Goal: Information Seeking & Learning: Learn about a topic

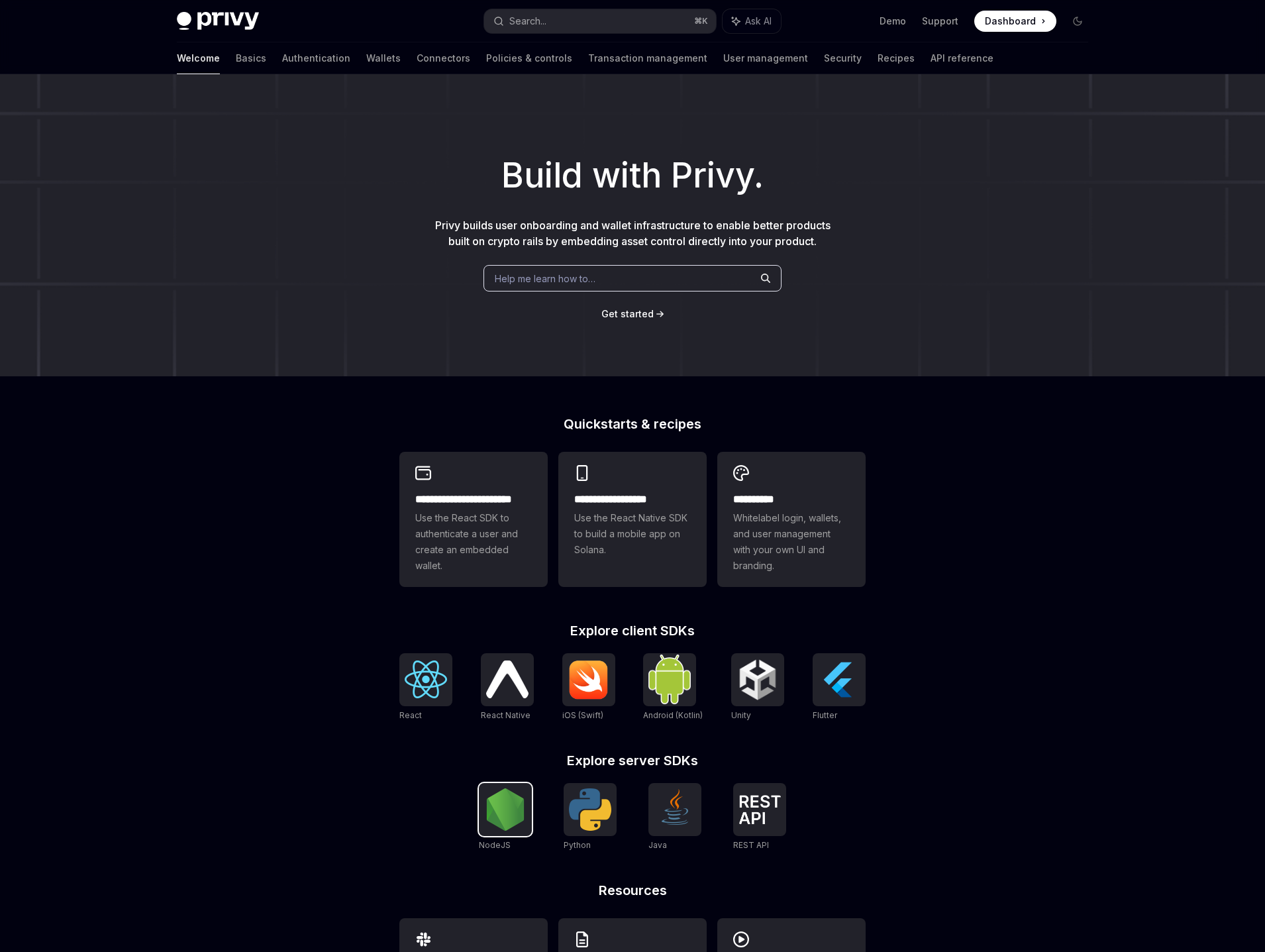
click at [506, 816] on img at bounding box center [505, 809] width 43 height 43
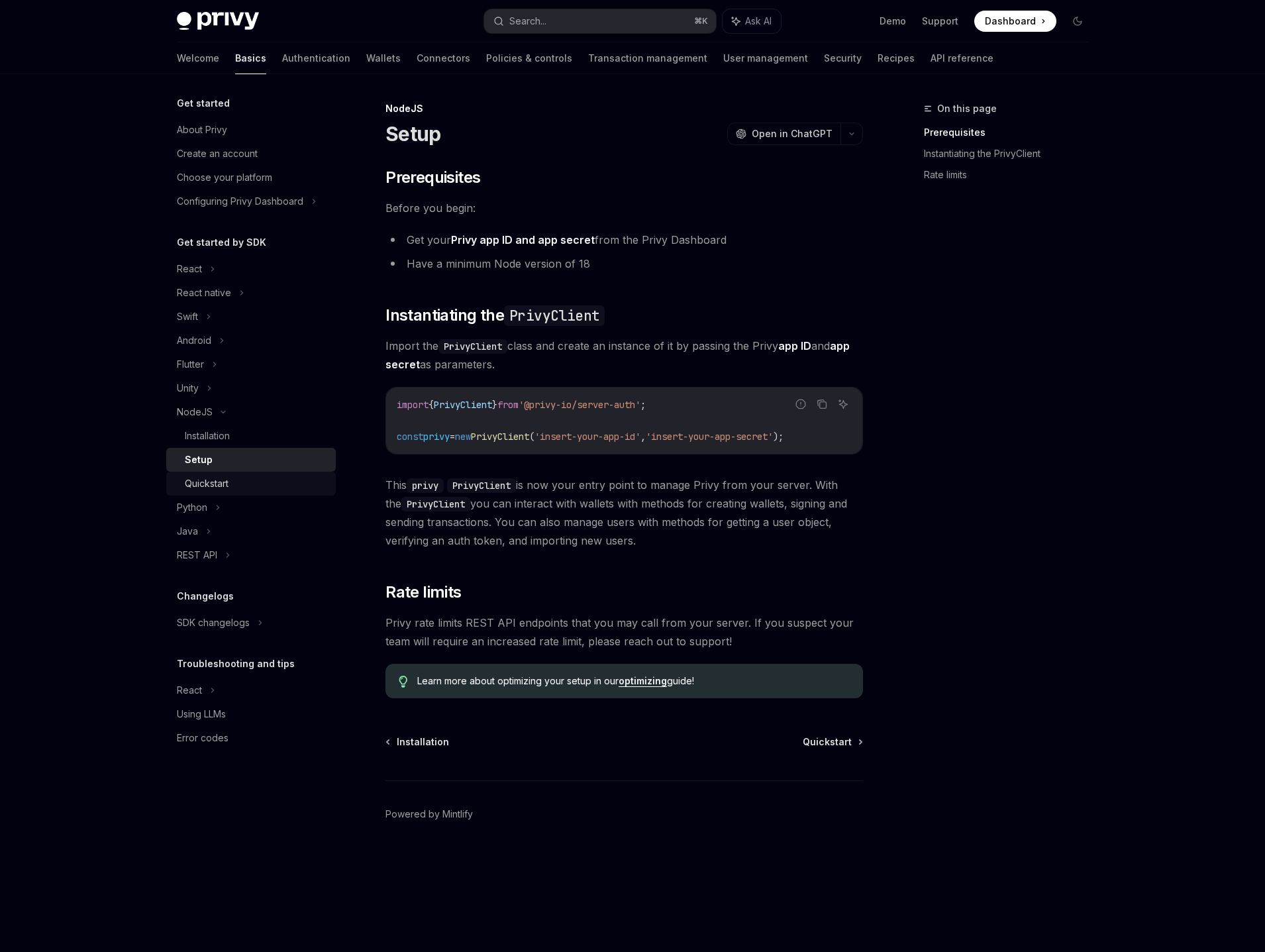
click at [241, 479] on div "Quickstart" at bounding box center [256, 483] width 143 height 15
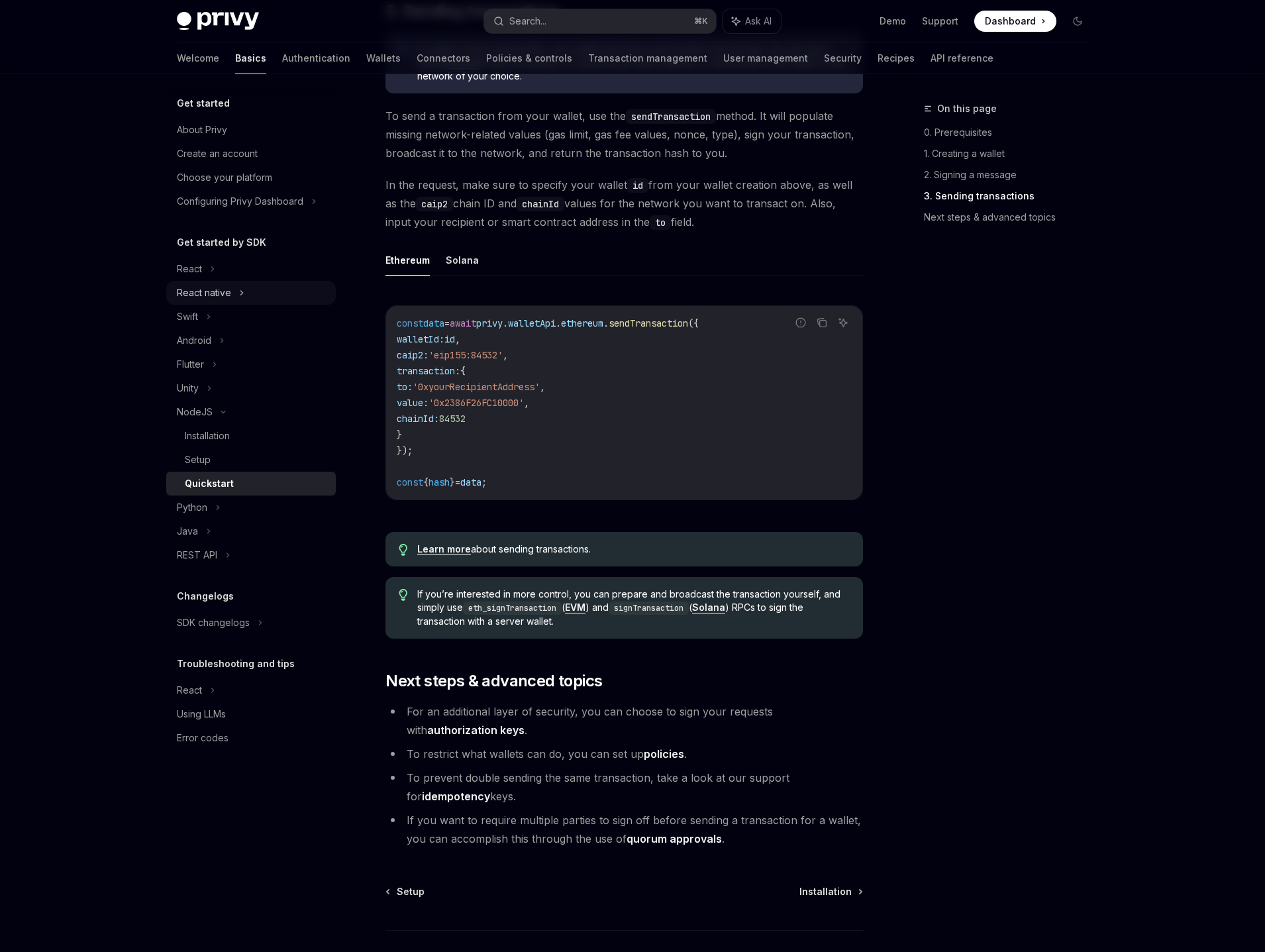
scroll to position [920, 0]
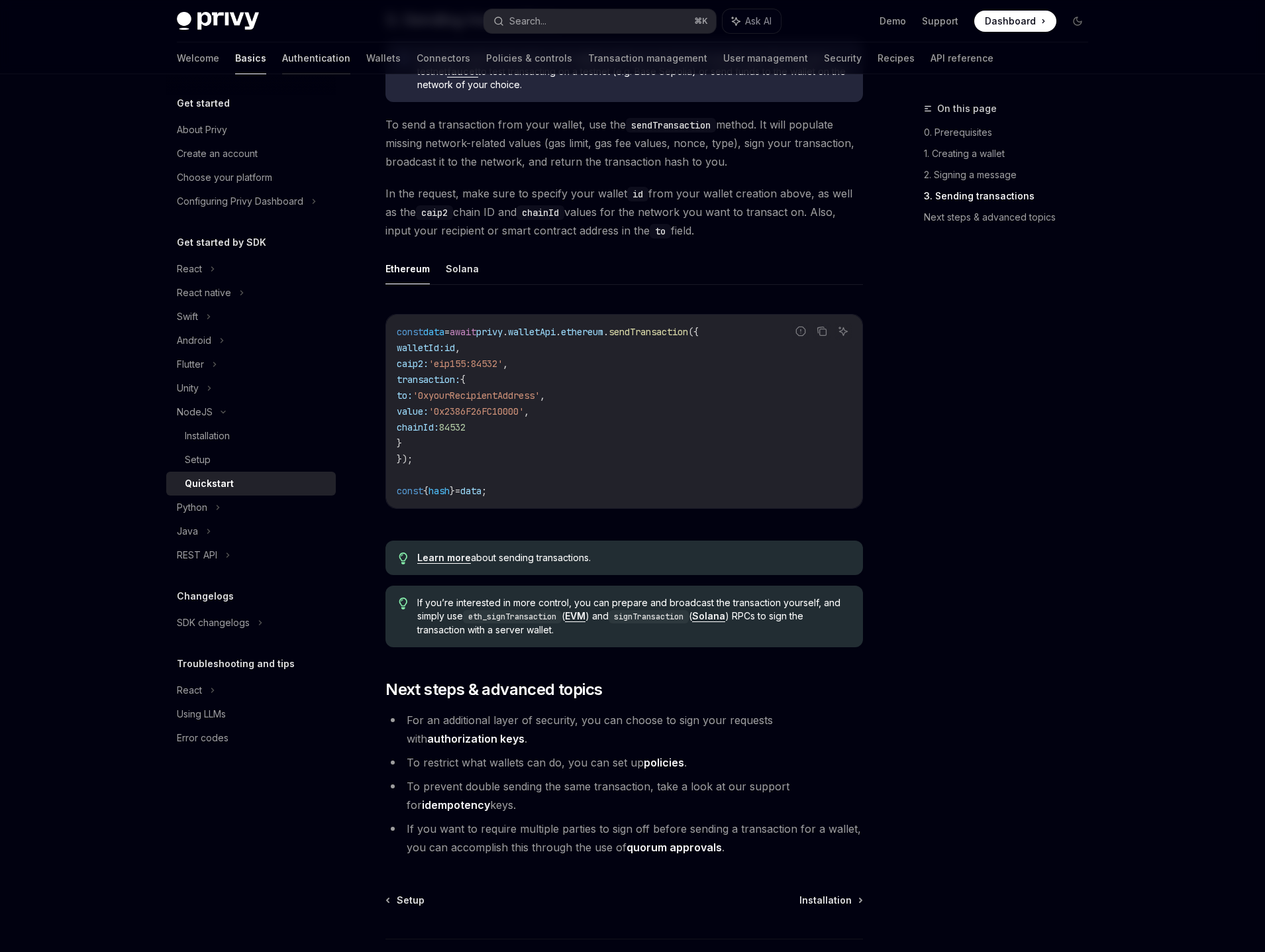
click at [283, 61] on link "Authentication" at bounding box center [316, 58] width 68 height 32
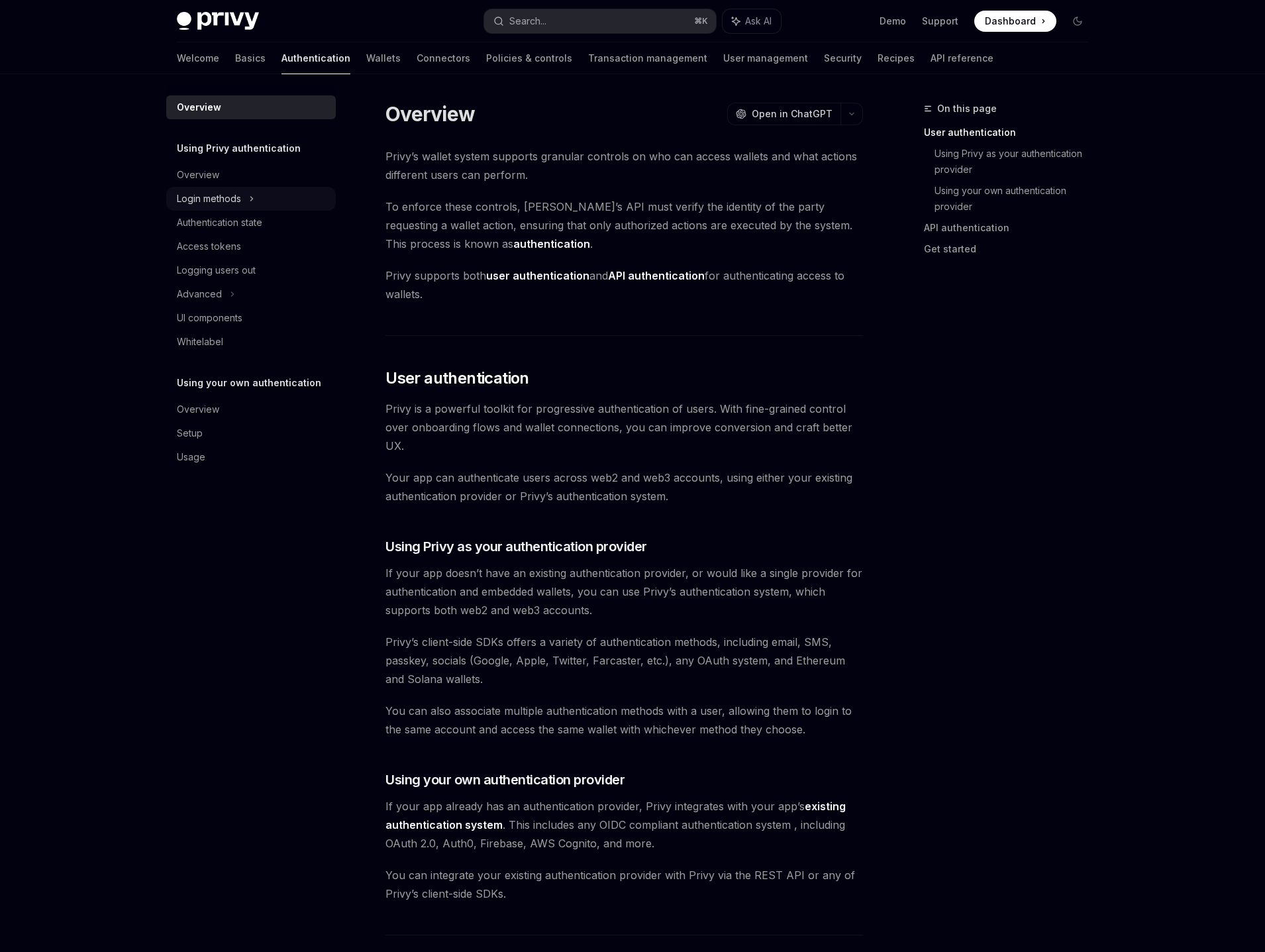
click at [236, 191] on div "Login methods" at bounding box center [209, 198] width 65 height 15
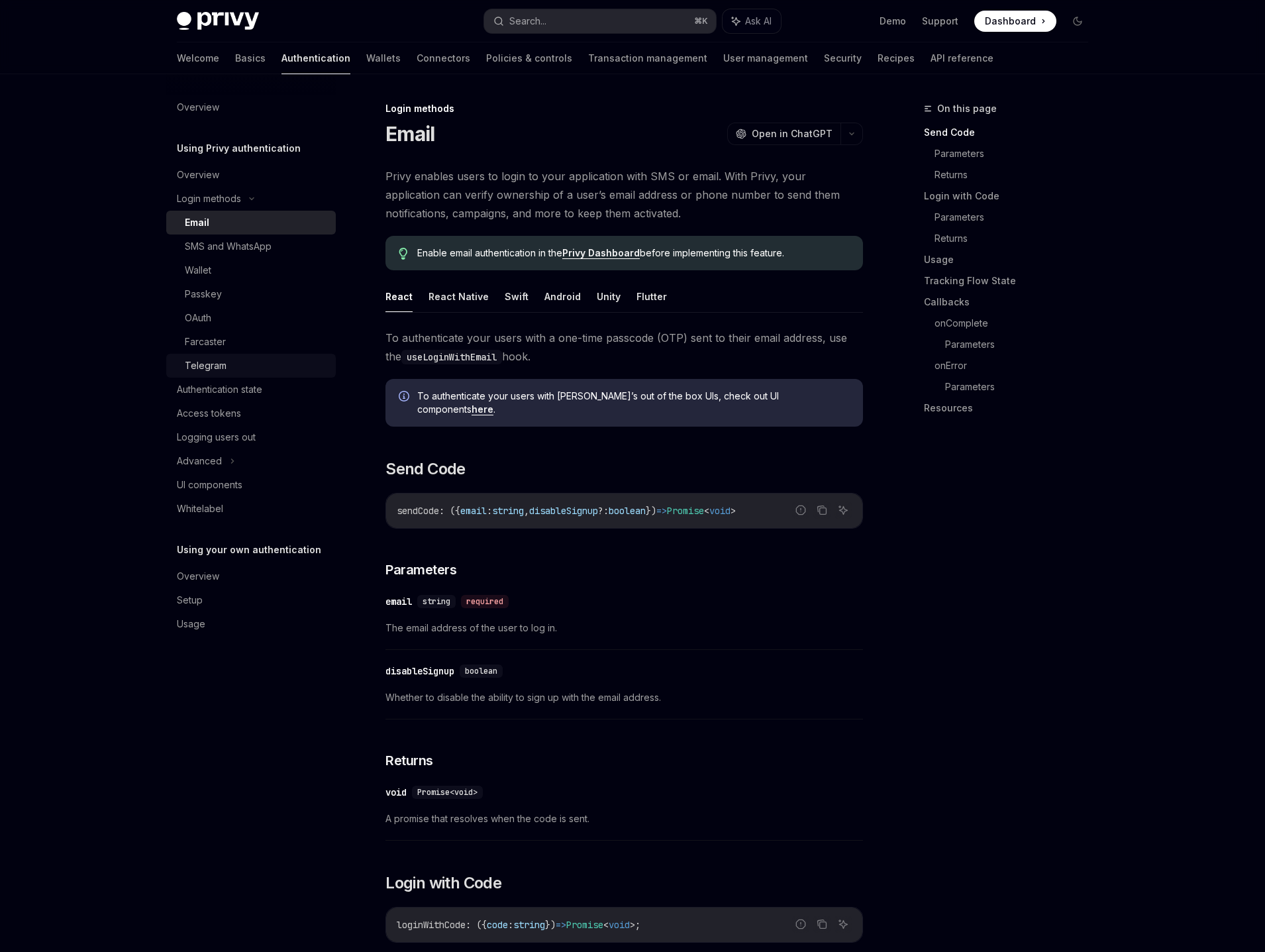
click at [242, 360] on div "Telegram" at bounding box center [256, 365] width 143 height 15
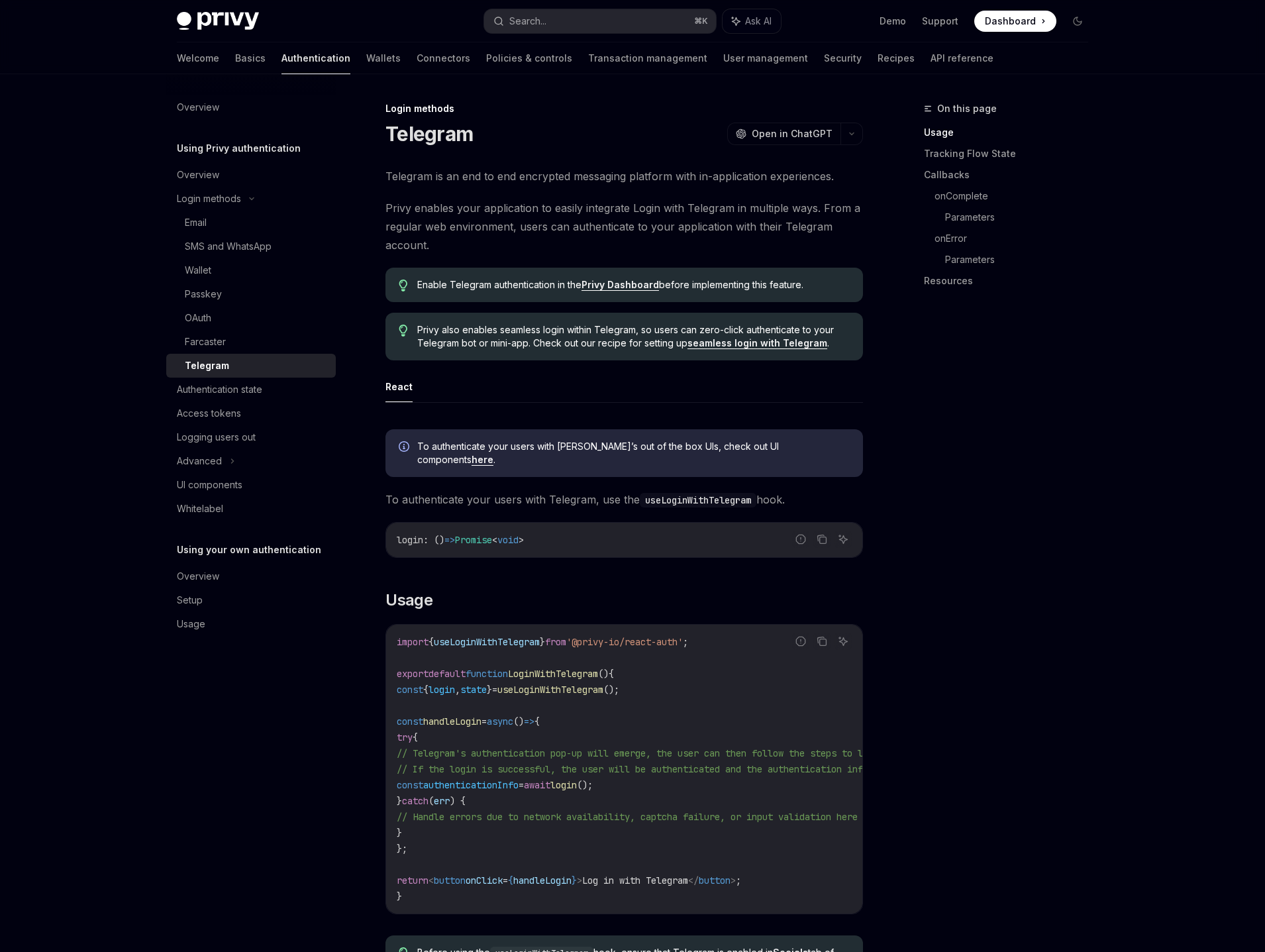
click at [746, 343] on link "seamless login with Telegram" at bounding box center [757, 343] width 139 height 12
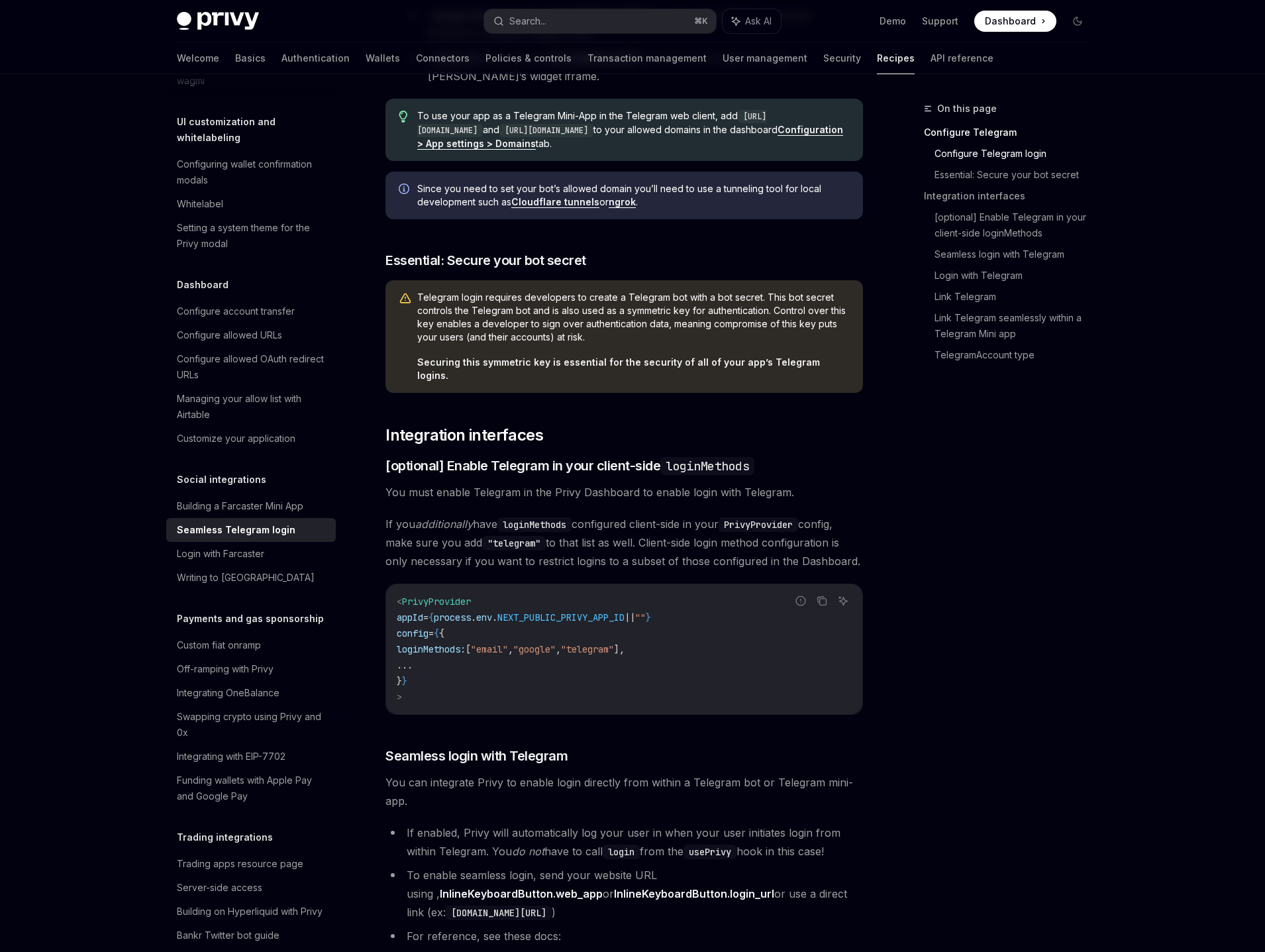
scroll to position [558, 0]
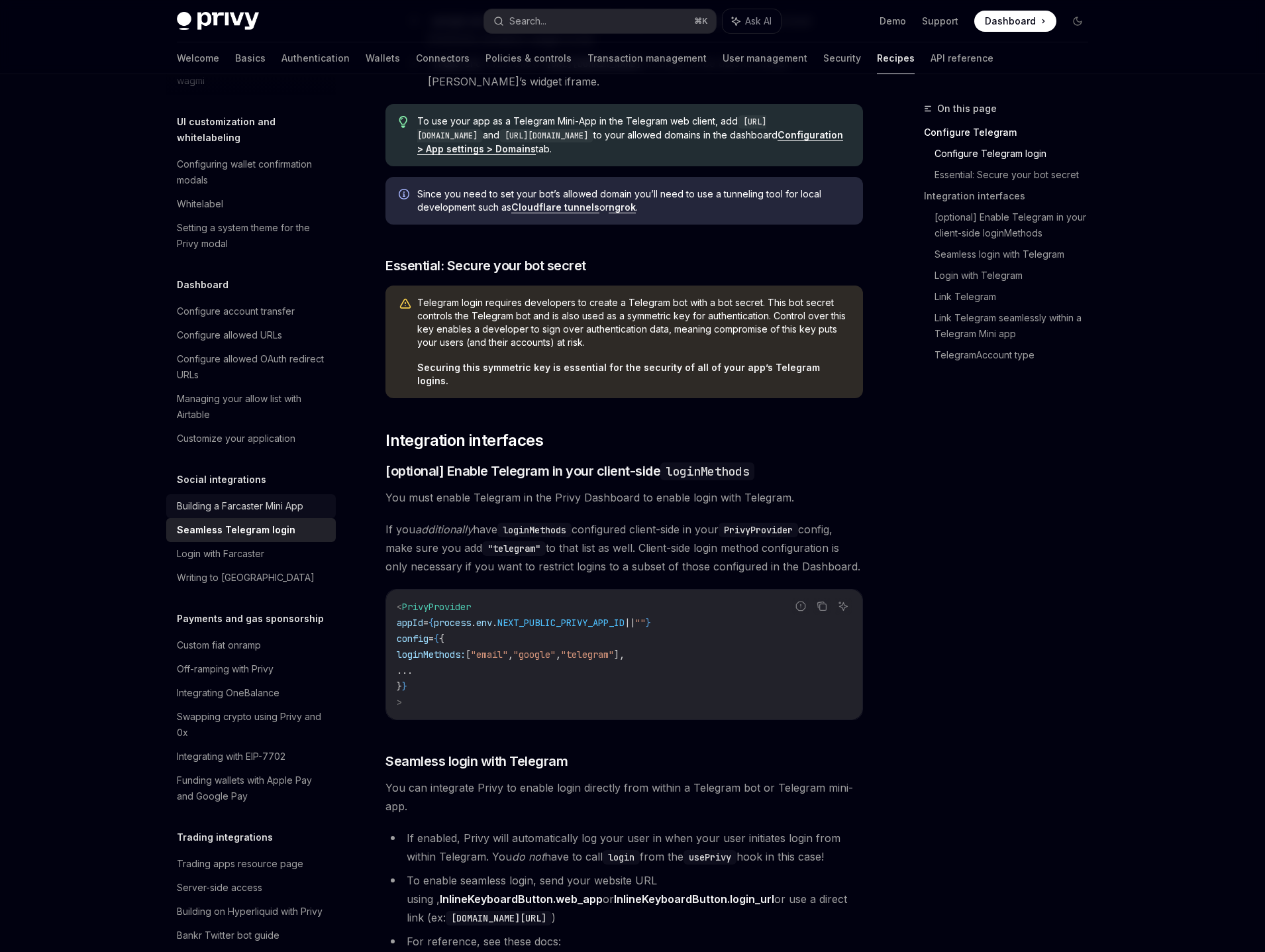
click at [285, 498] on div "Building a Farcaster Mini App" at bounding box center [240, 506] width 127 height 15
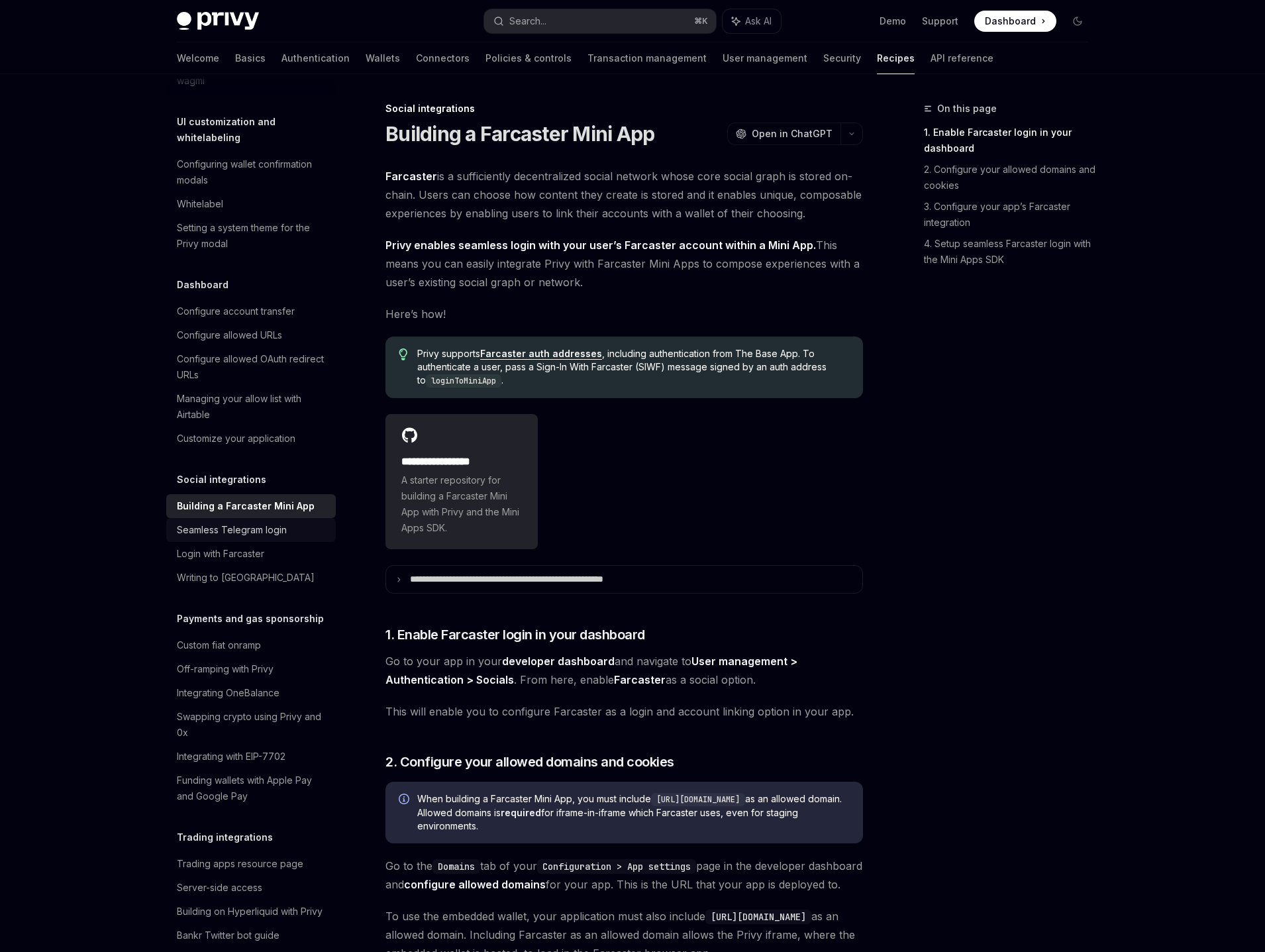
click at [297, 522] on div "Seamless Telegram login" at bounding box center [252, 529] width 151 height 15
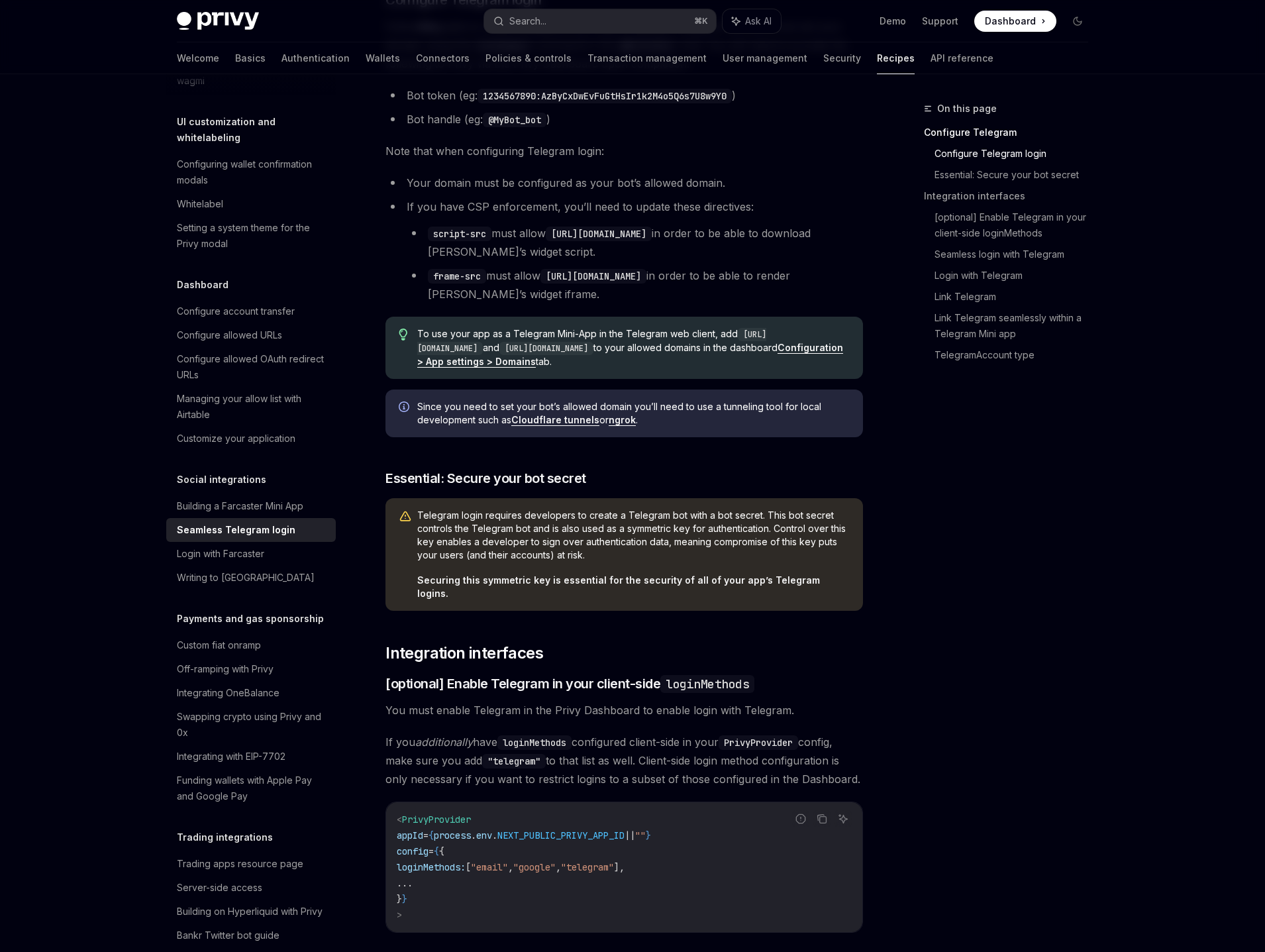
scroll to position [385, 0]
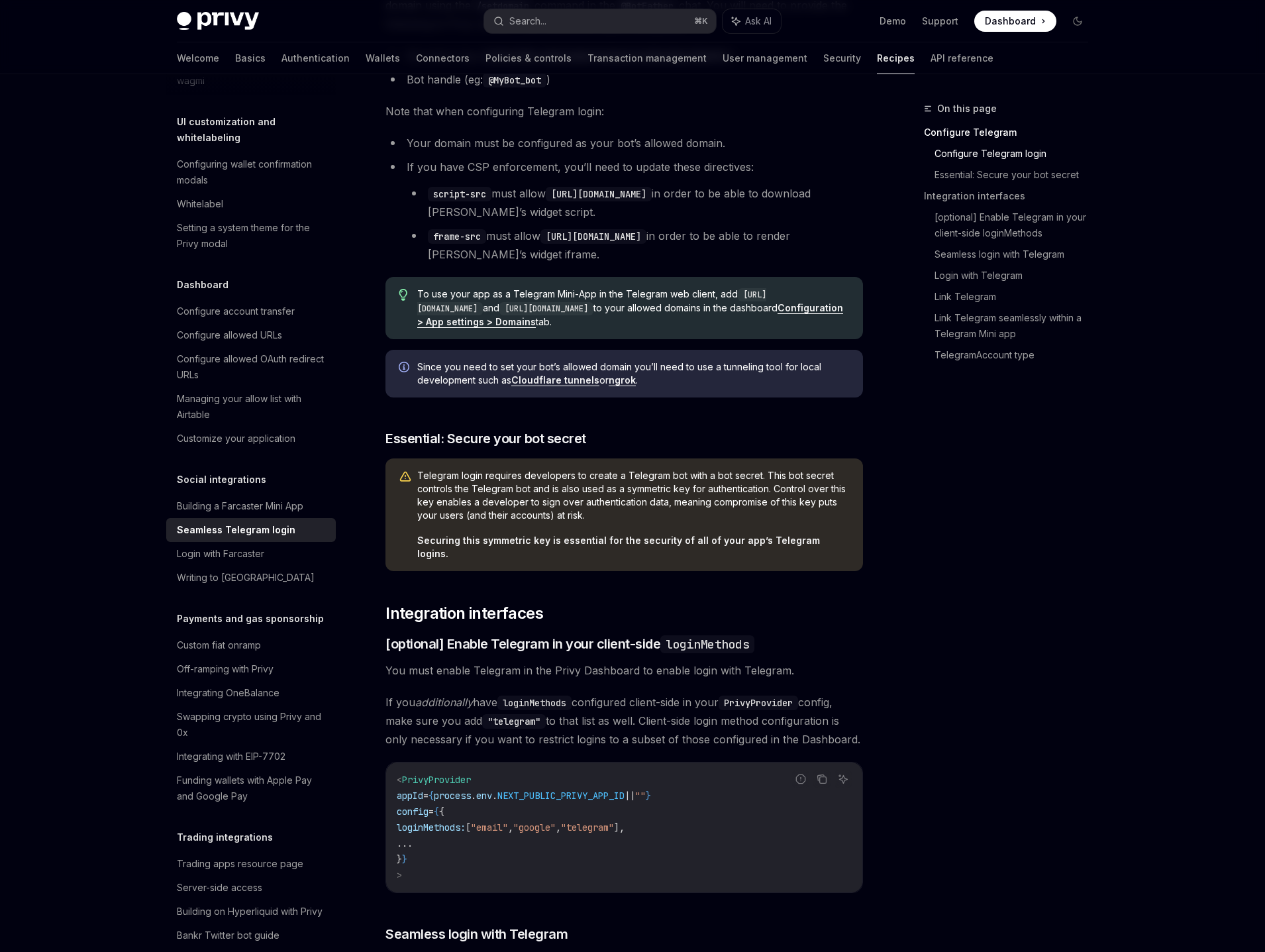
click at [932, 494] on div "On this page Configure Telegram Configure Telegram login Essential: Secure your…" at bounding box center [998, 526] width 201 height 851
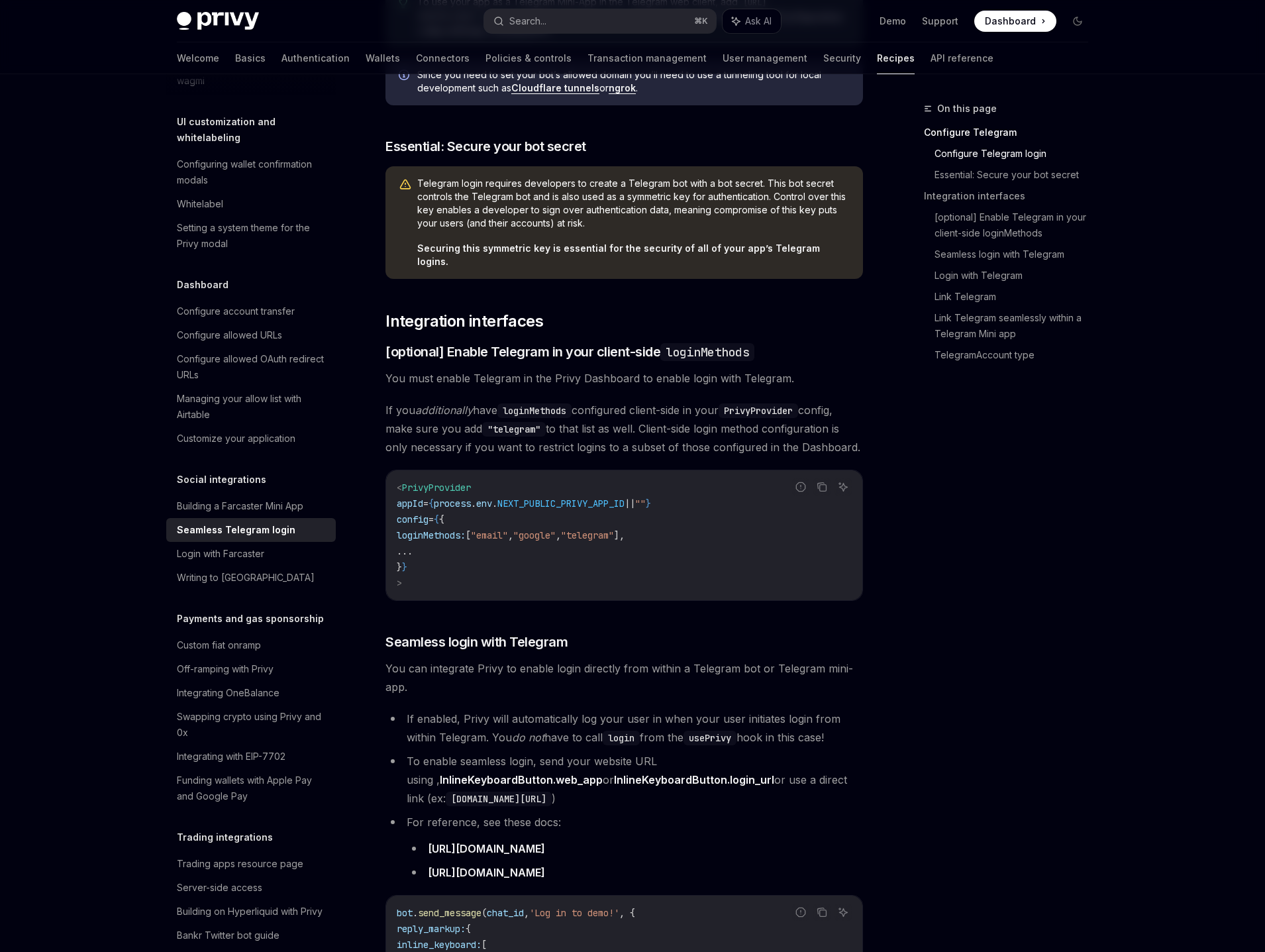
scroll to position [682, 0]
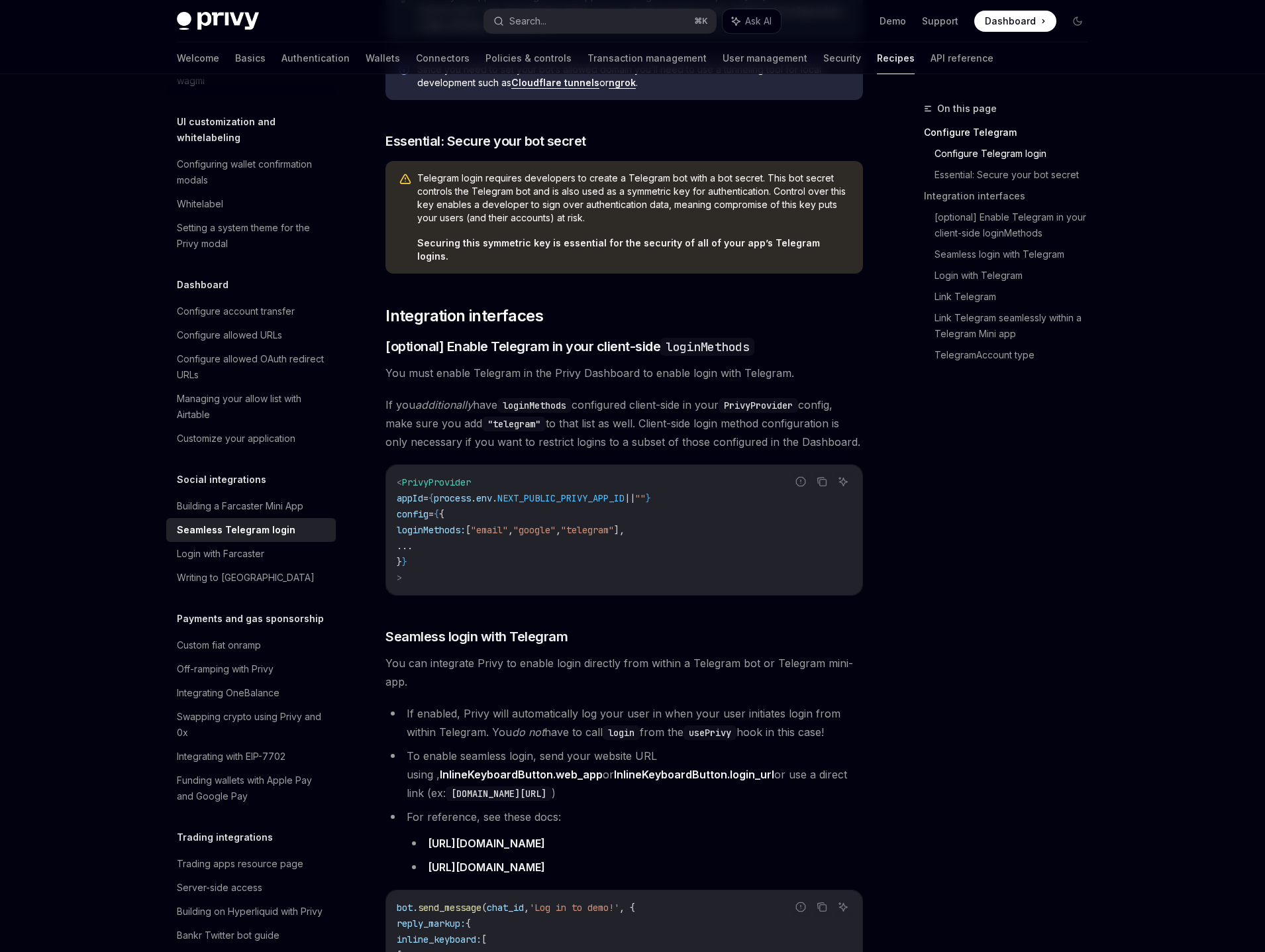
click at [923, 474] on div "On this page Configure Telegram Configure Telegram login Essential: Secure your…" at bounding box center [998, 526] width 201 height 851
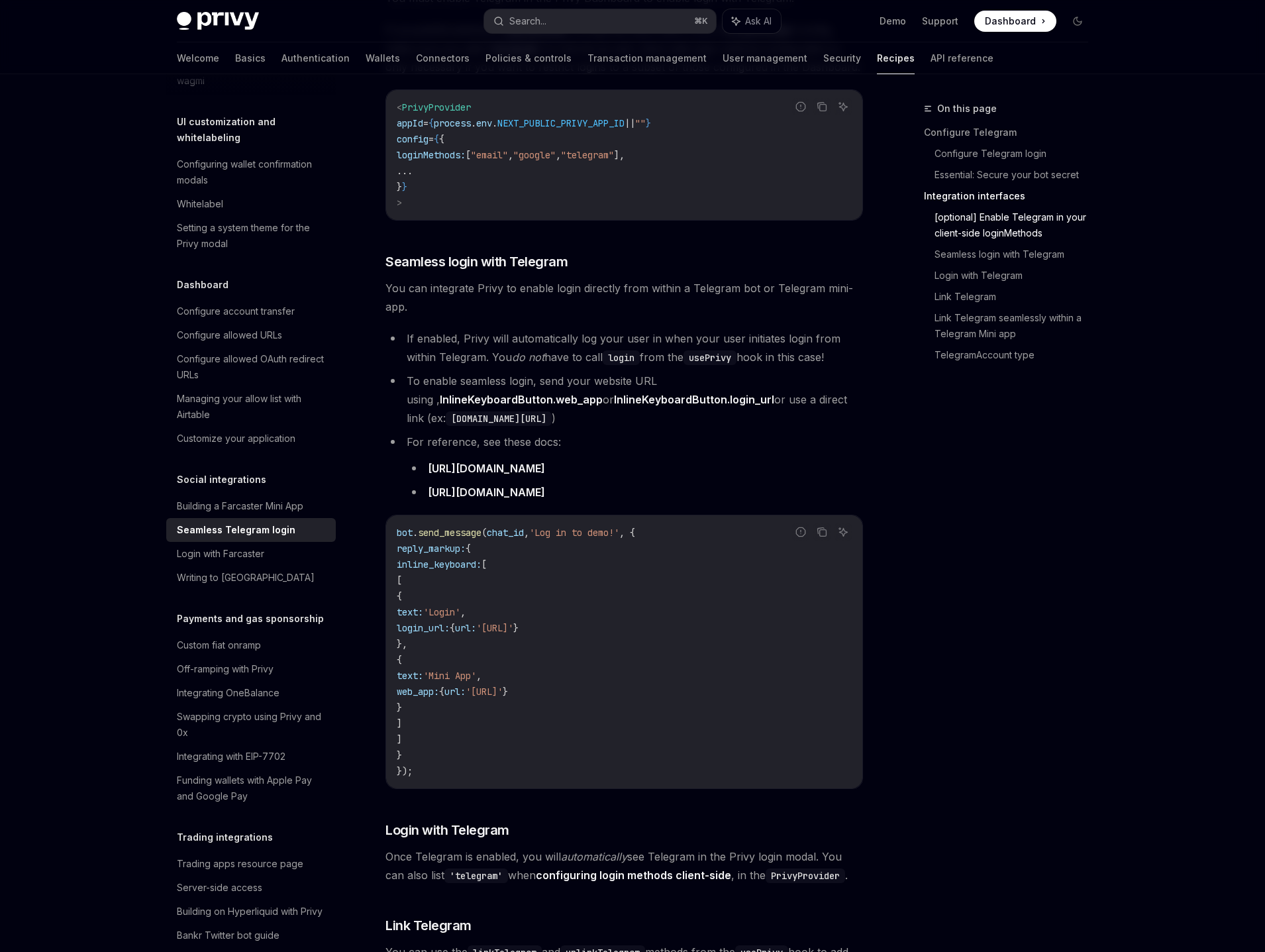
scroll to position [1059, 0]
drag, startPoint x: 405, startPoint y: 322, endPoint x: 576, endPoint y: 321, distance: 171.0
click at [577, 329] on li "If enabled, Privy will automatically log your user in when your user initiates …" at bounding box center [624, 347] width 478 height 37
click at [643, 329] on li "If enabled, Privy will automatically log your user in when your user initiates …" at bounding box center [624, 347] width 478 height 37
drag, startPoint x: 577, startPoint y: 321, endPoint x: 686, endPoint y: 322, distance: 109.0
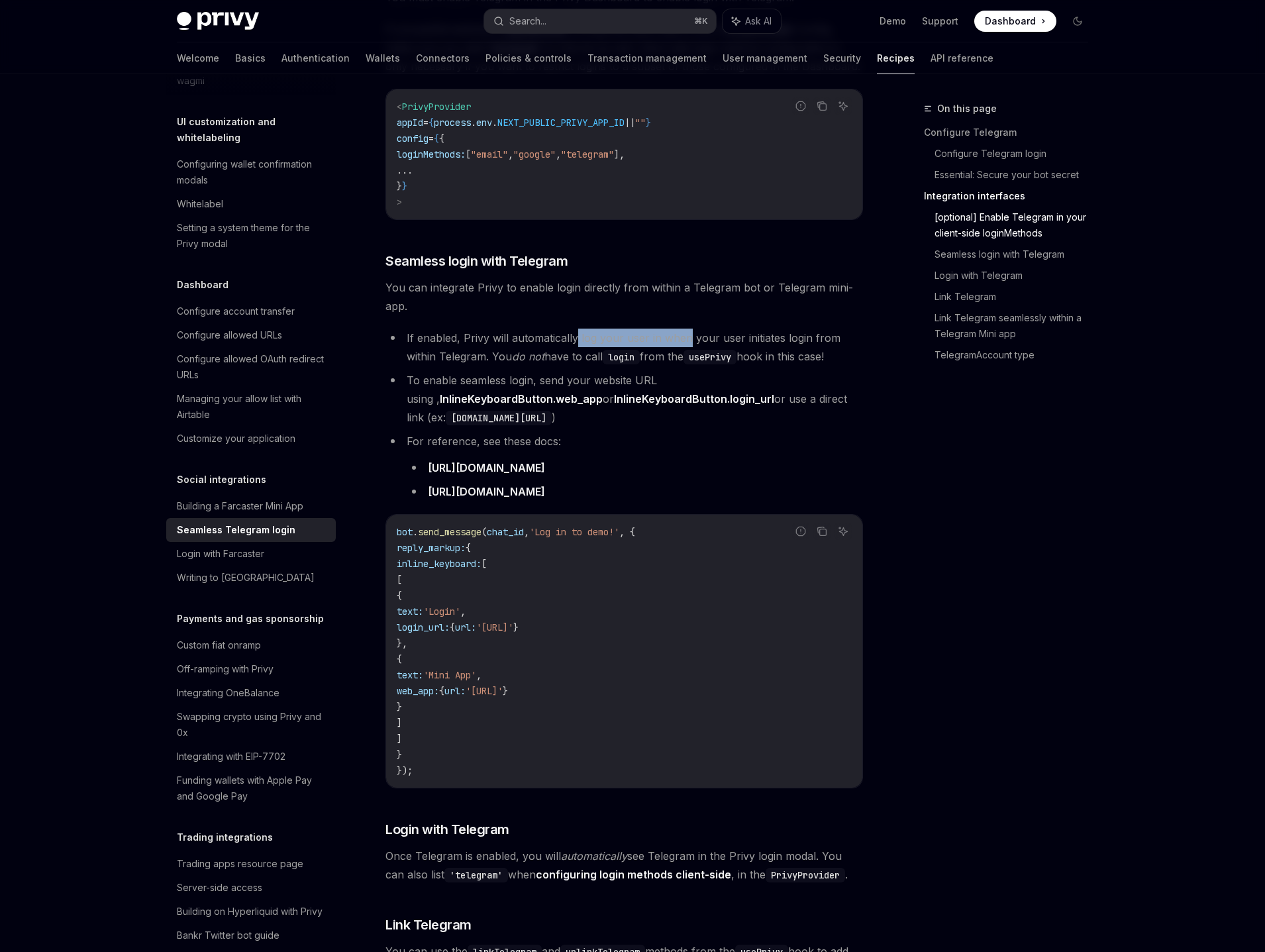
click at [686, 329] on li "If enabled, Privy will automatically log your user in when your user initiates …" at bounding box center [624, 347] width 478 height 37
click at [844, 348] on li "If enabled, Privy will automatically log your user in when your user initiates …" at bounding box center [624, 347] width 478 height 37
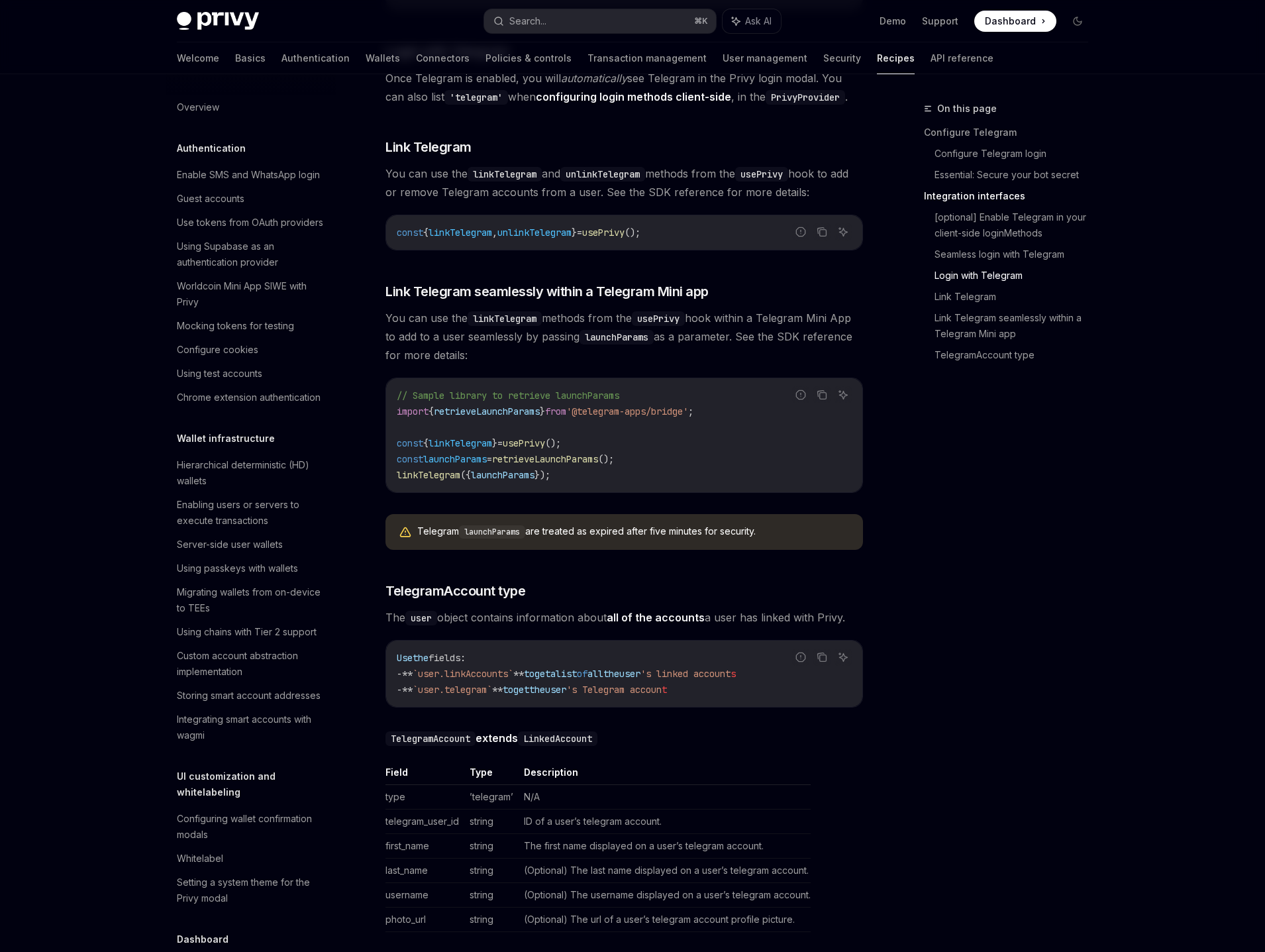
scroll to position [1759, 0]
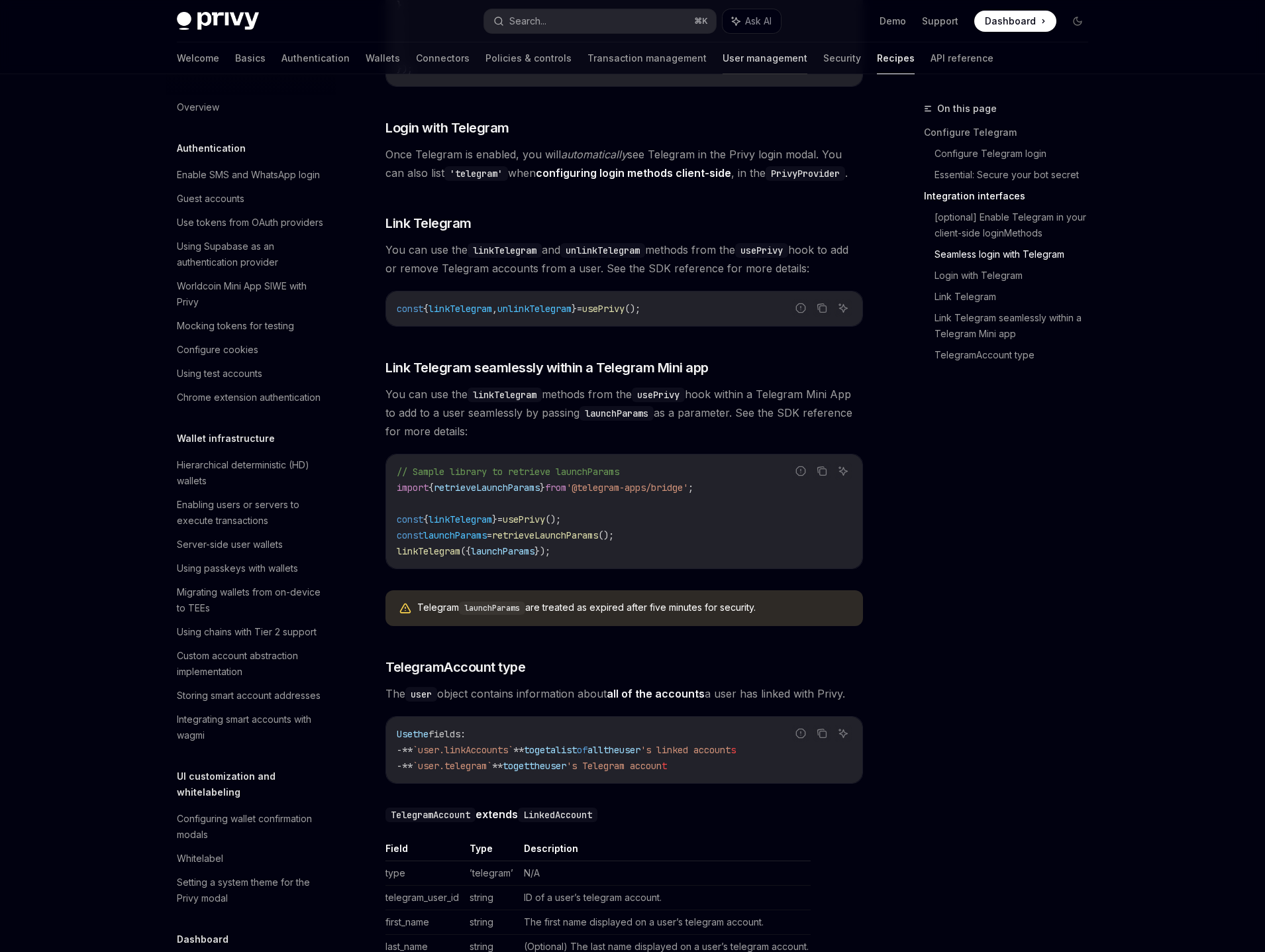
click at [723, 55] on link "User management" at bounding box center [765, 58] width 85 height 32
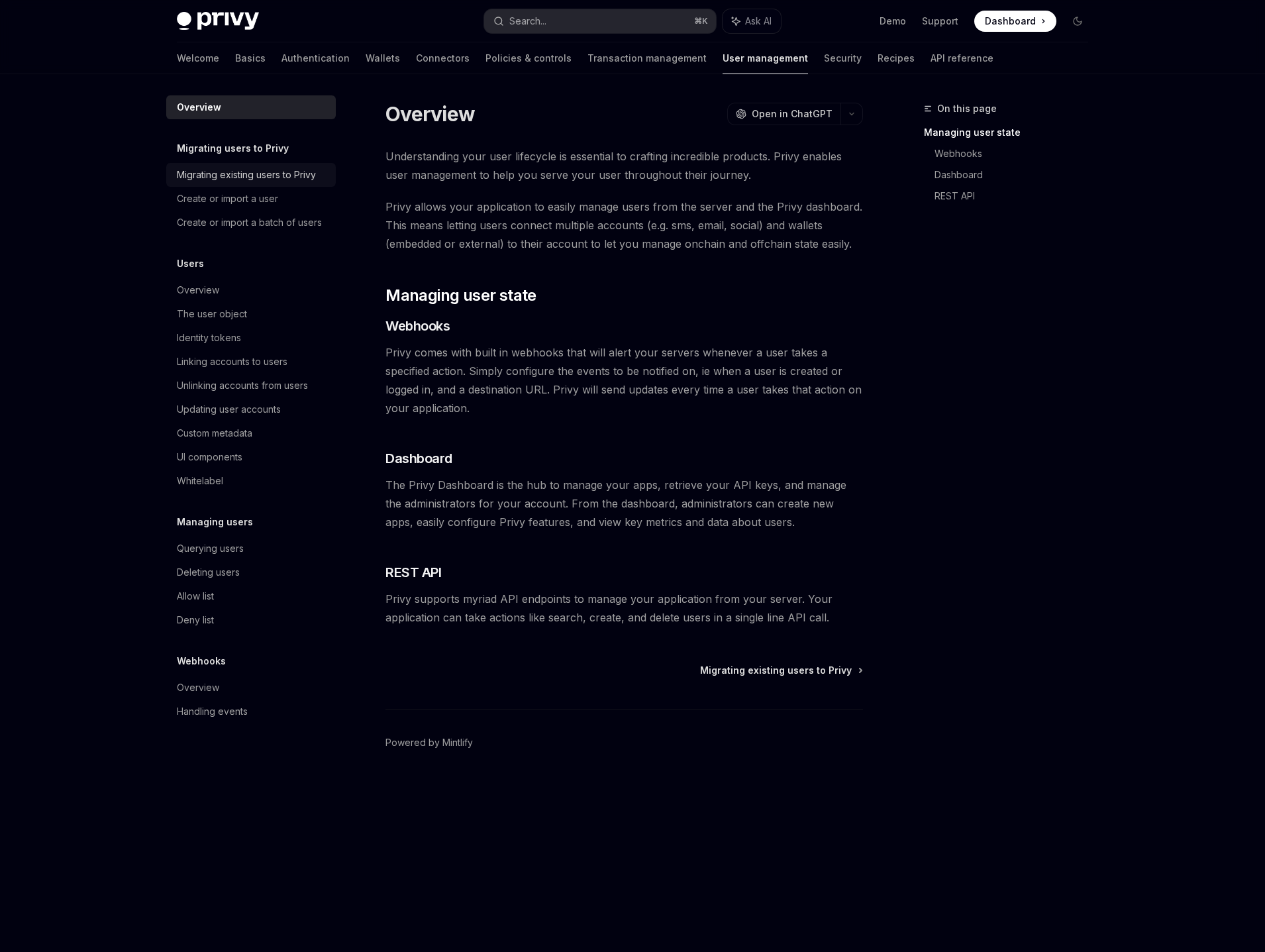
click at [300, 181] on div "Migrating existing users to Privy" at bounding box center [246, 174] width 139 height 15
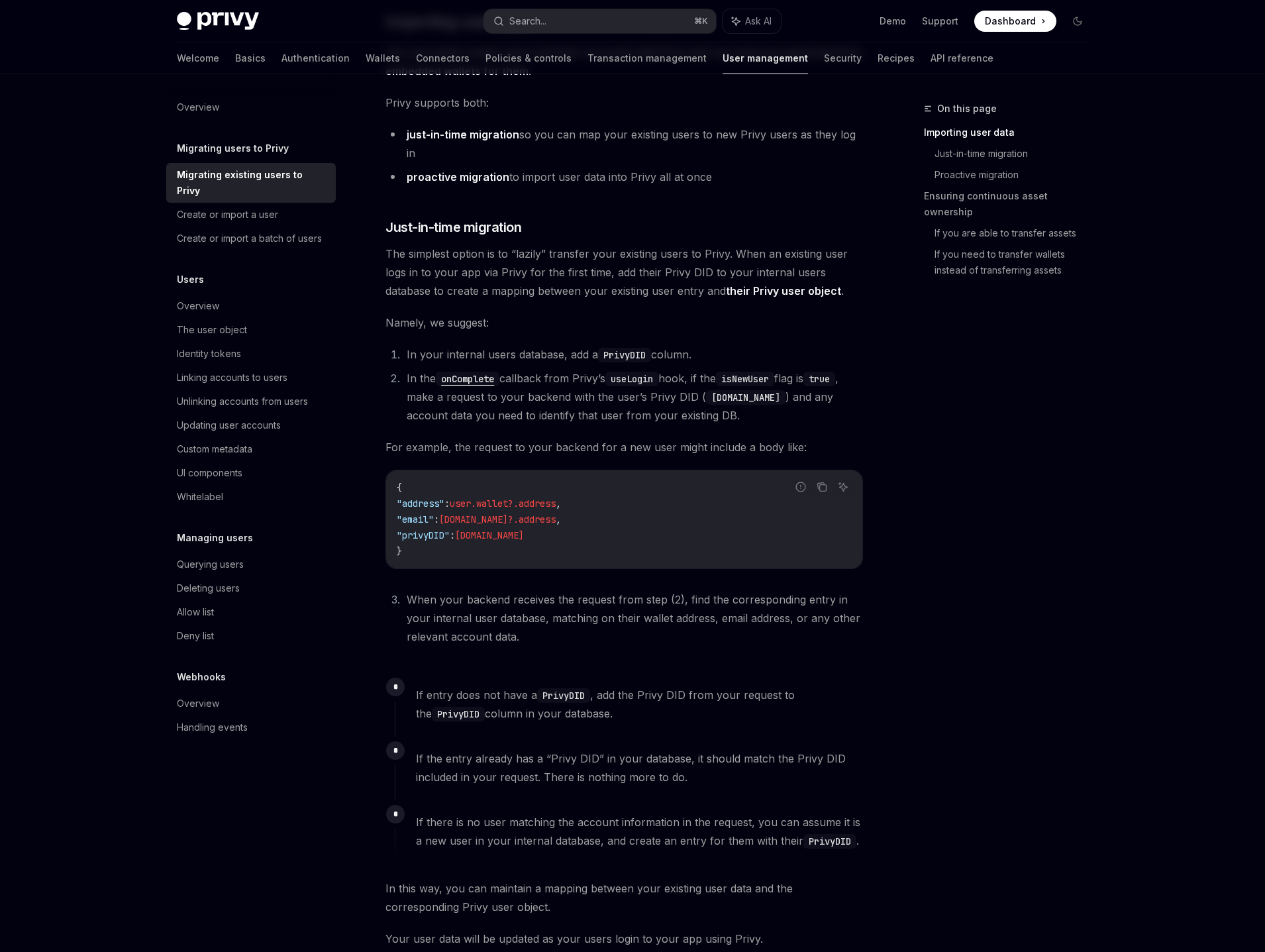
scroll to position [548, 0]
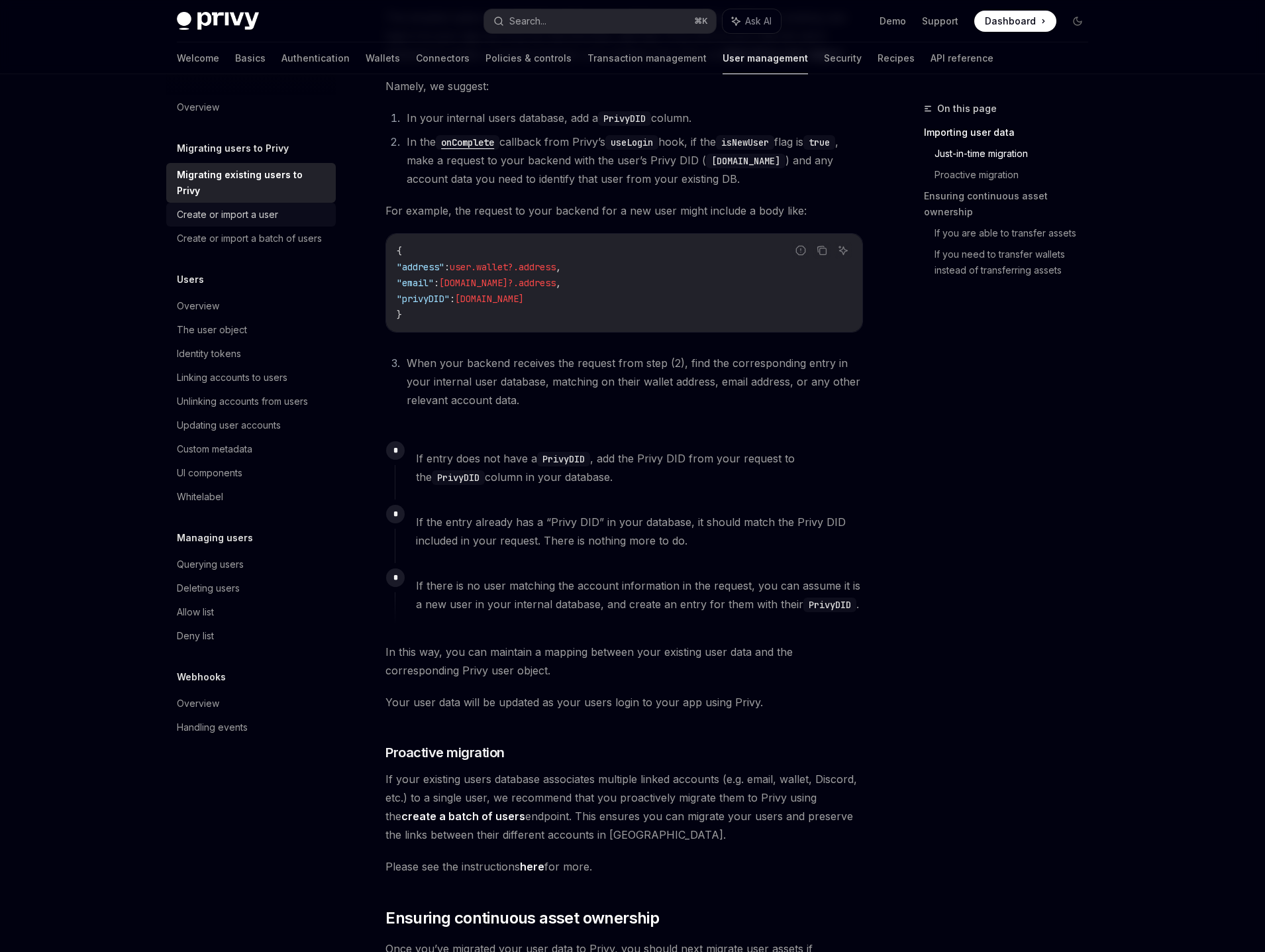
click at [268, 207] on div "Create or import a user" at bounding box center [227, 214] width 101 height 15
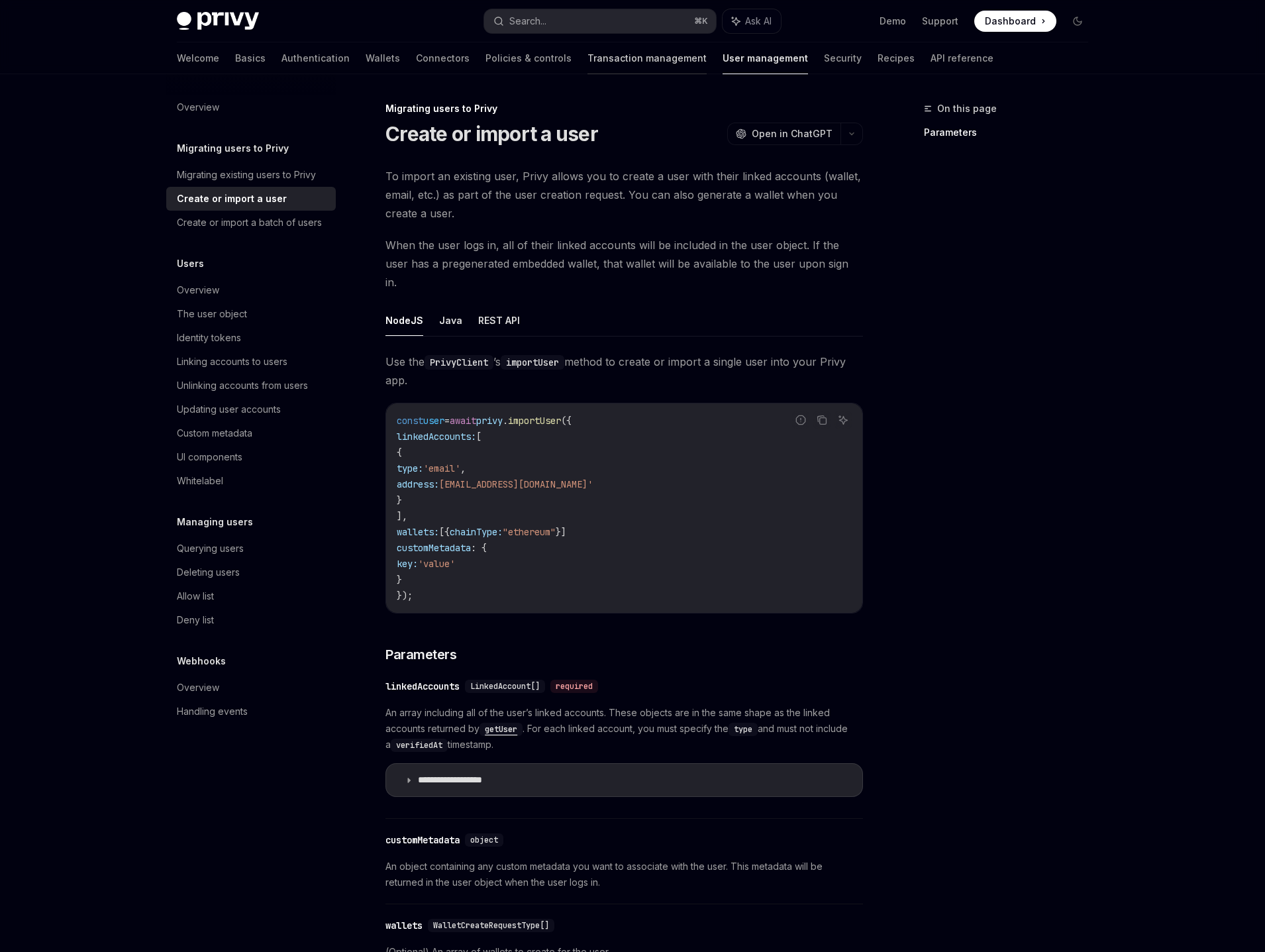
click at [591, 59] on link "Transaction management" at bounding box center [647, 58] width 119 height 32
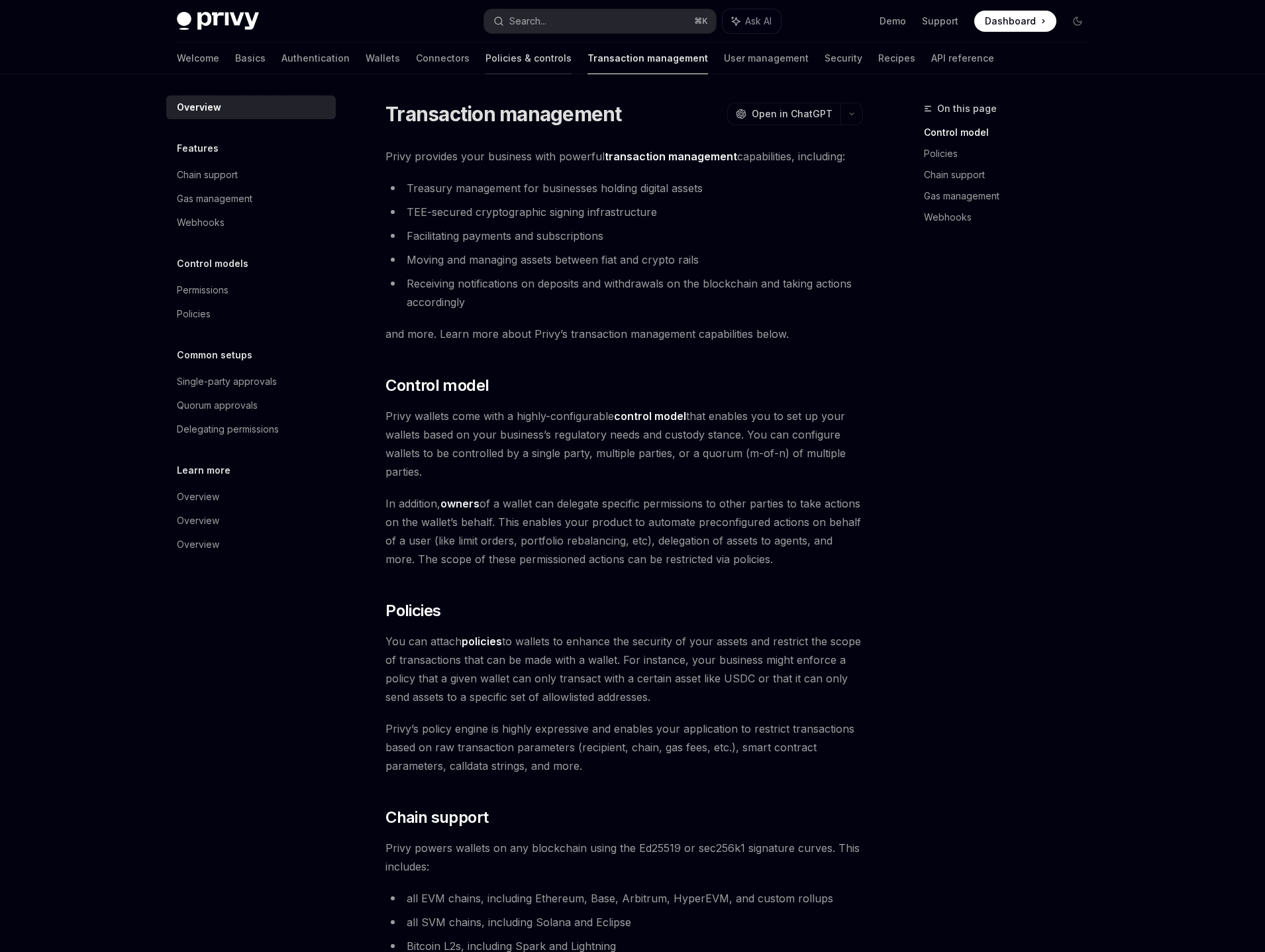
click at [486, 65] on link "Policies & controls" at bounding box center [529, 58] width 86 height 32
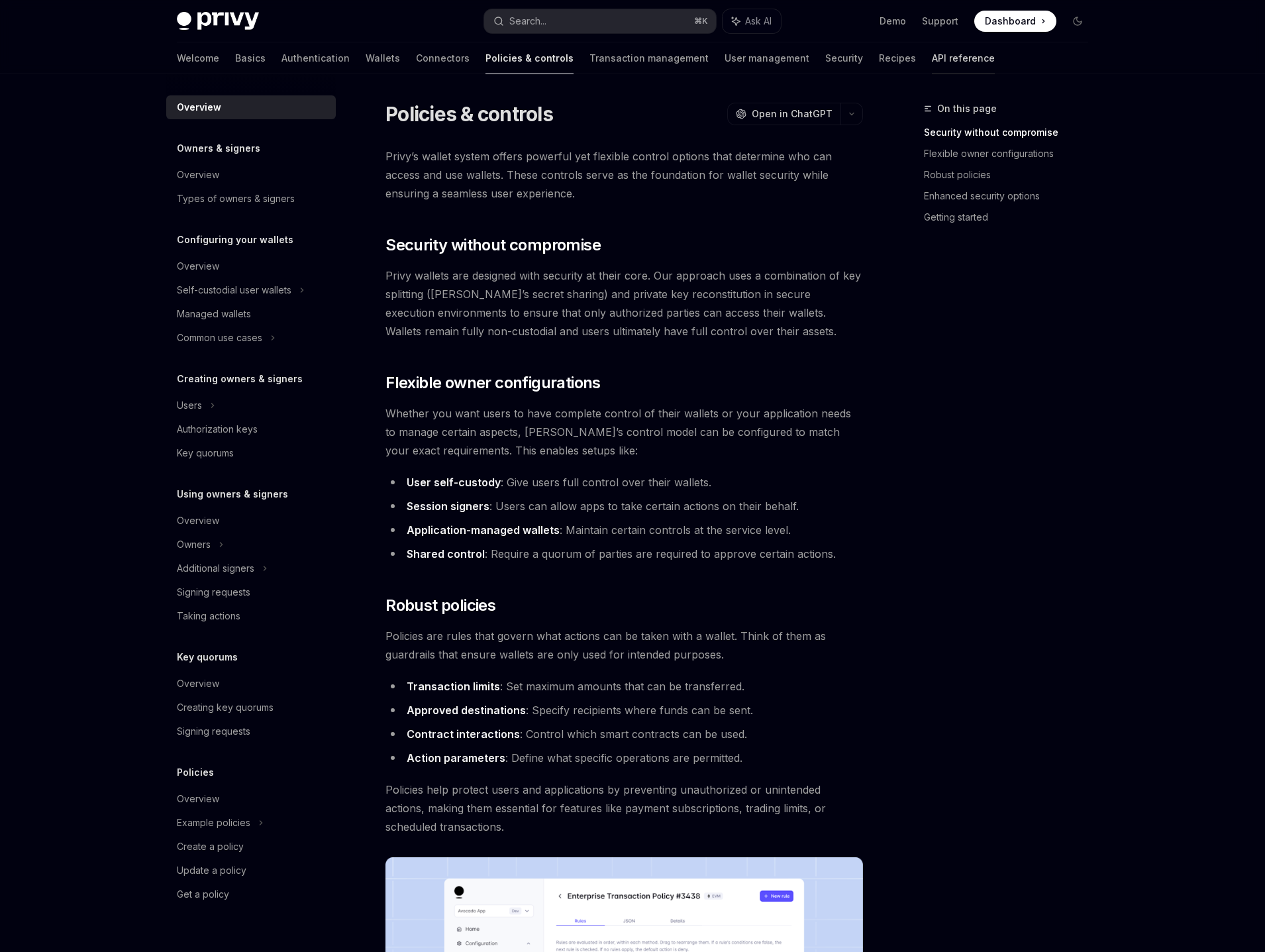
click at [932, 60] on link "API reference" at bounding box center [963, 58] width 63 height 32
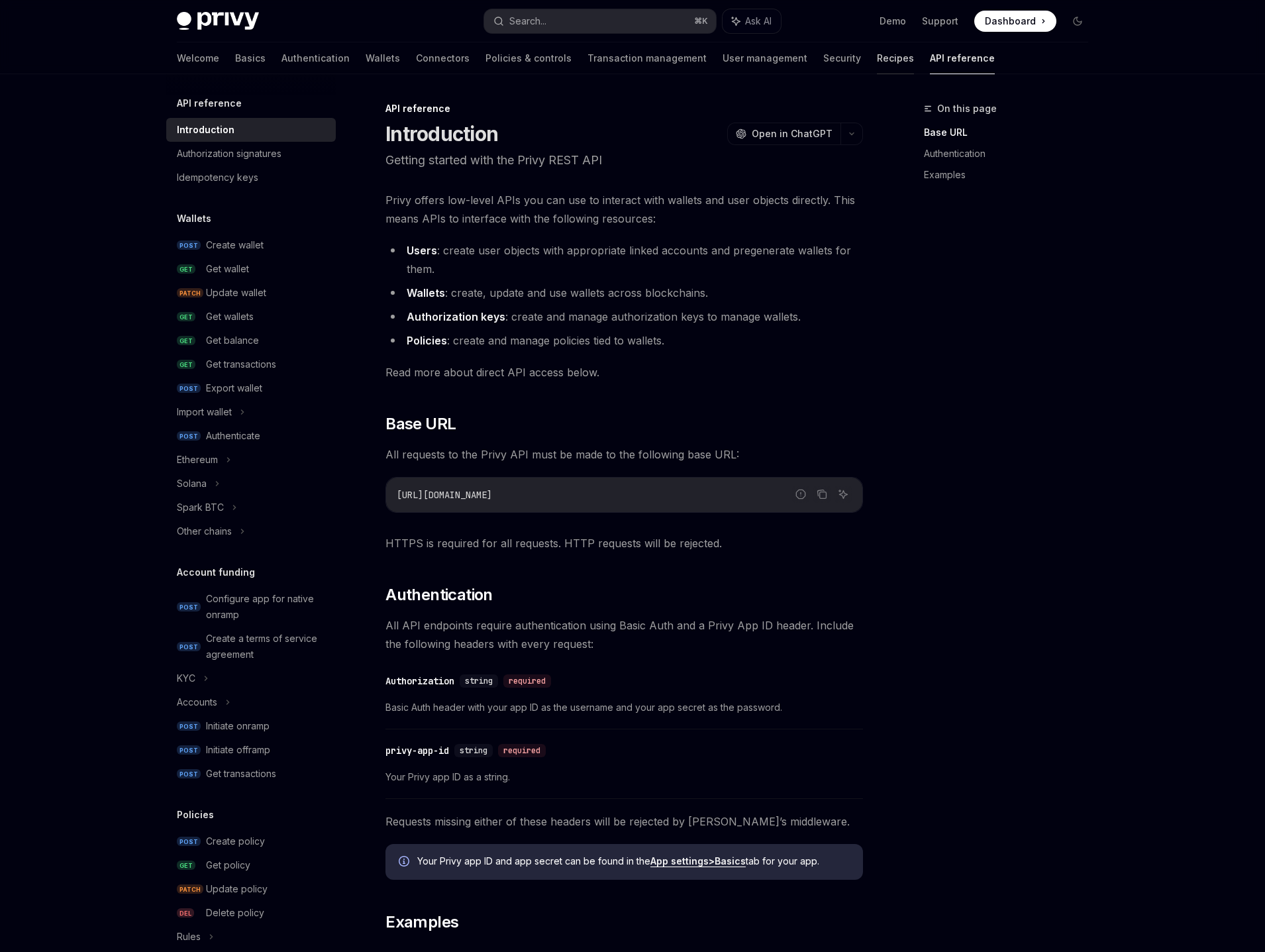
click at [877, 60] on link "Recipes" at bounding box center [895, 58] width 37 height 32
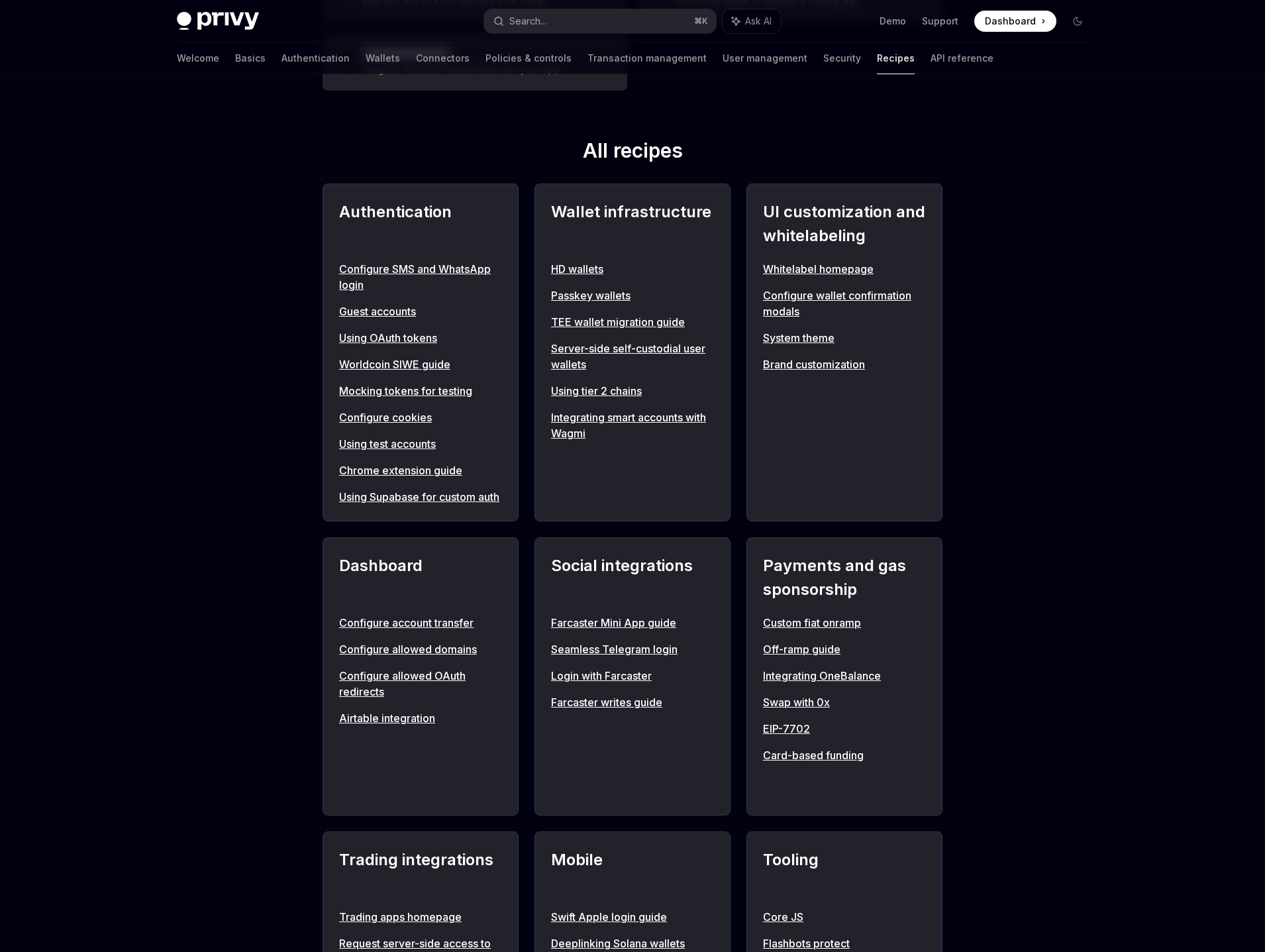
scroll to position [401, 0]
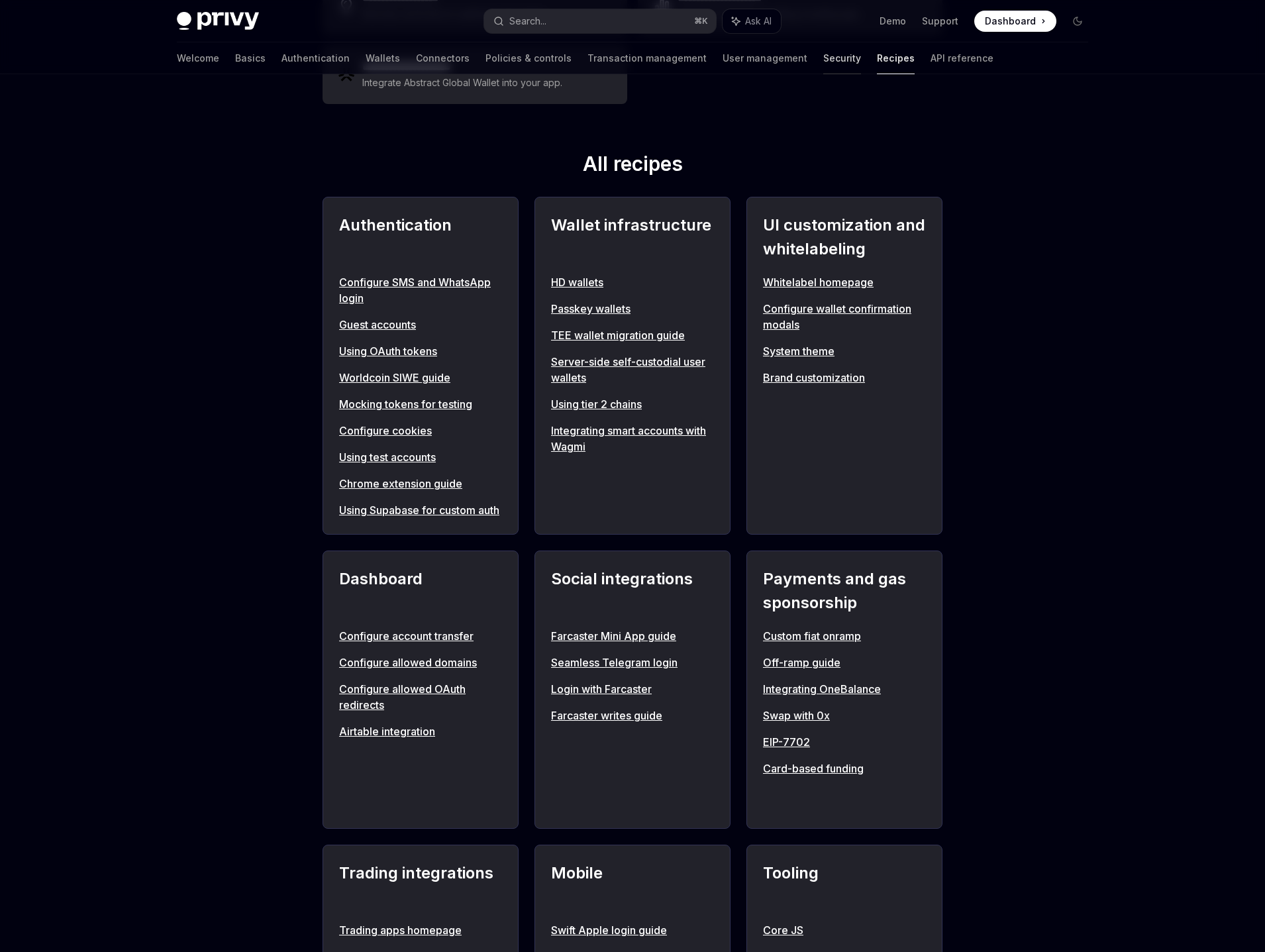
click at [824, 57] on link "Security" at bounding box center [842, 58] width 37 height 32
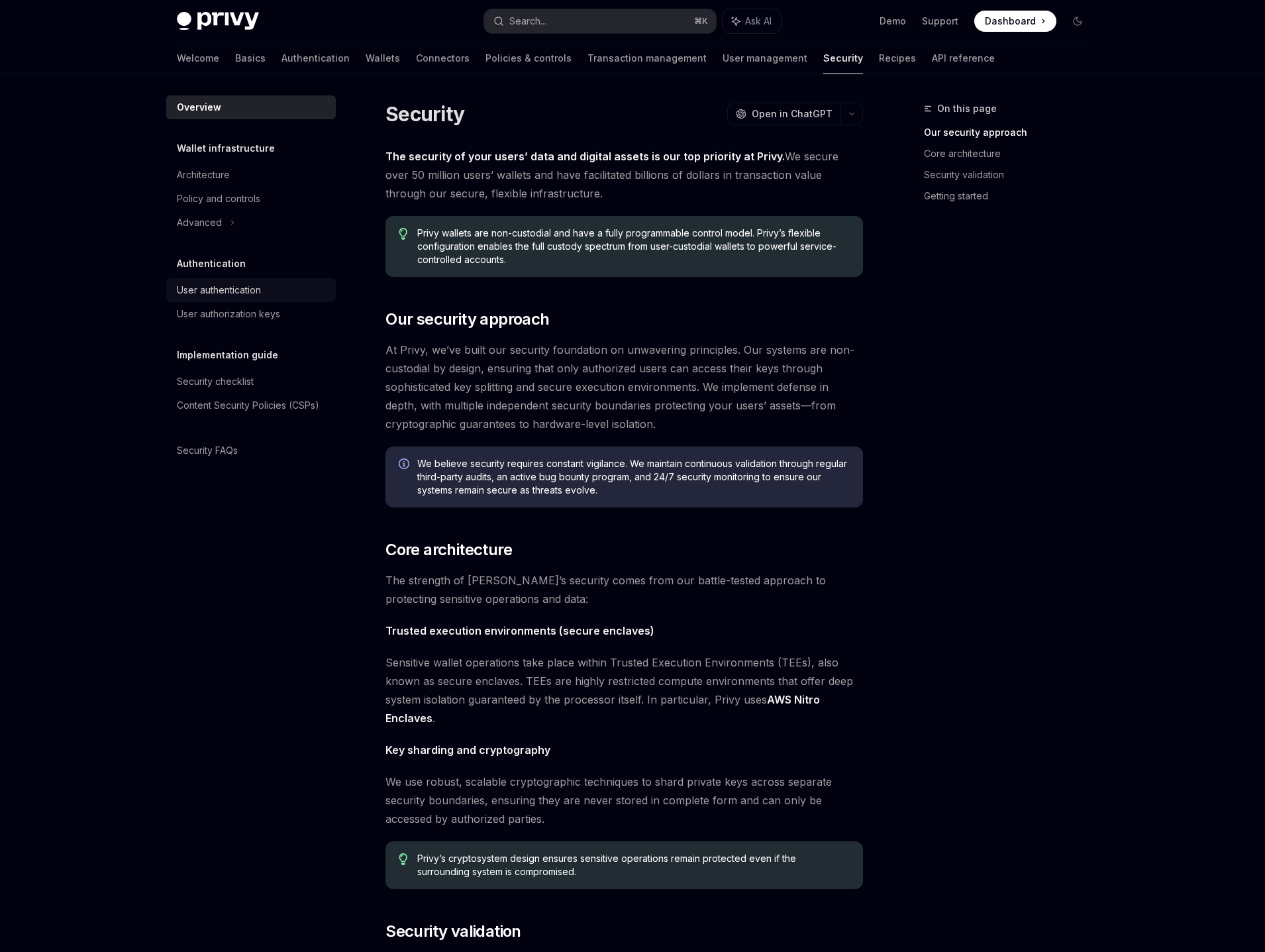
click at [263, 288] on div "User authentication" at bounding box center [252, 290] width 151 height 15
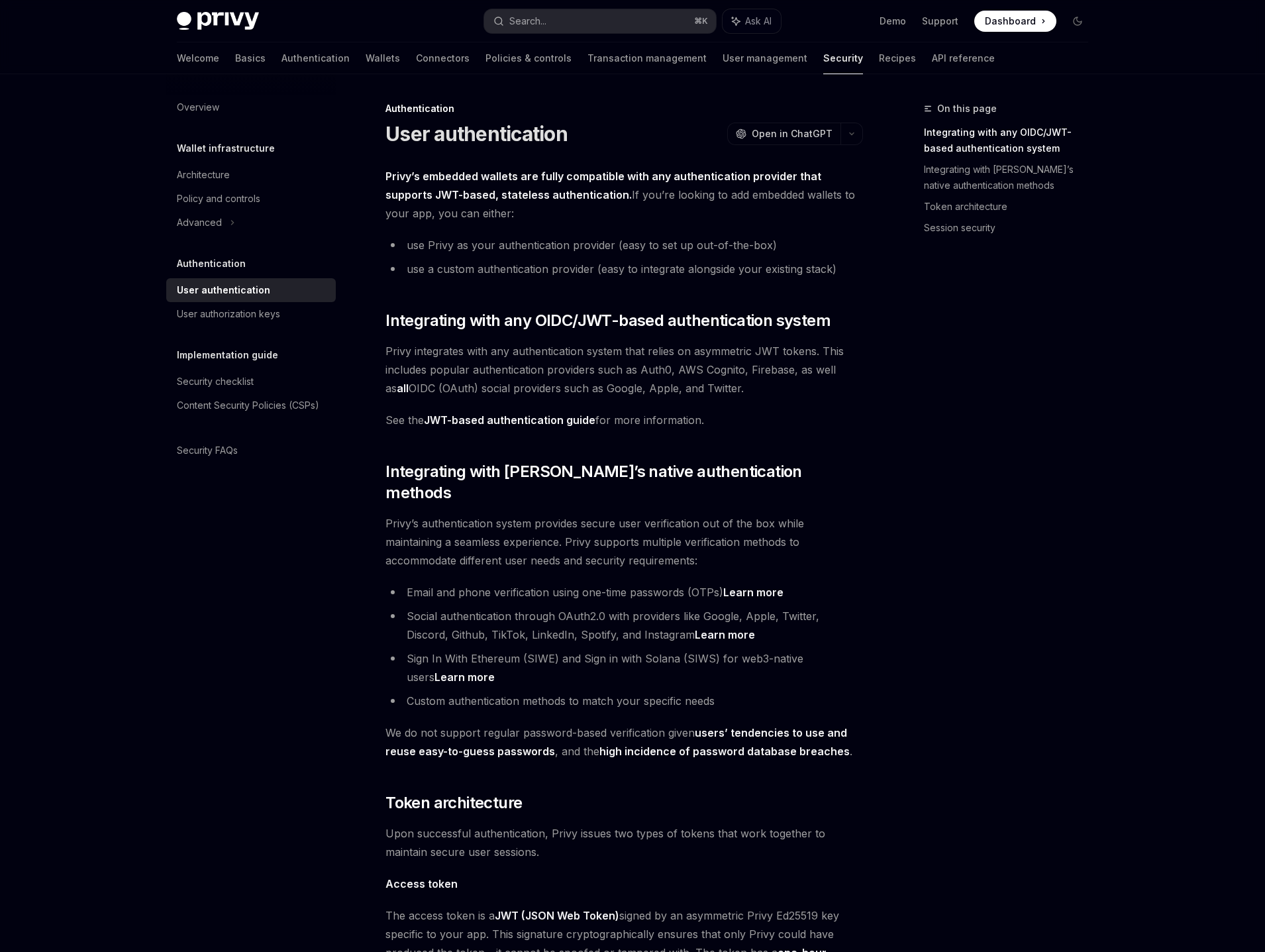
click at [1056, 459] on div "On this page Integrating with any OIDC/JWT-based authentication system Integrat…" at bounding box center [998, 526] width 201 height 851
click at [416, 56] on link "Connectors" at bounding box center [442, 58] width 54 height 32
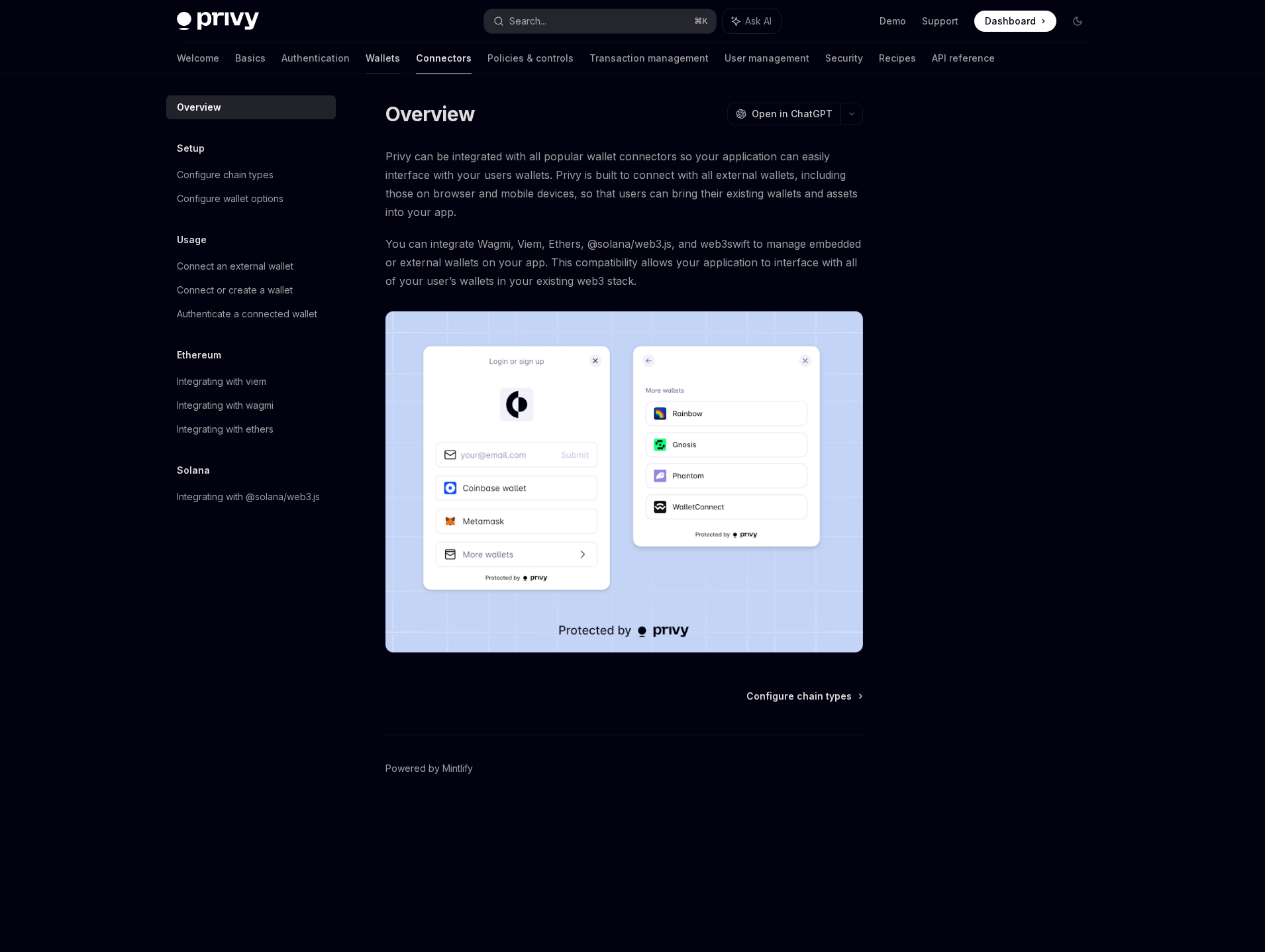
click at [365, 56] on link "Wallets" at bounding box center [383, 58] width 35 height 32
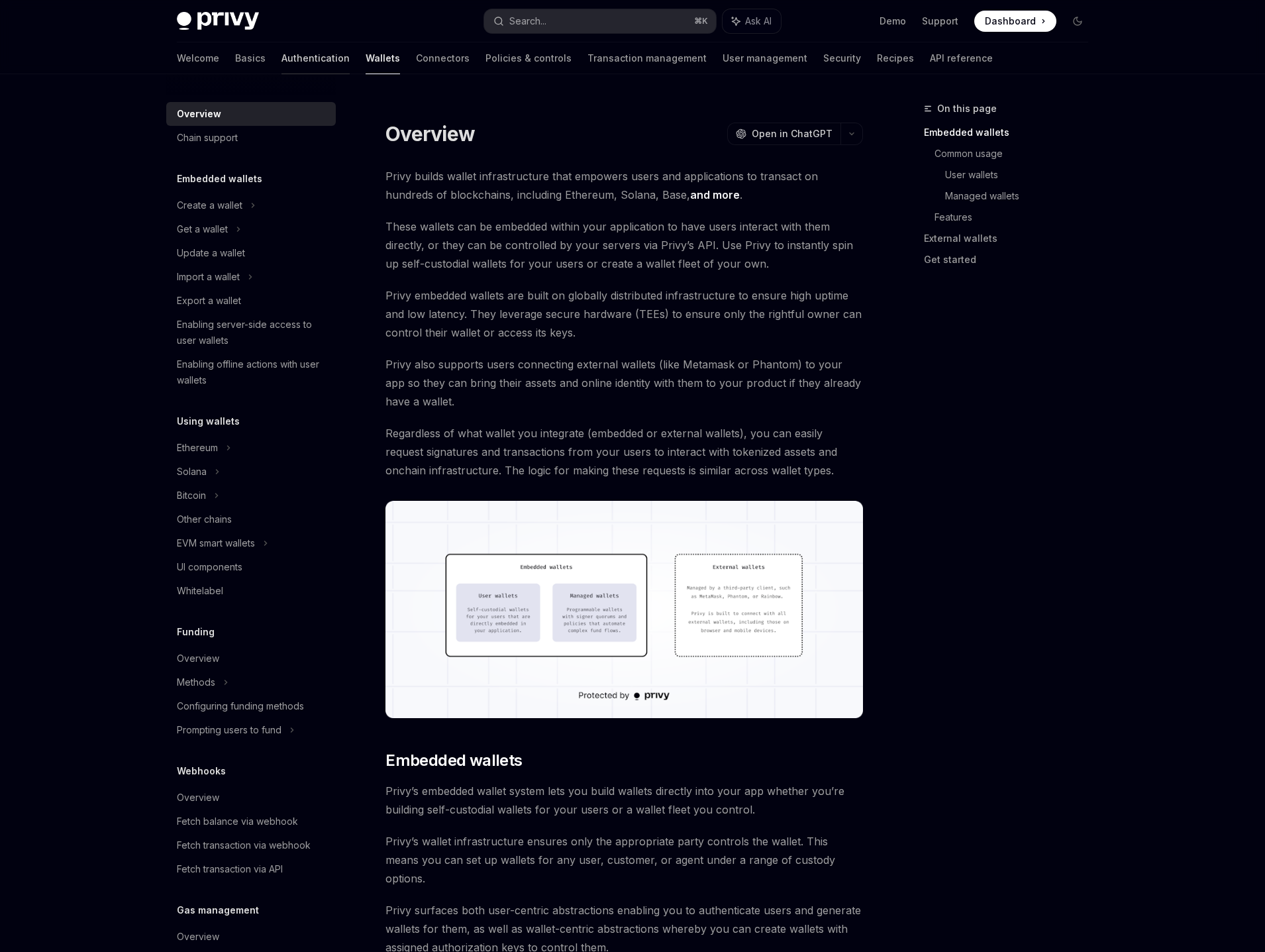
click at [282, 59] on link "Authentication" at bounding box center [315, 58] width 68 height 32
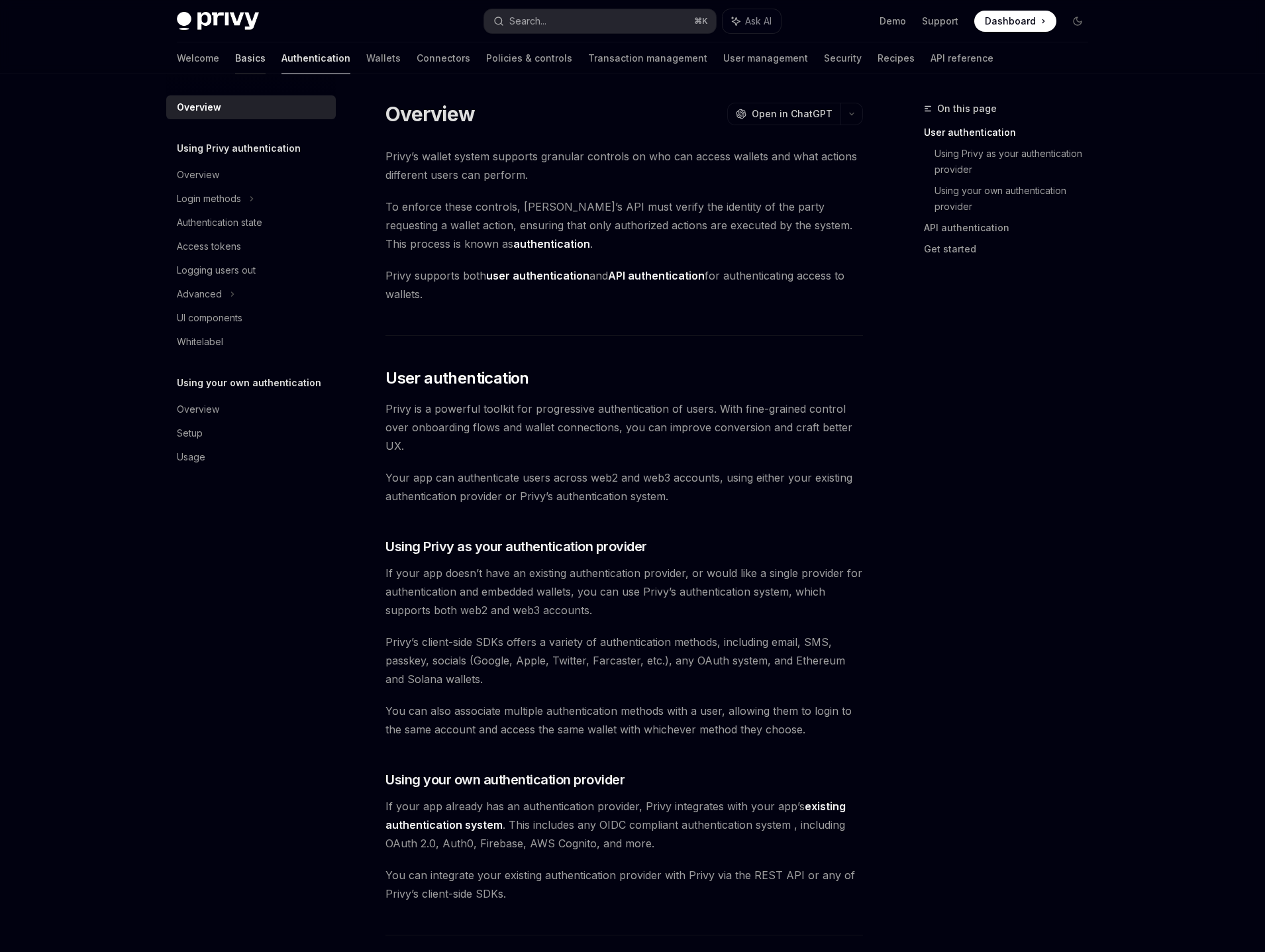
click at [235, 60] on link "Basics" at bounding box center [250, 58] width 30 height 32
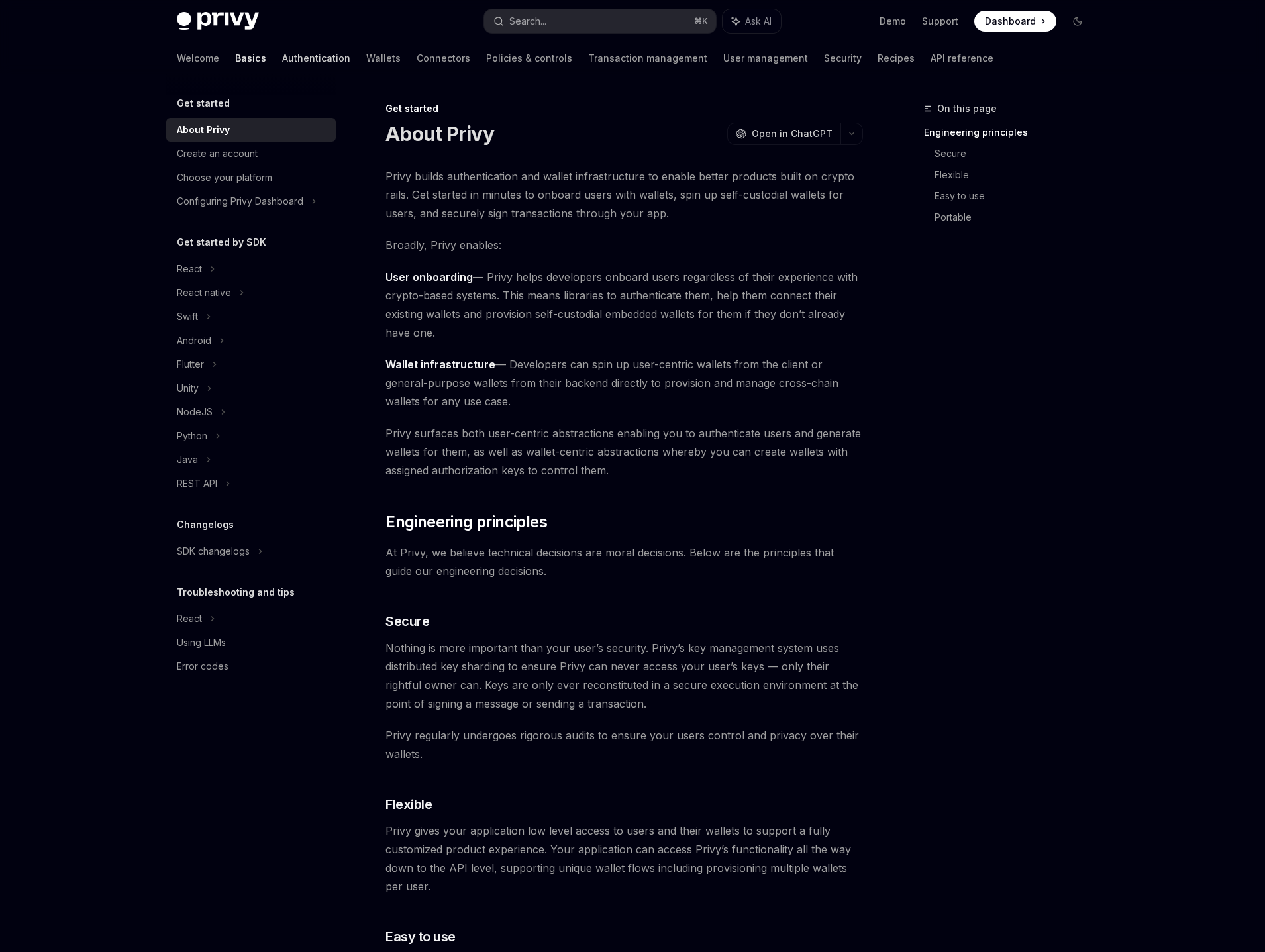
click at [283, 61] on link "Authentication" at bounding box center [316, 58] width 68 height 32
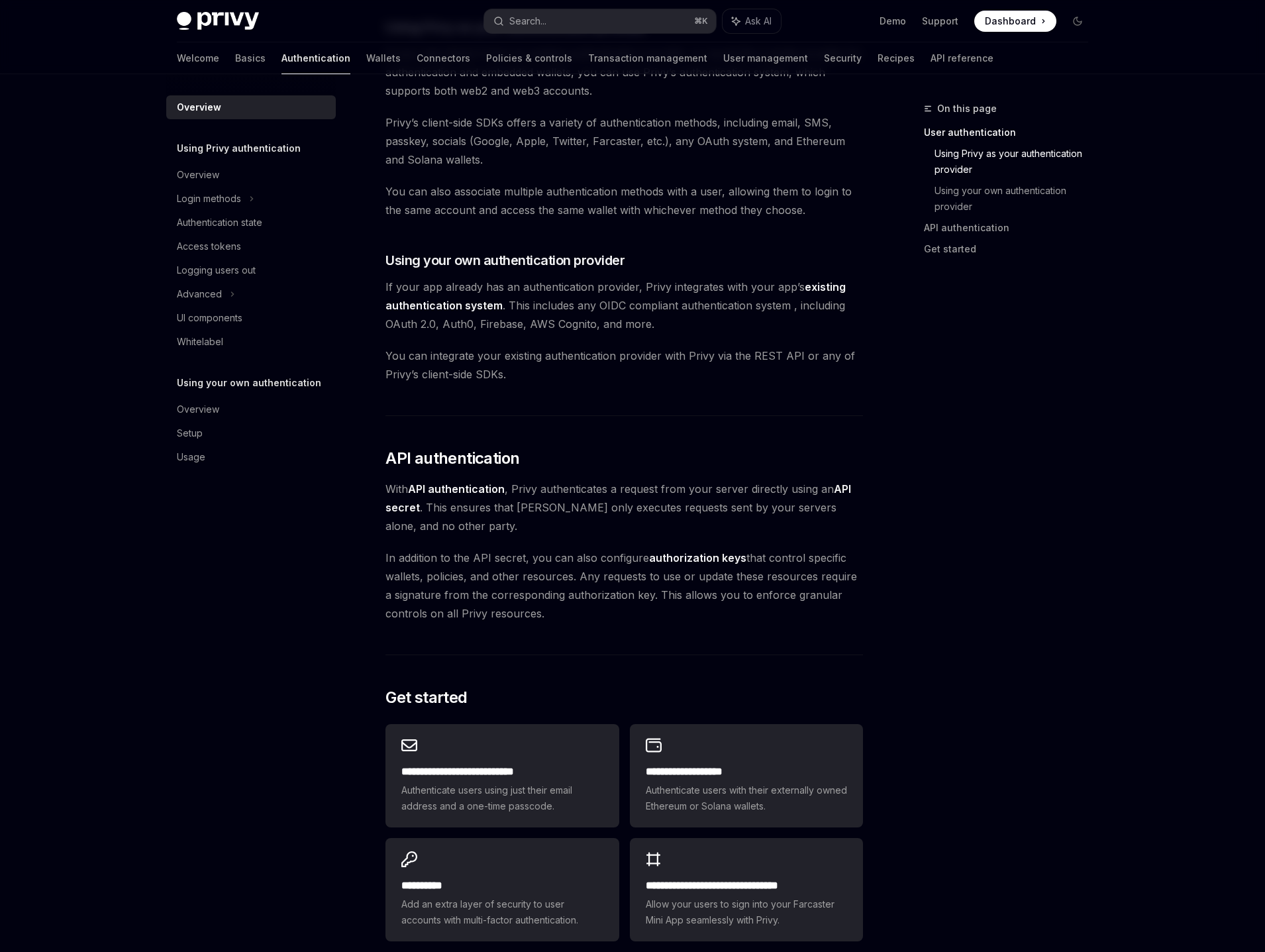
scroll to position [526, 0]
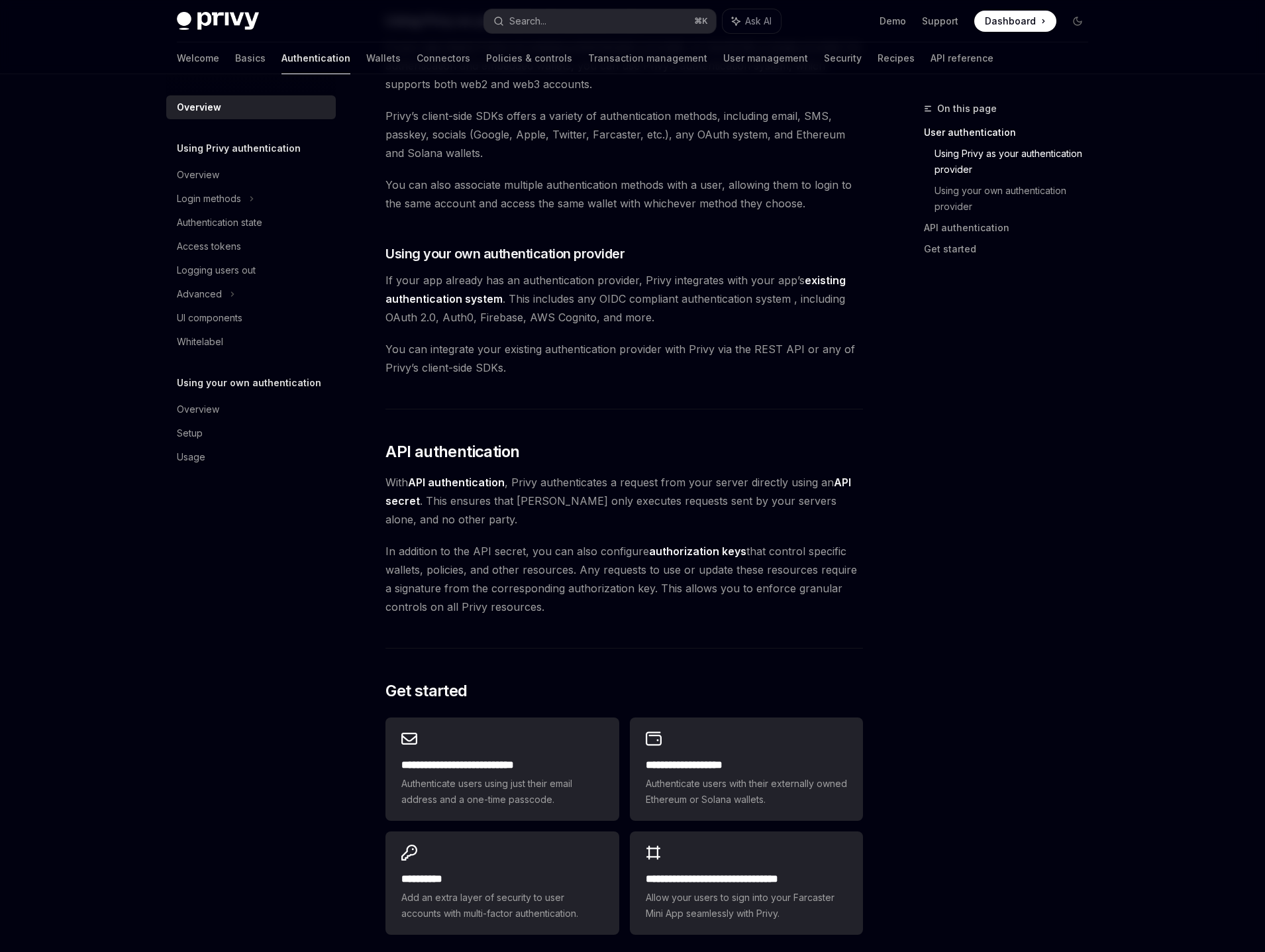
click at [840, 282] on span "If your app already has an authentication provider, Privy integrates with your …" at bounding box center [624, 298] width 478 height 56
click at [825, 282] on link "existing authentication system" at bounding box center [615, 290] width 460 height 33
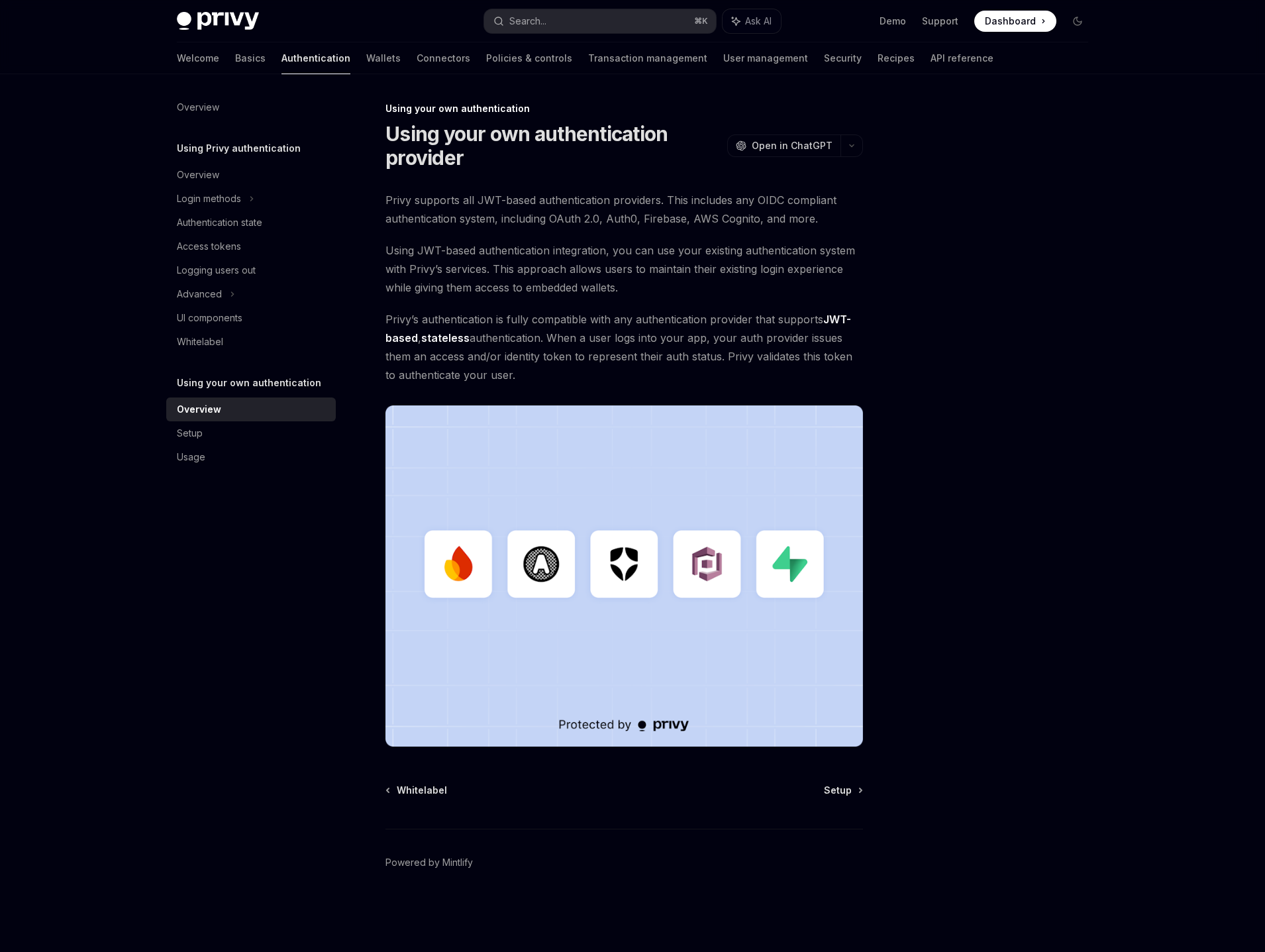
click at [922, 331] on div at bounding box center [998, 526] width 201 height 851
click at [858, 794] on link "Setup" at bounding box center [842, 790] width 37 height 14
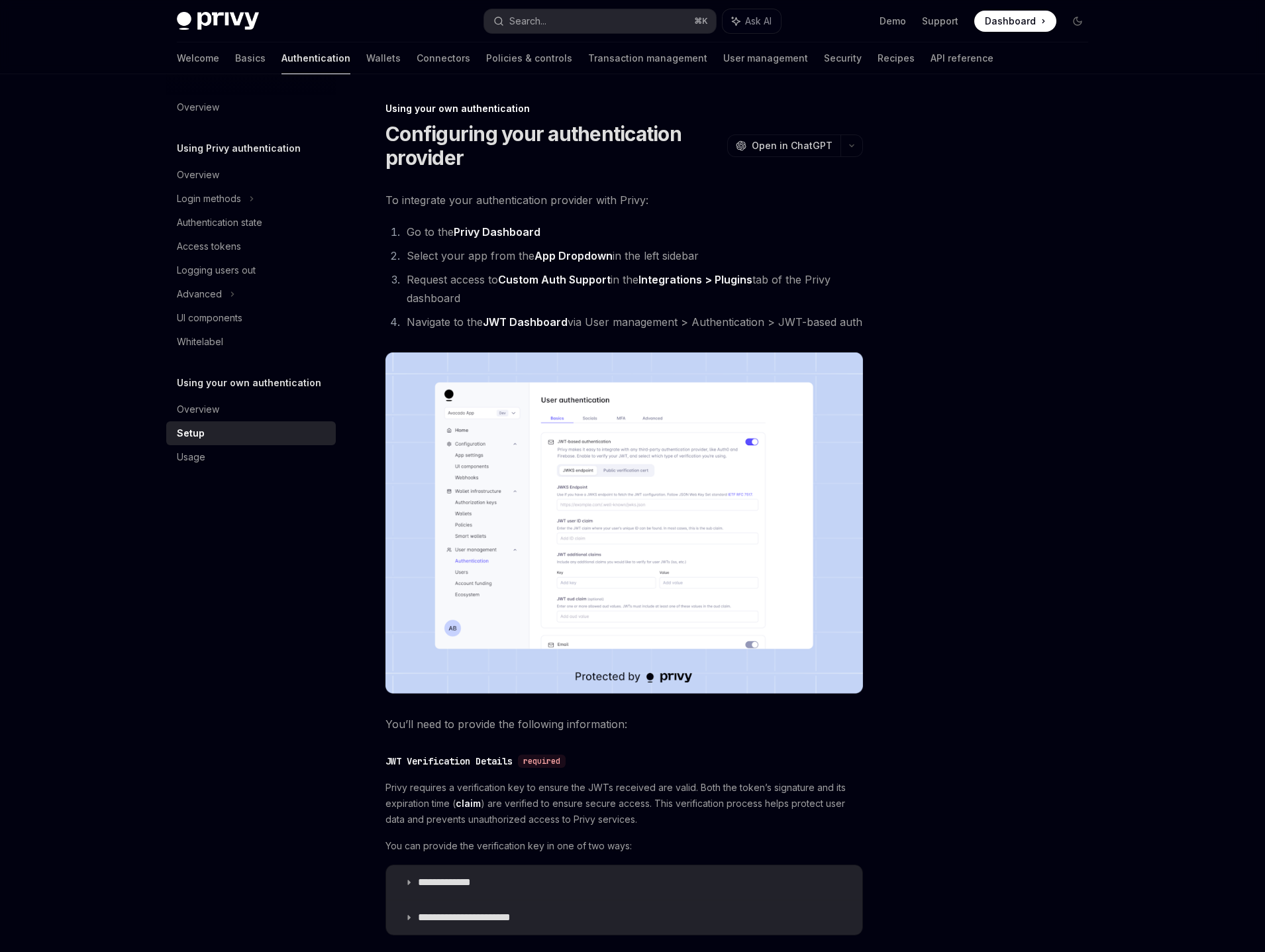
scroll to position [287, 0]
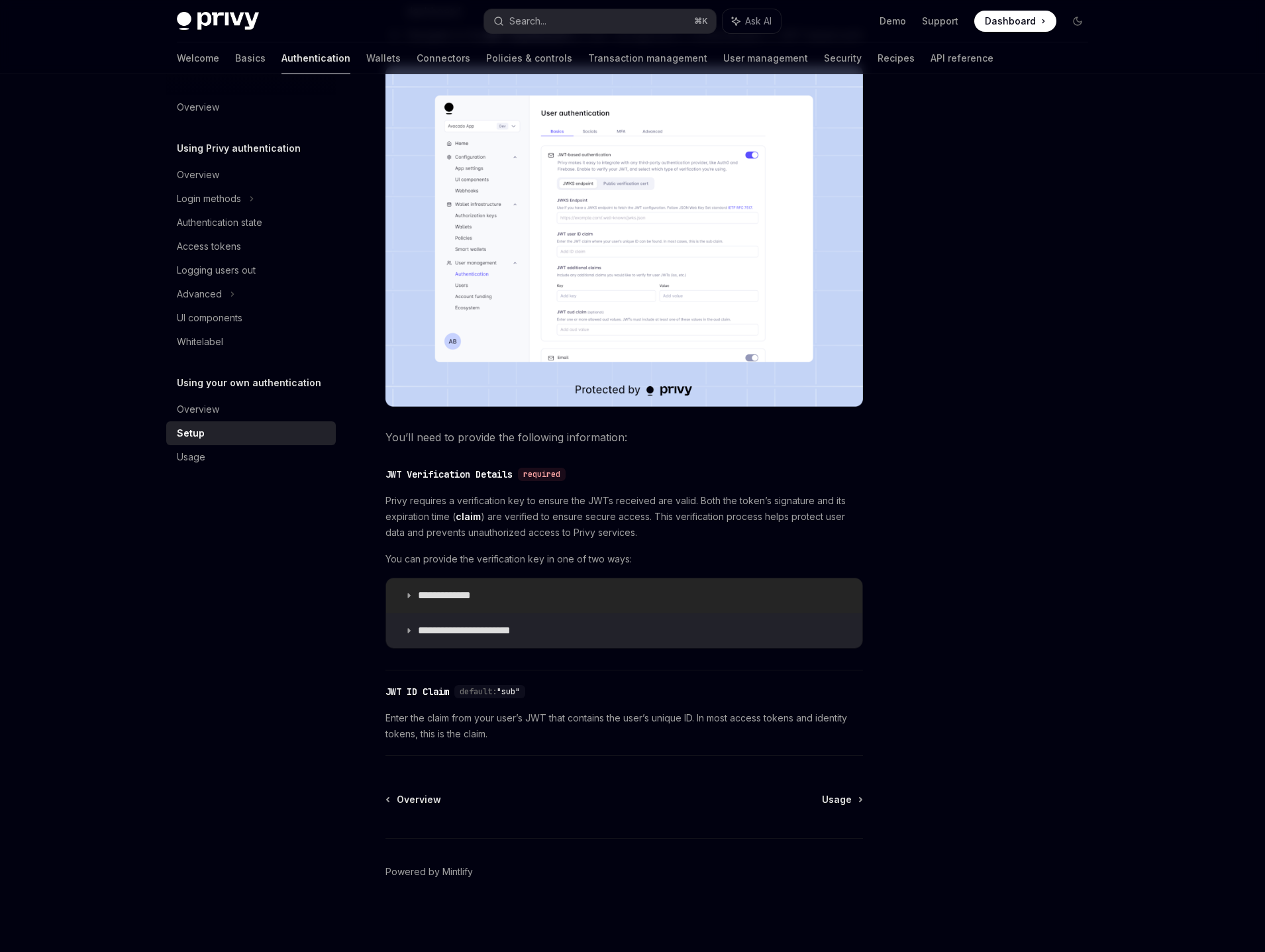
click at [467, 591] on p "**********" at bounding box center [458, 595] width 78 height 14
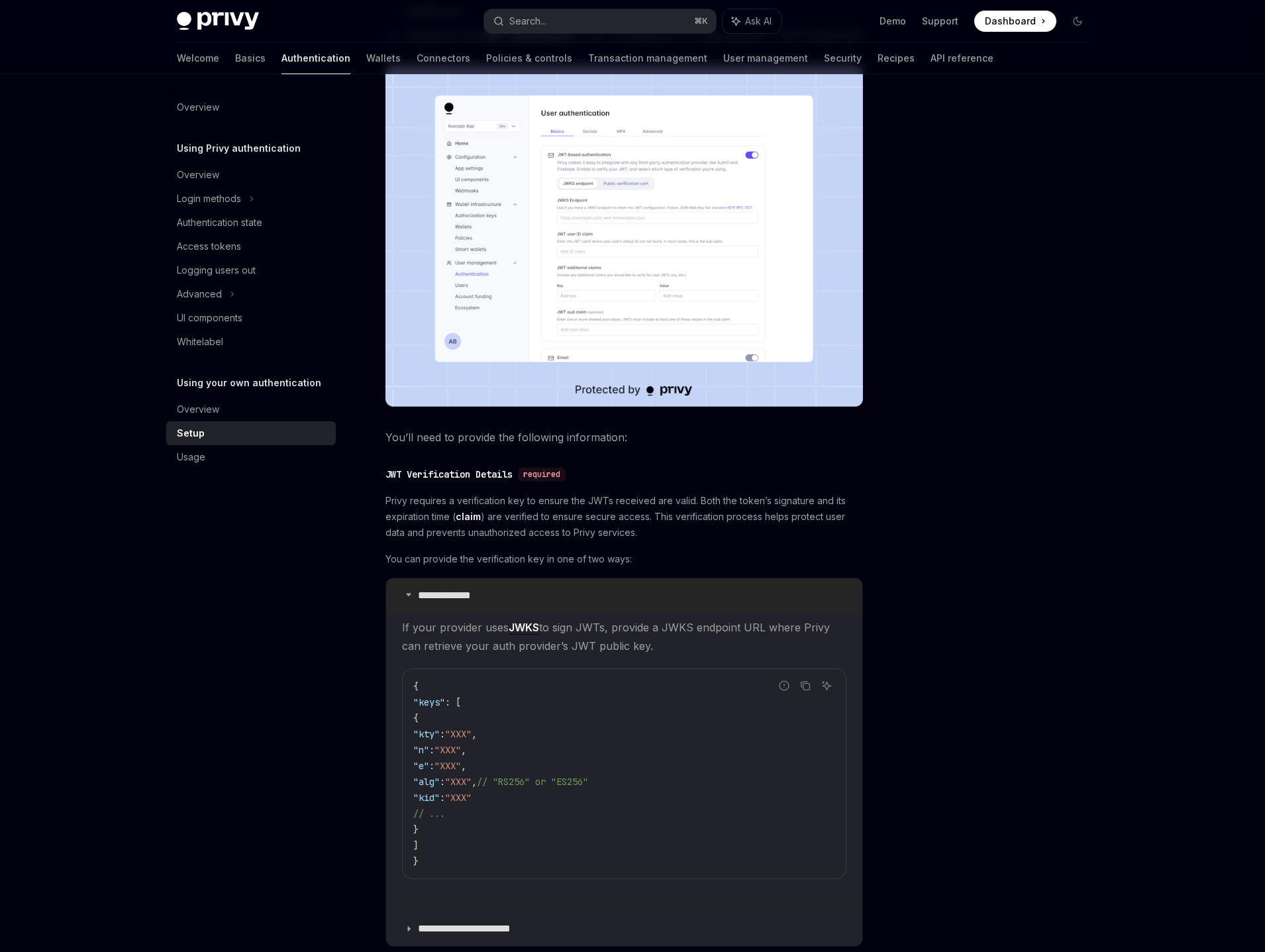
click at [480, 591] on p "**********" at bounding box center [458, 595] width 78 height 14
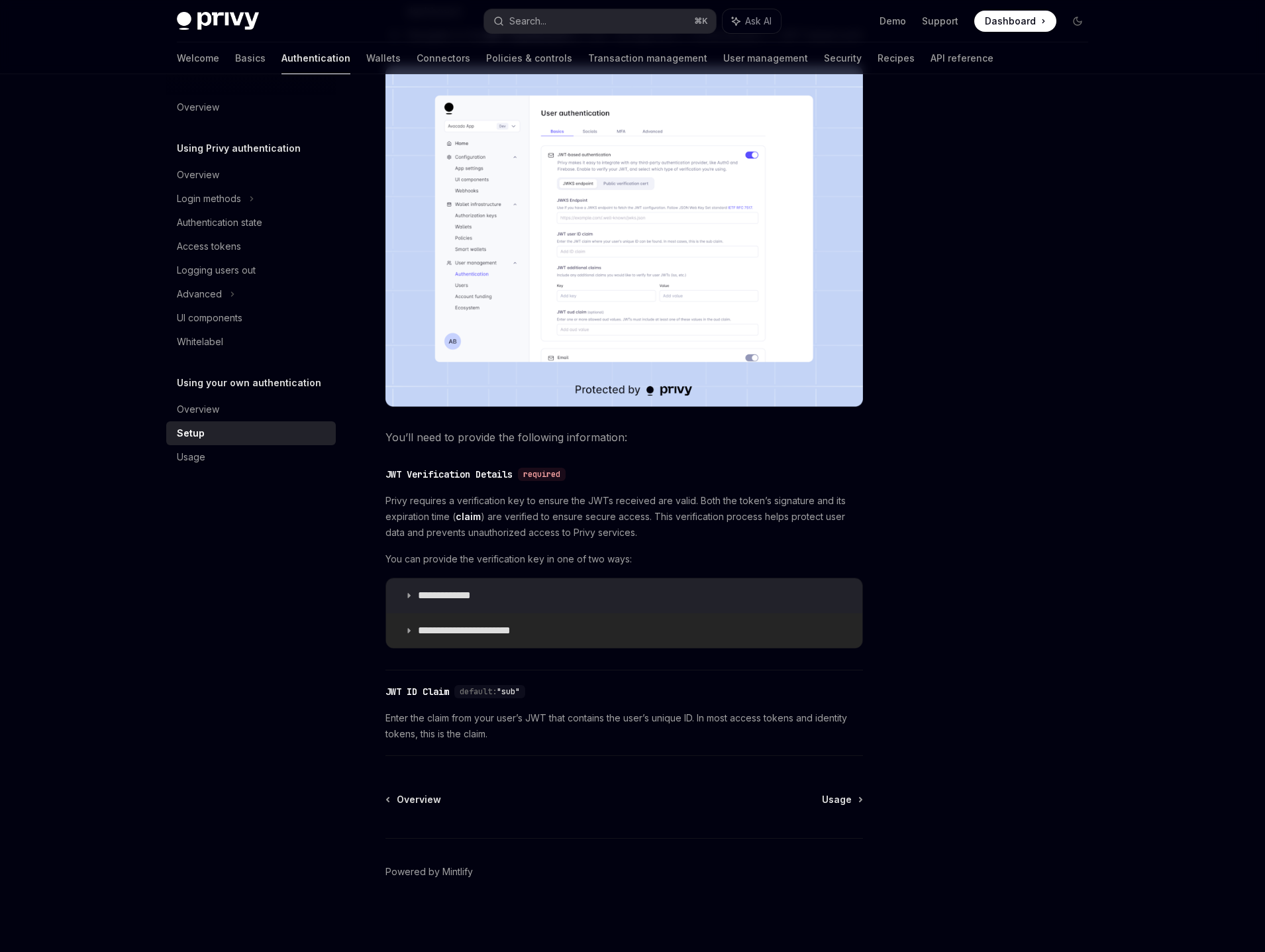
click at [472, 630] on p "**********" at bounding box center [475, 630] width 114 height 14
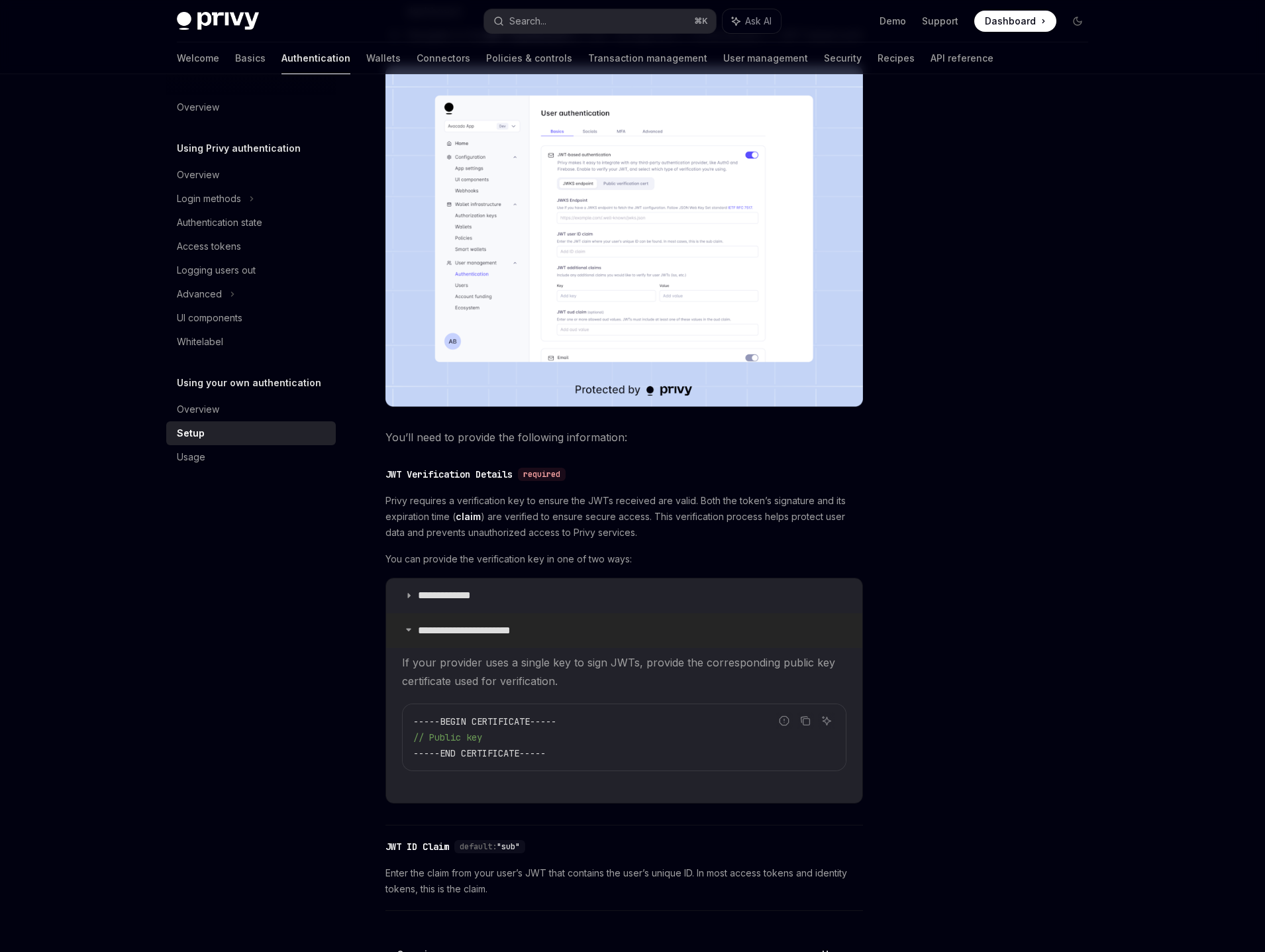
click at [520, 630] on p "**********" at bounding box center [475, 630] width 114 height 14
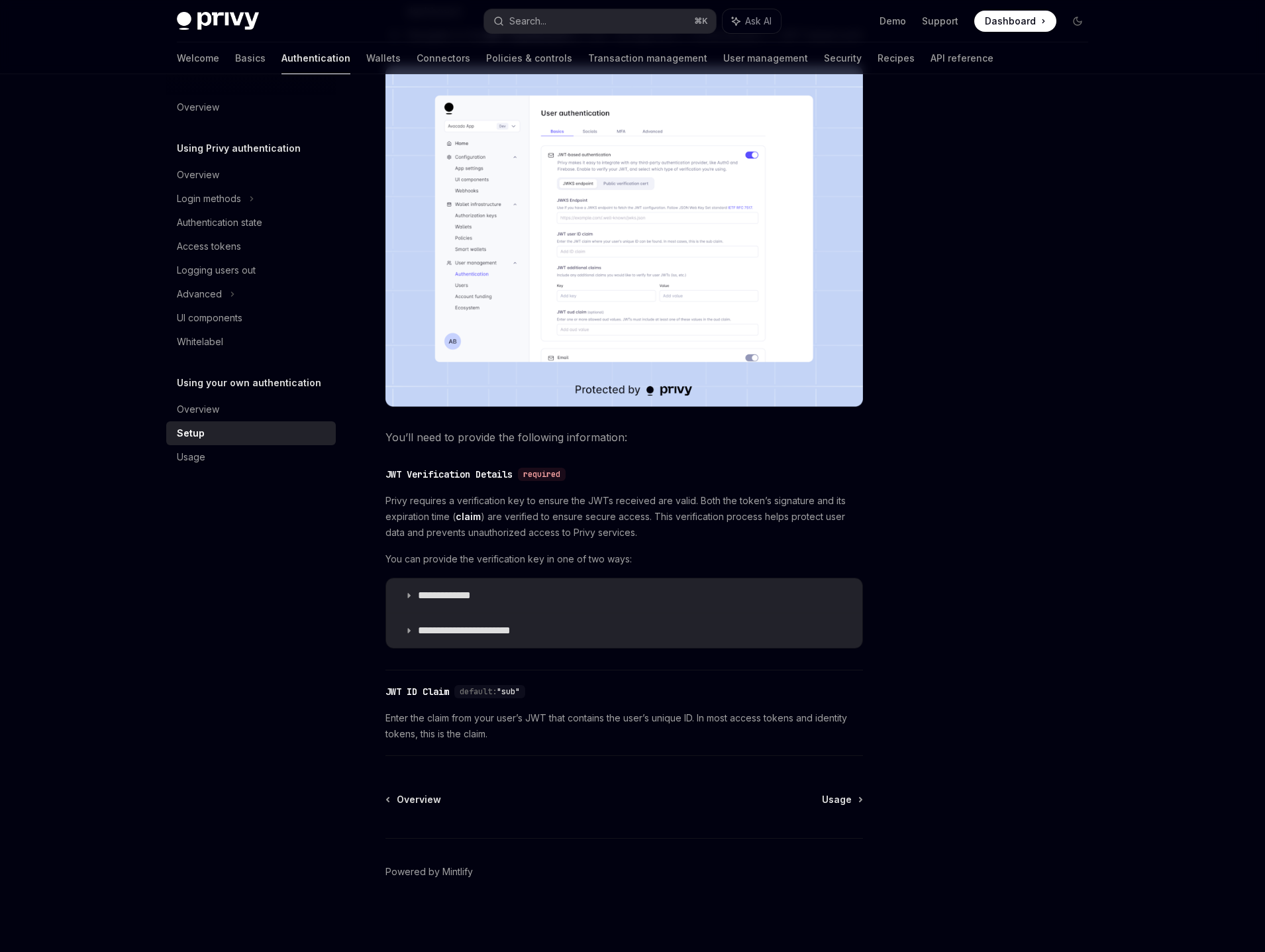
click at [960, 479] on div at bounding box center [998, 526] width 201 height 851
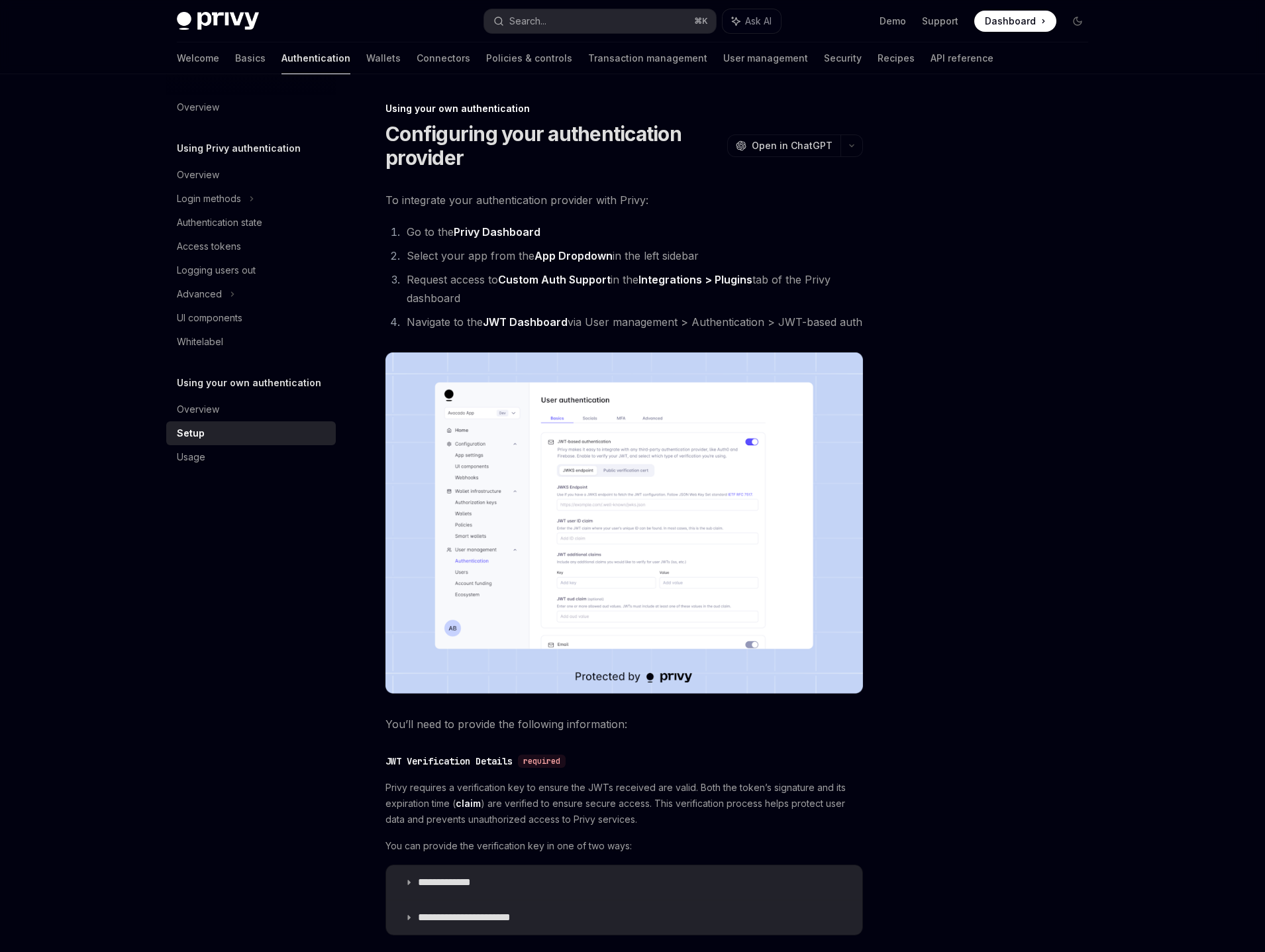
click at [970, 548] on div at bounding box center [998, 526] width 201 height 851
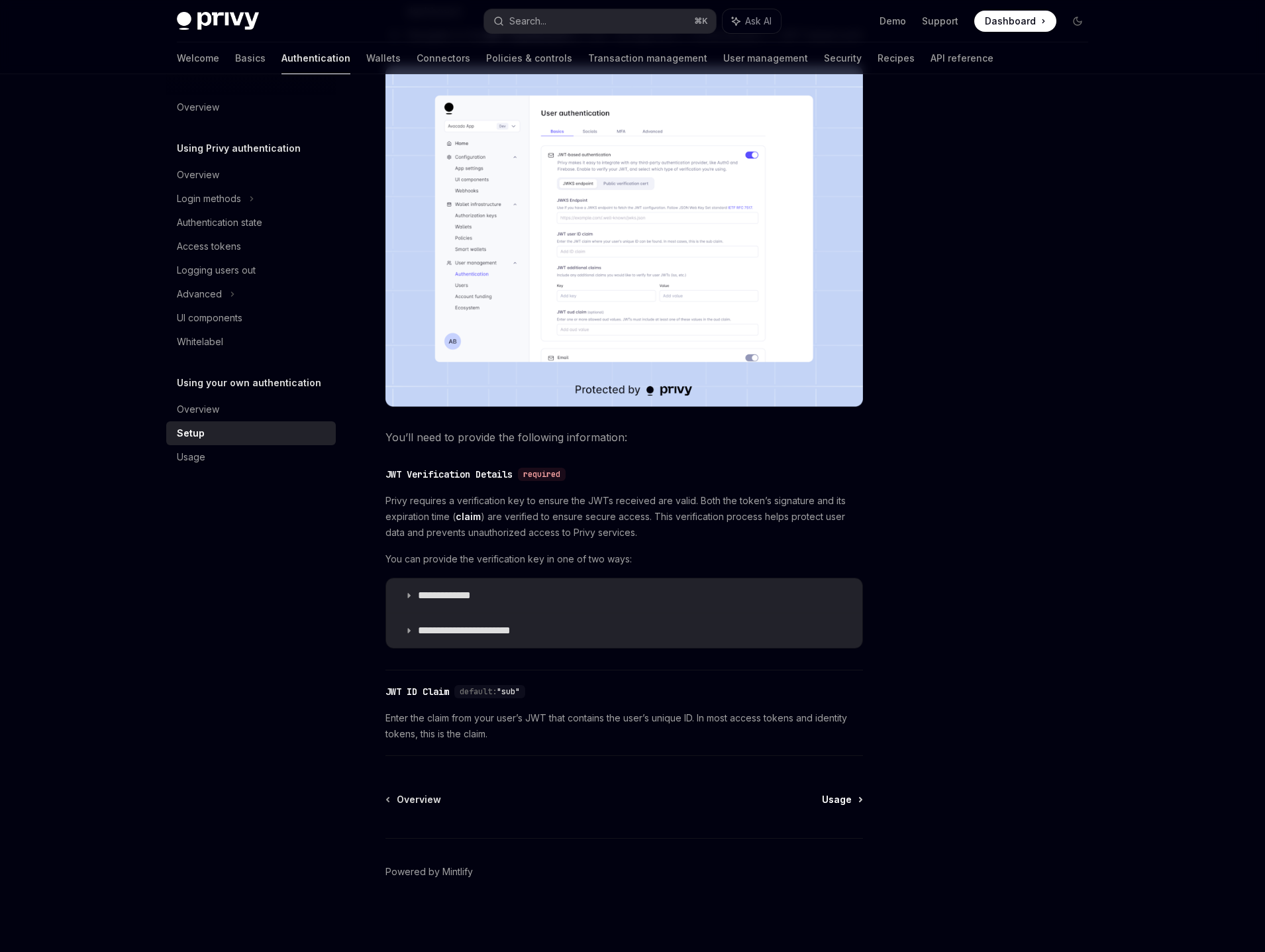
click at [848, 796] on span "Usage" at bounding box center [837, 799] width 30 height 14
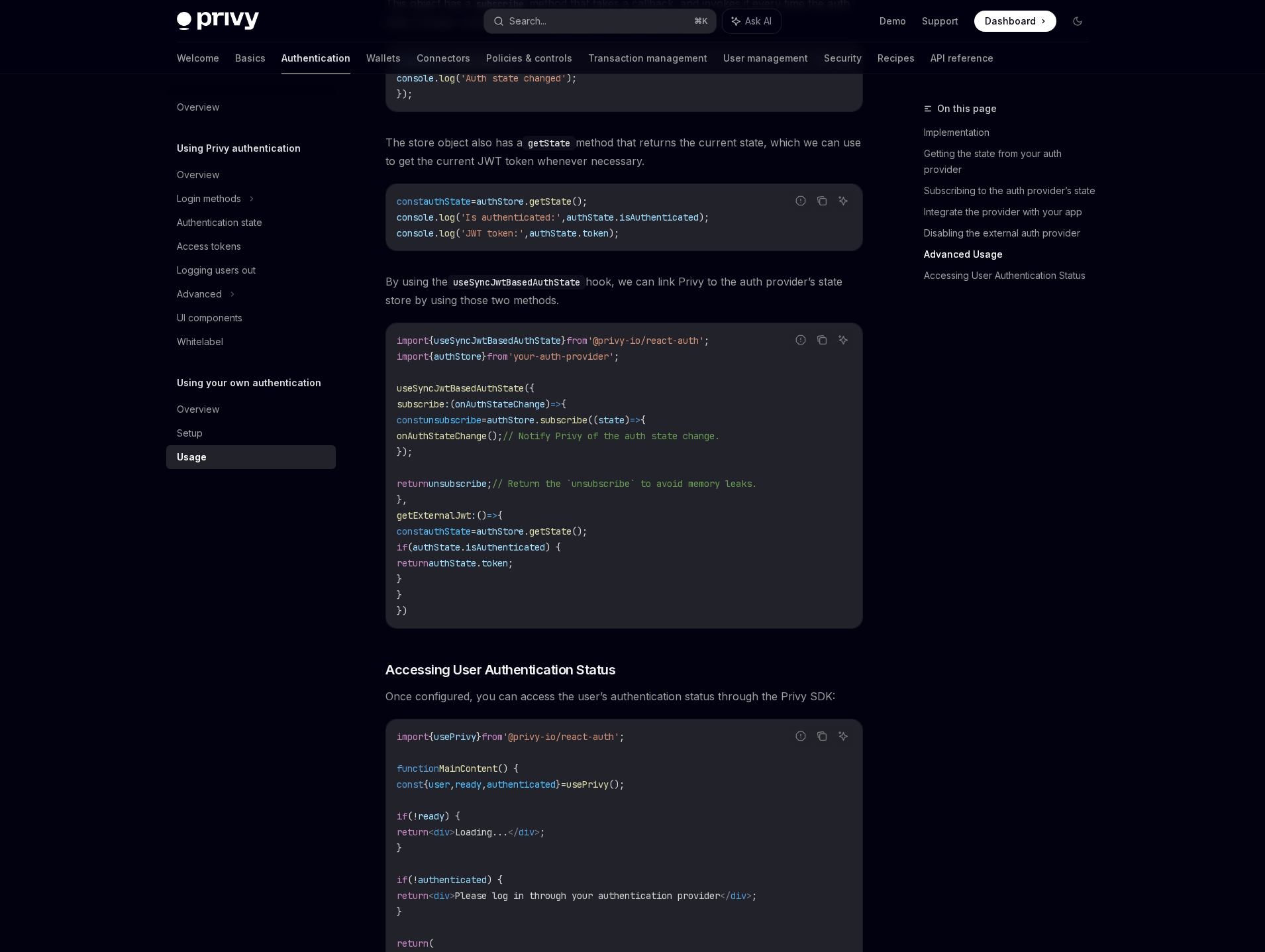
scroll to position [2421, 0]
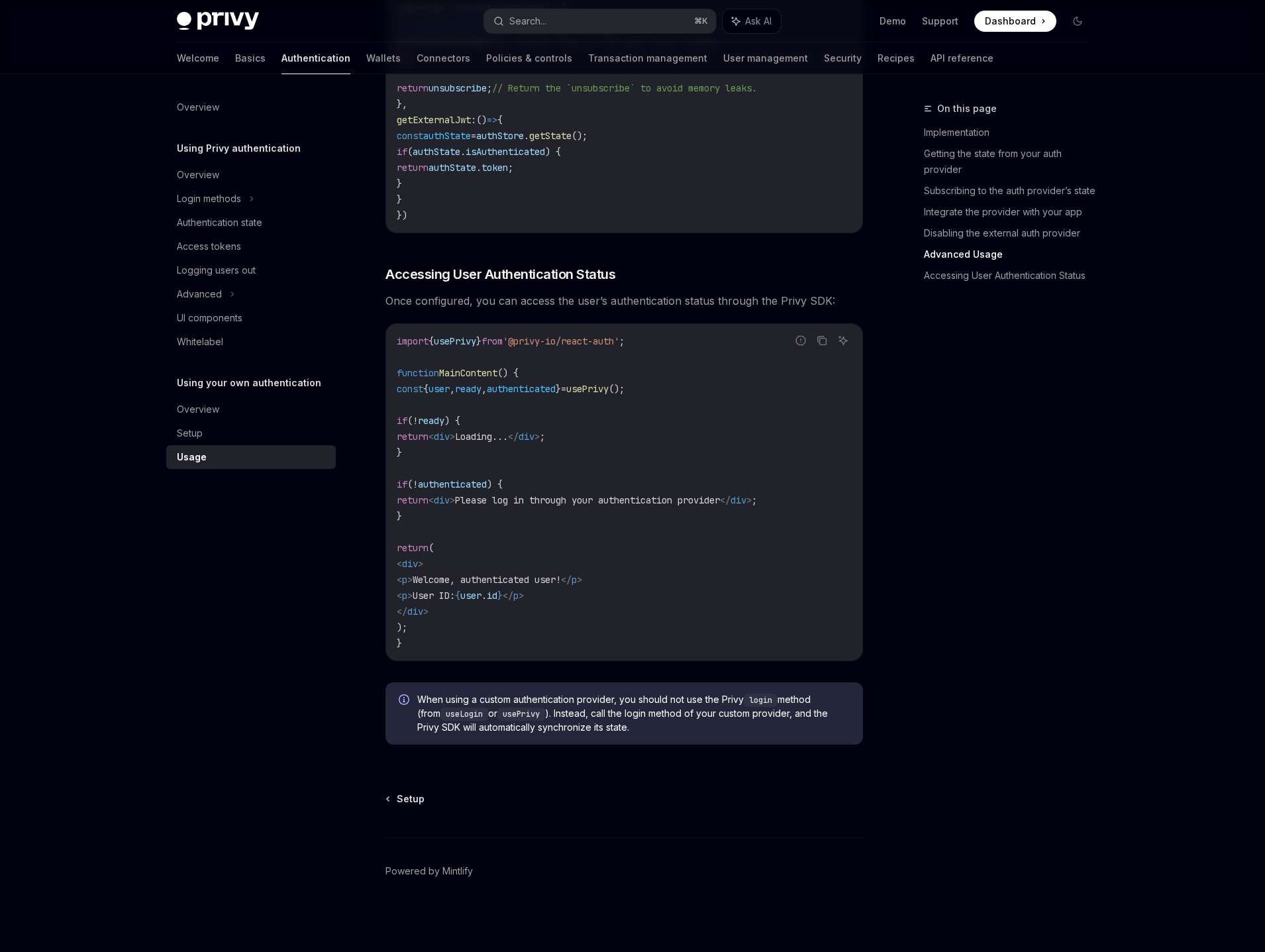
click at [918, 456] on div "On this page Implementation Getting the state from your auth provider Subscribi…" at bounding box center [998, 526] width 201 height 851
click at [224, 245] on div "Access tokens" at bounding box center [209, 246] width 65 height 15
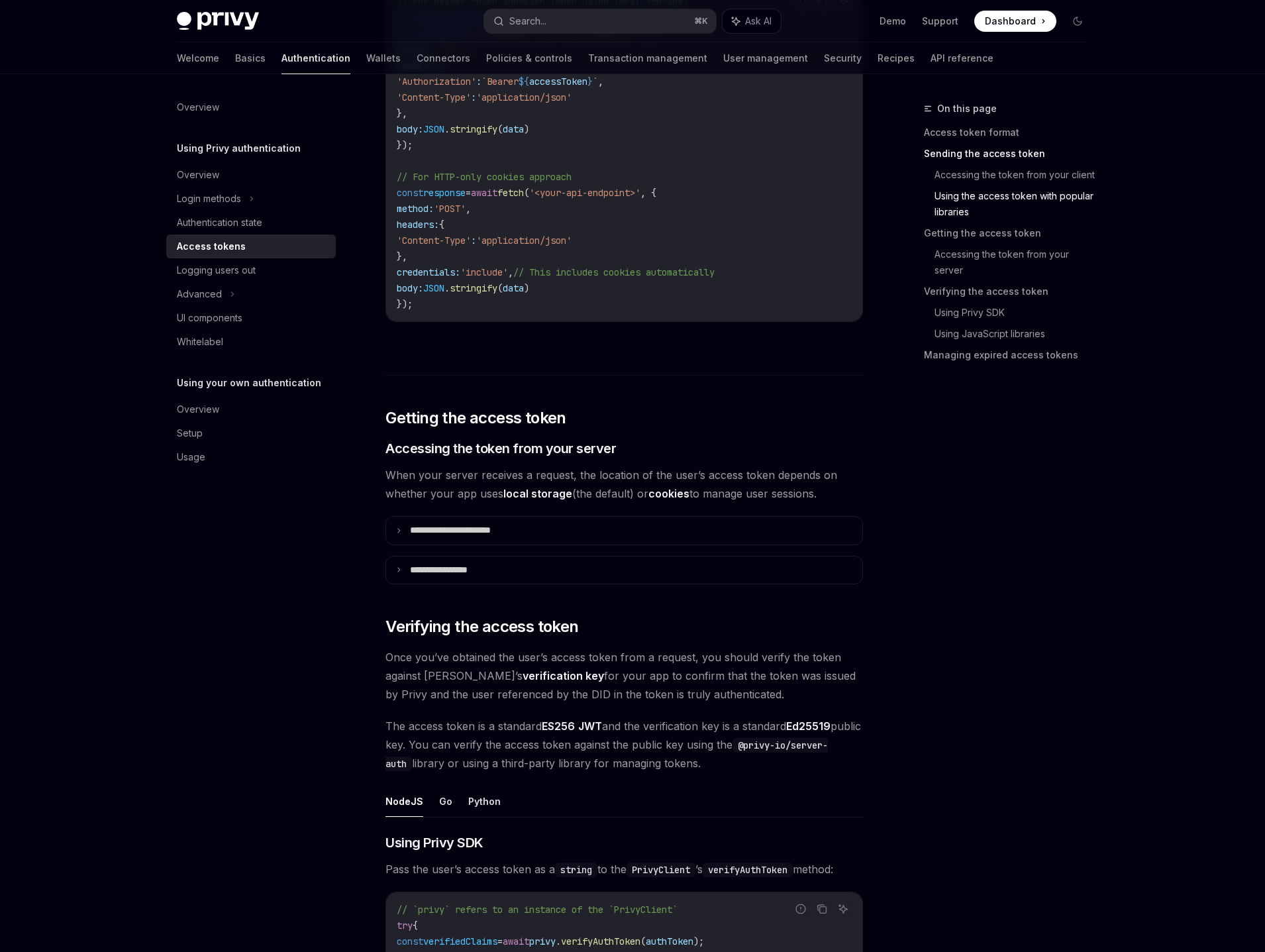
scroll to position [1598, 0]
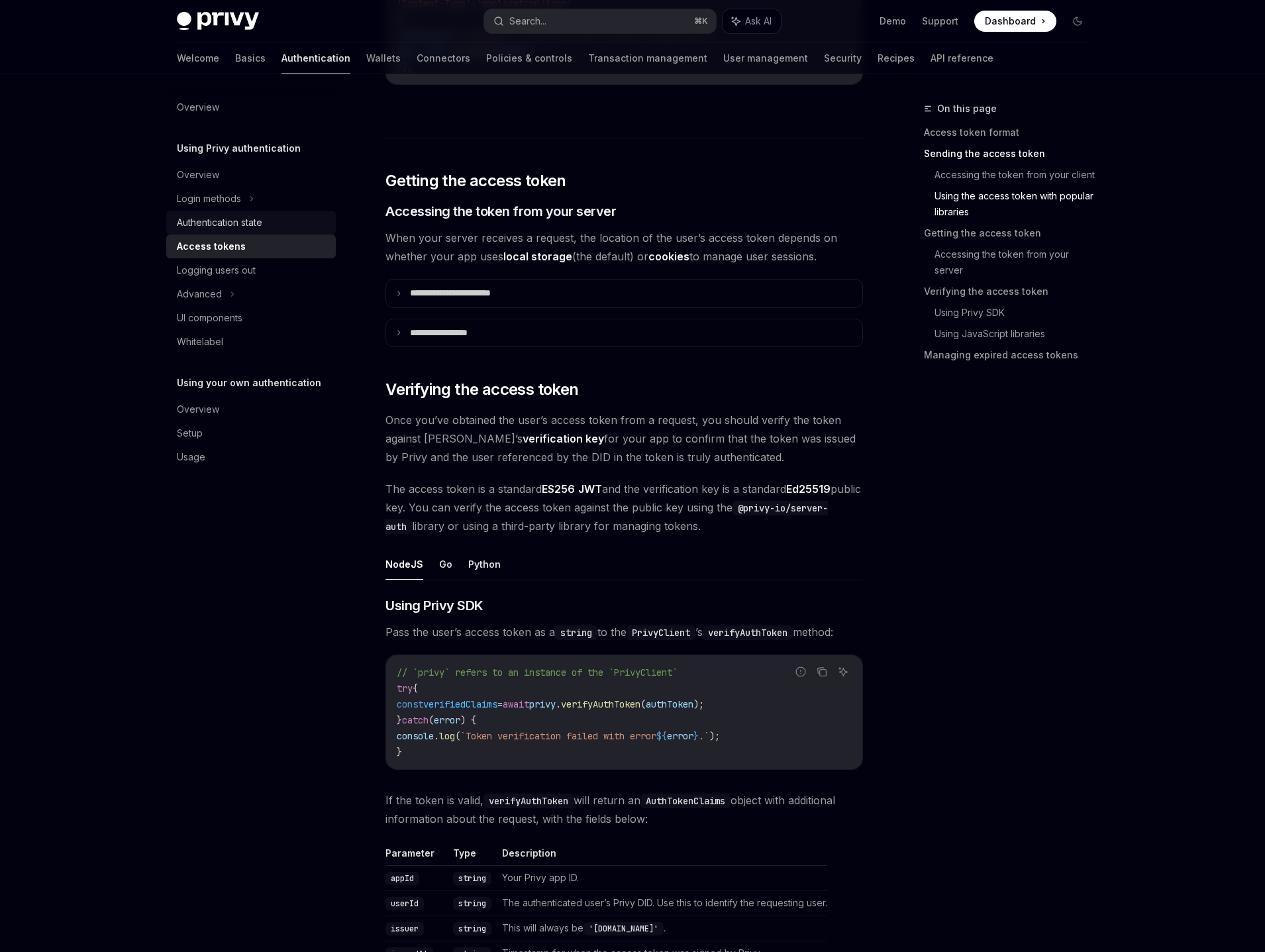
click at [308, 220] on div "Authentication state" at bounding box center [252, 222] width 151 height 15
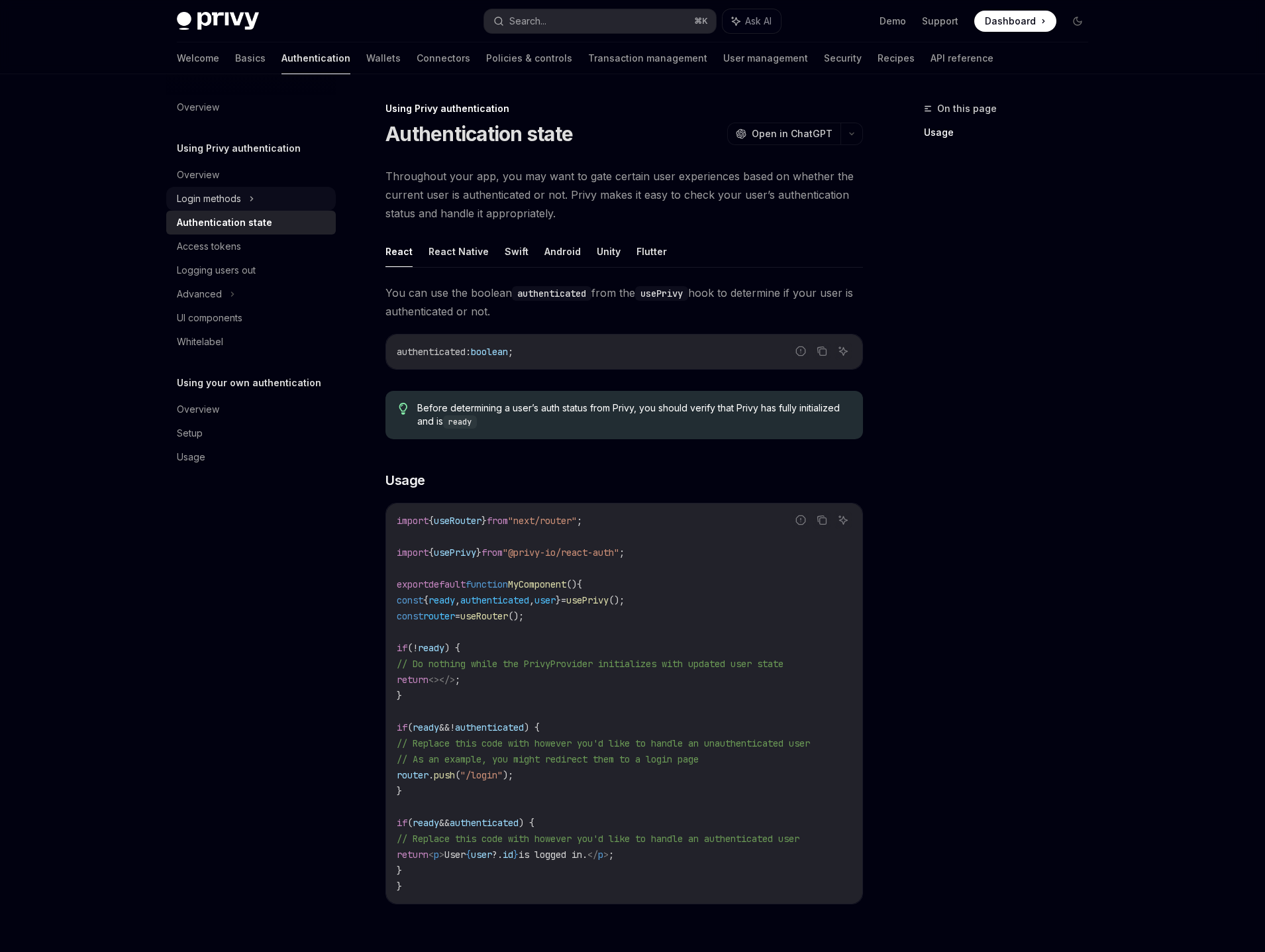
click at [283, 200] on div "Login methods" at bounding box center [251, 199] width 170 height 24
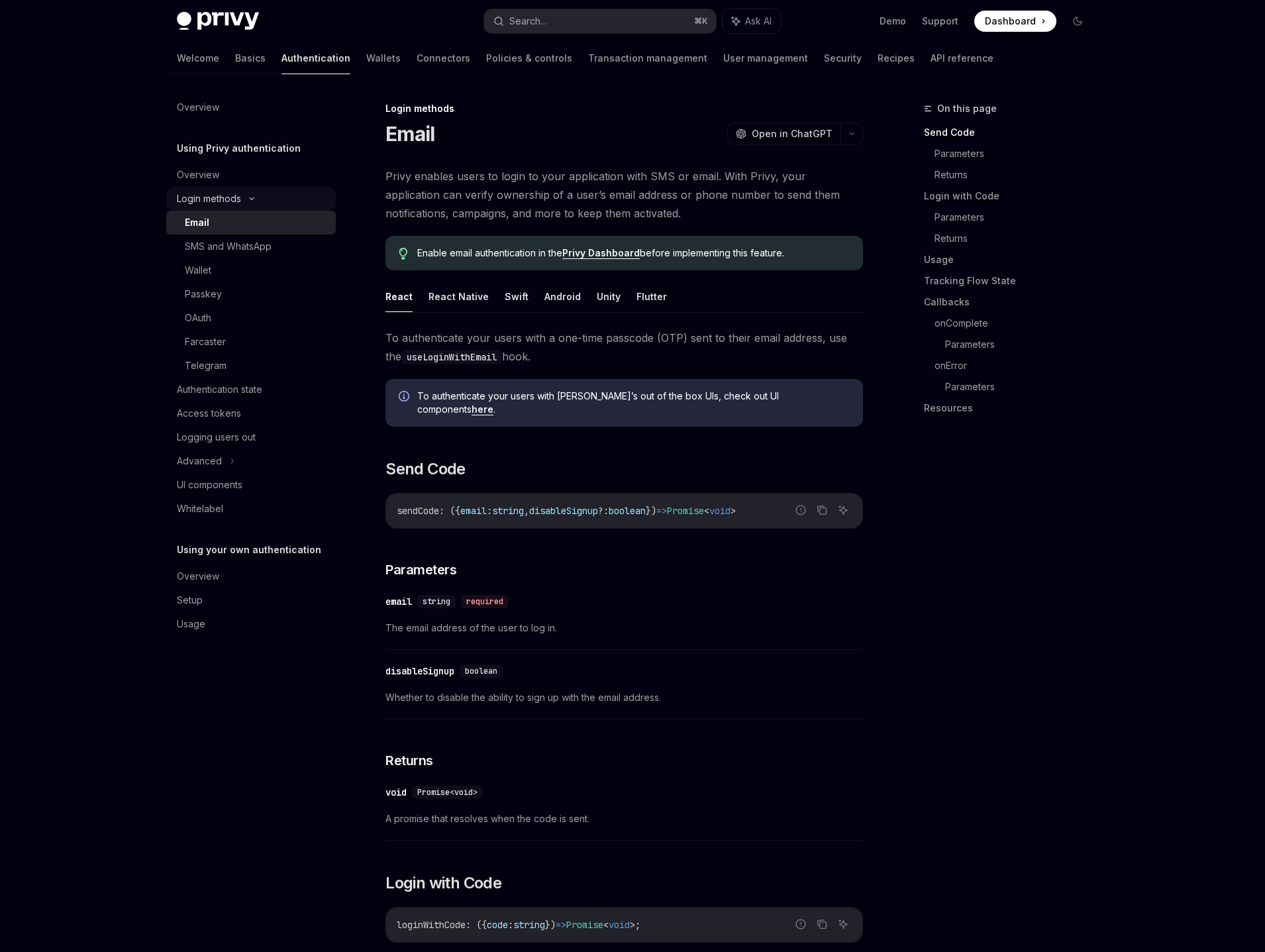
click at [281, 200] on div "Login methods" at bounding box center [251, 199] width 170 height 24
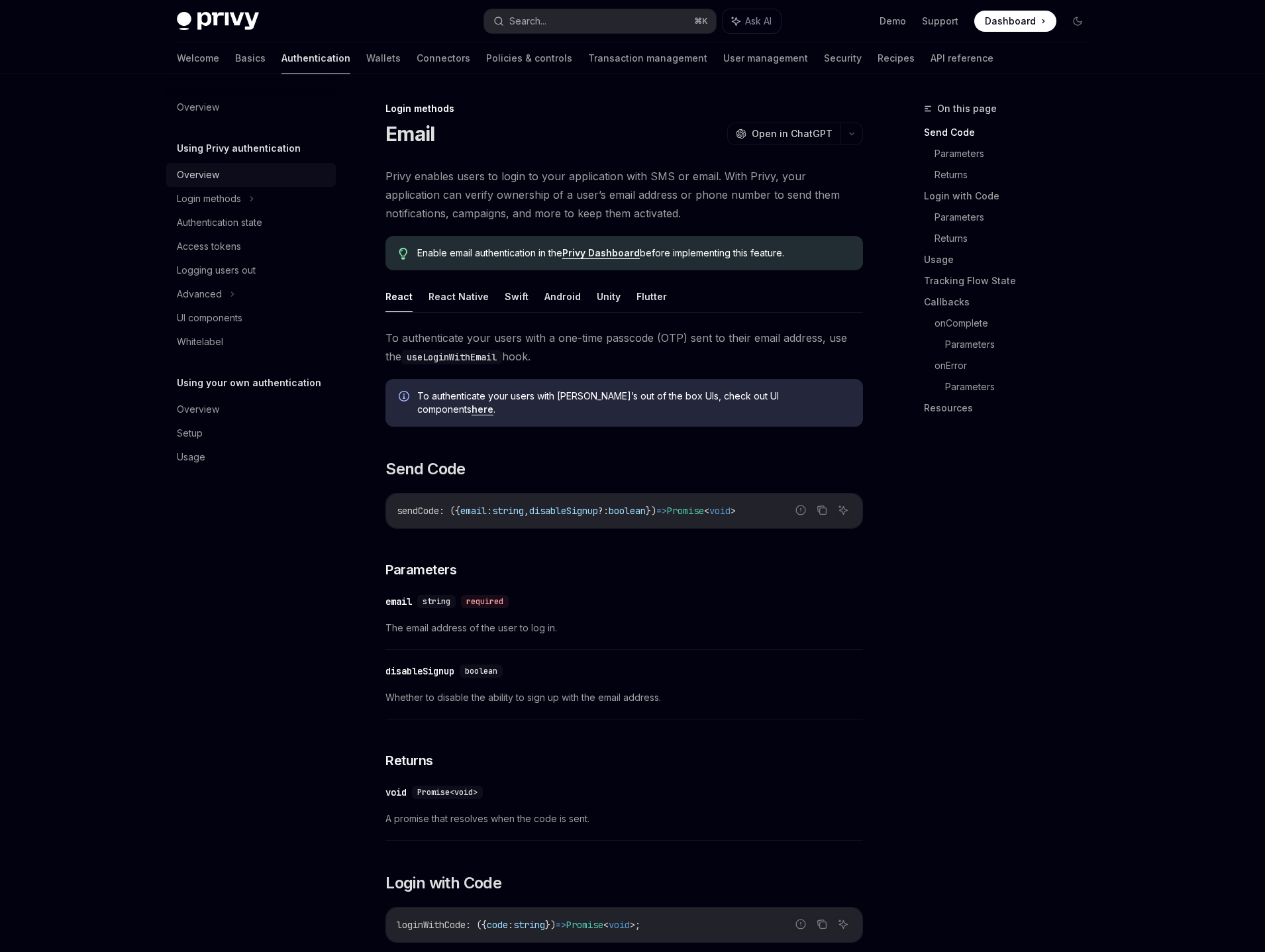
click at [296, 164] on link "Overview" at bounding box center [251, 175] width 170 height 24
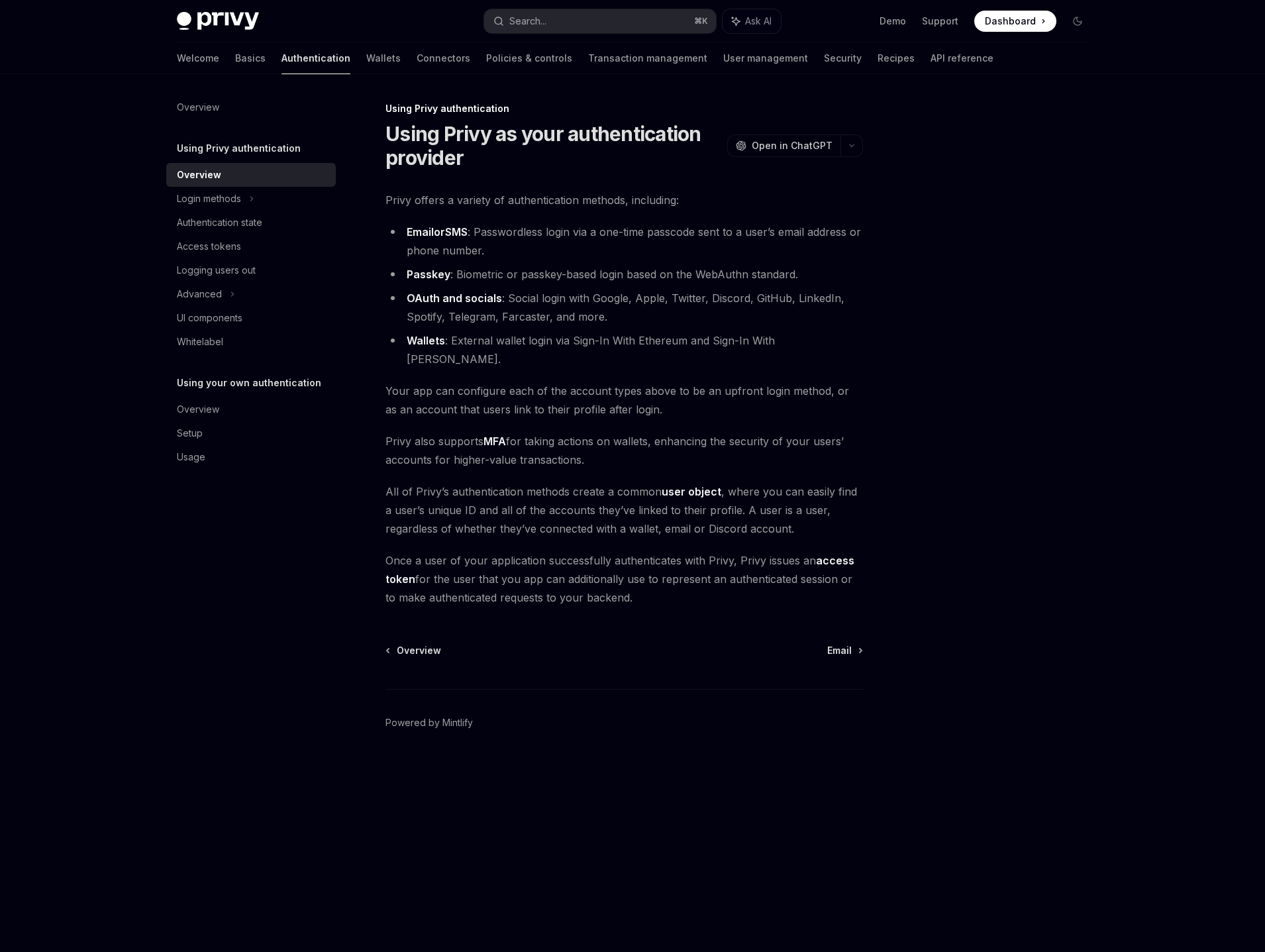
click at [924, 282] on div at bounding box center [998, 526] width 201 height 851
click at [235, 58] on link "Basics" at bounding box center [250, 58] width 30 height 32
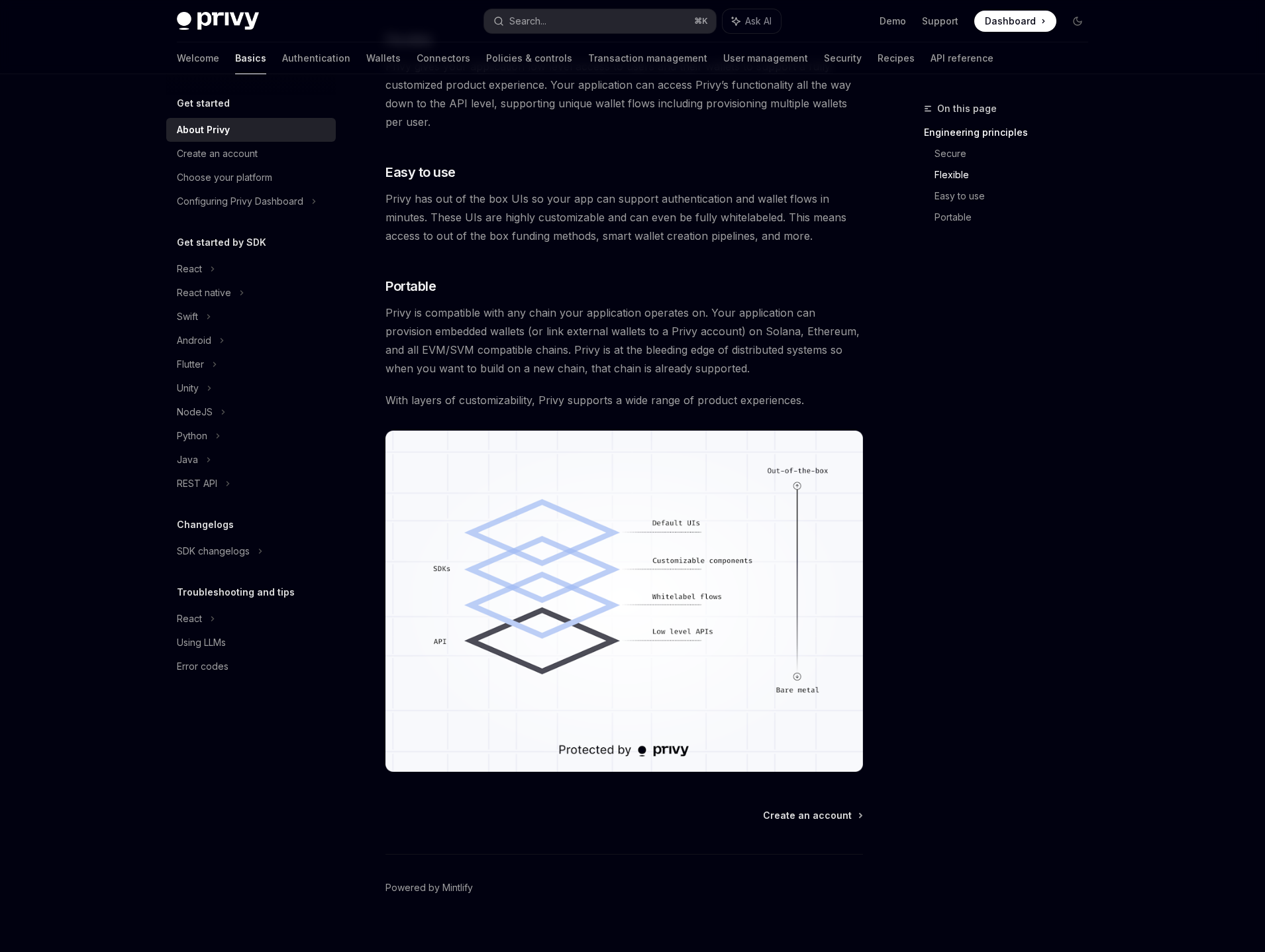
scroll to position [780, 0]
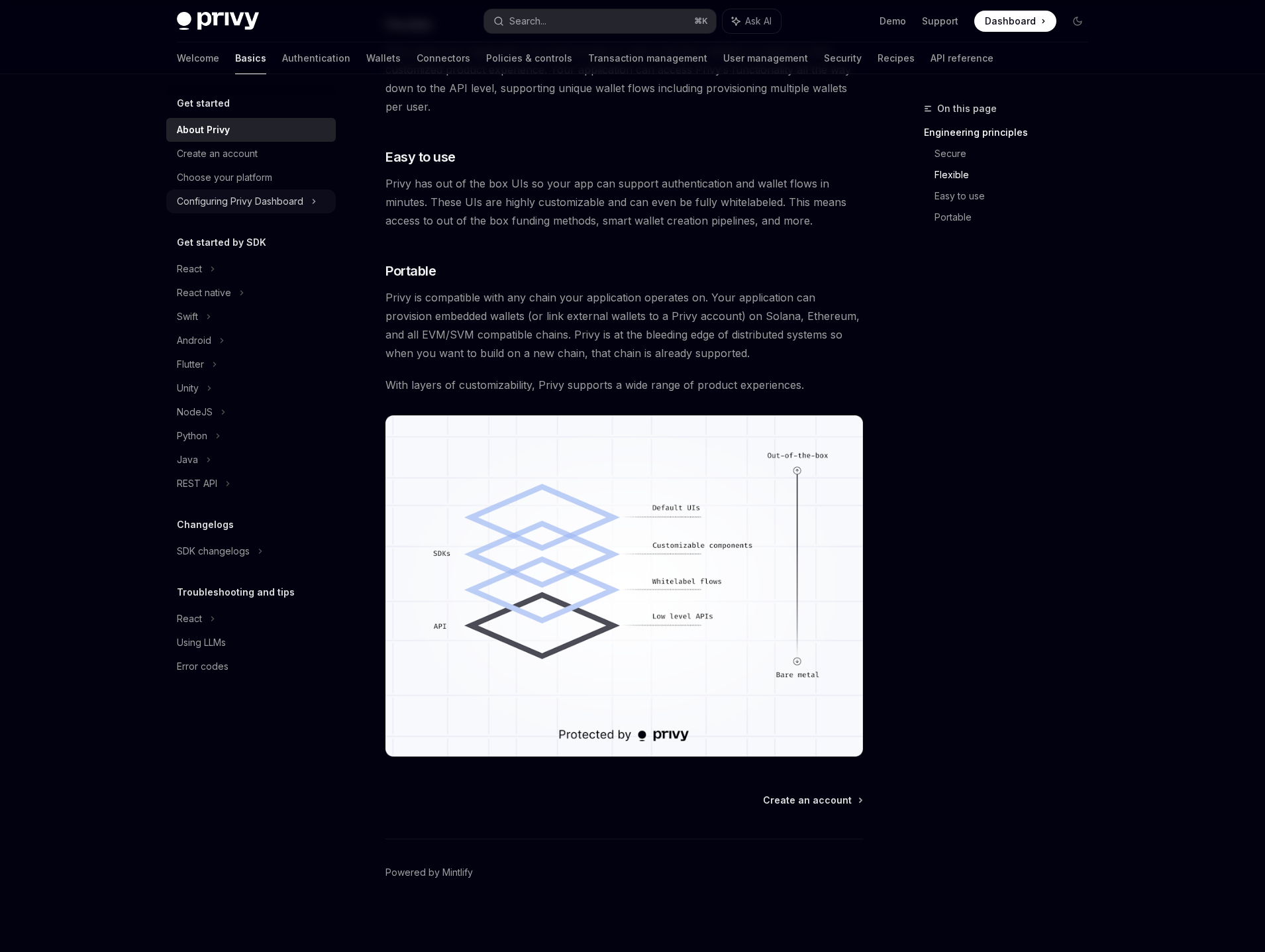
click at [271, 204] on div "Configuring Privy Dashboard" at bounding box center [240, 200] width 127 height 15
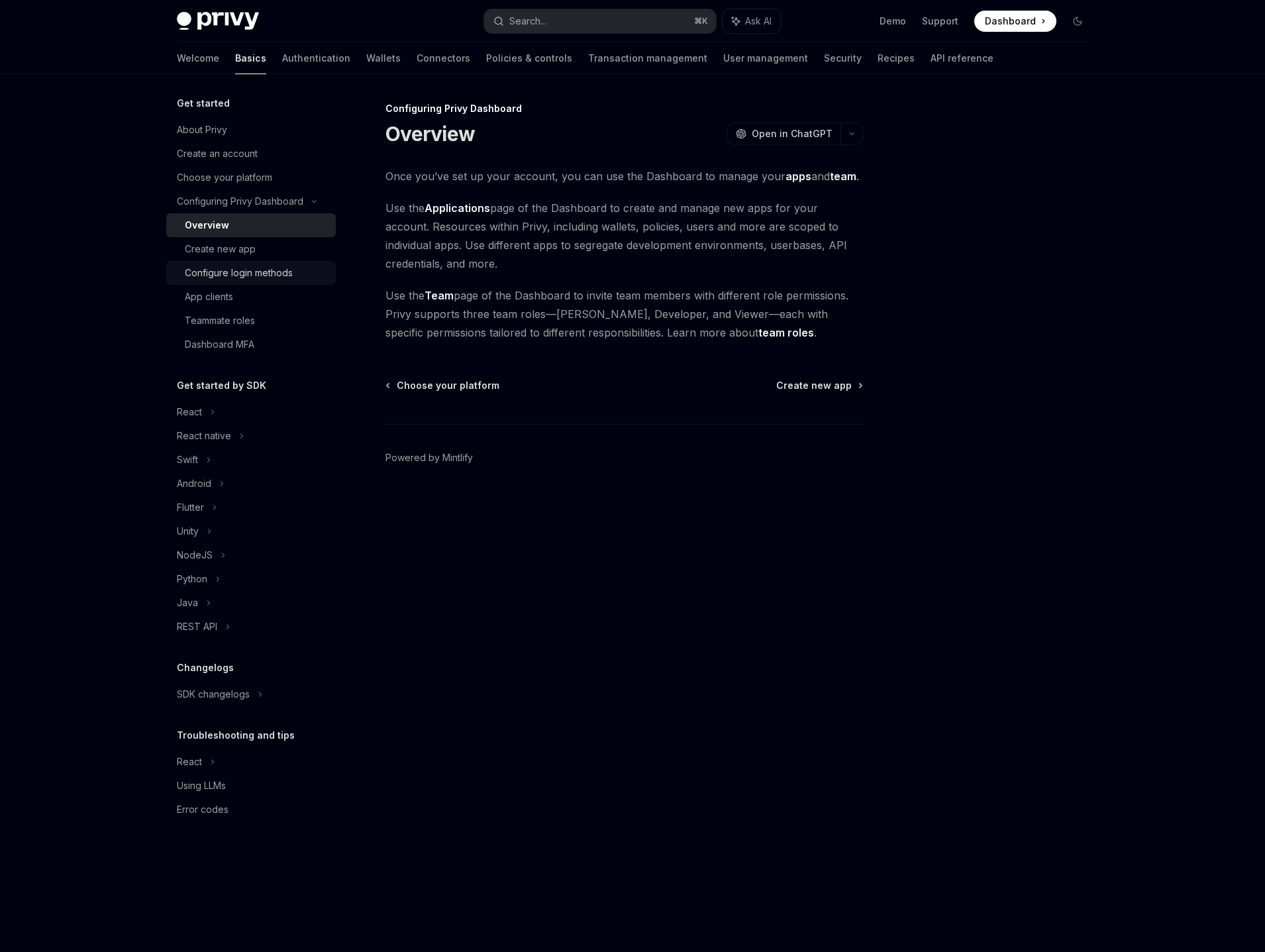
click at [248, 276] on div "Configure login methods" at bounding box center [239, 272] width 108 height 15
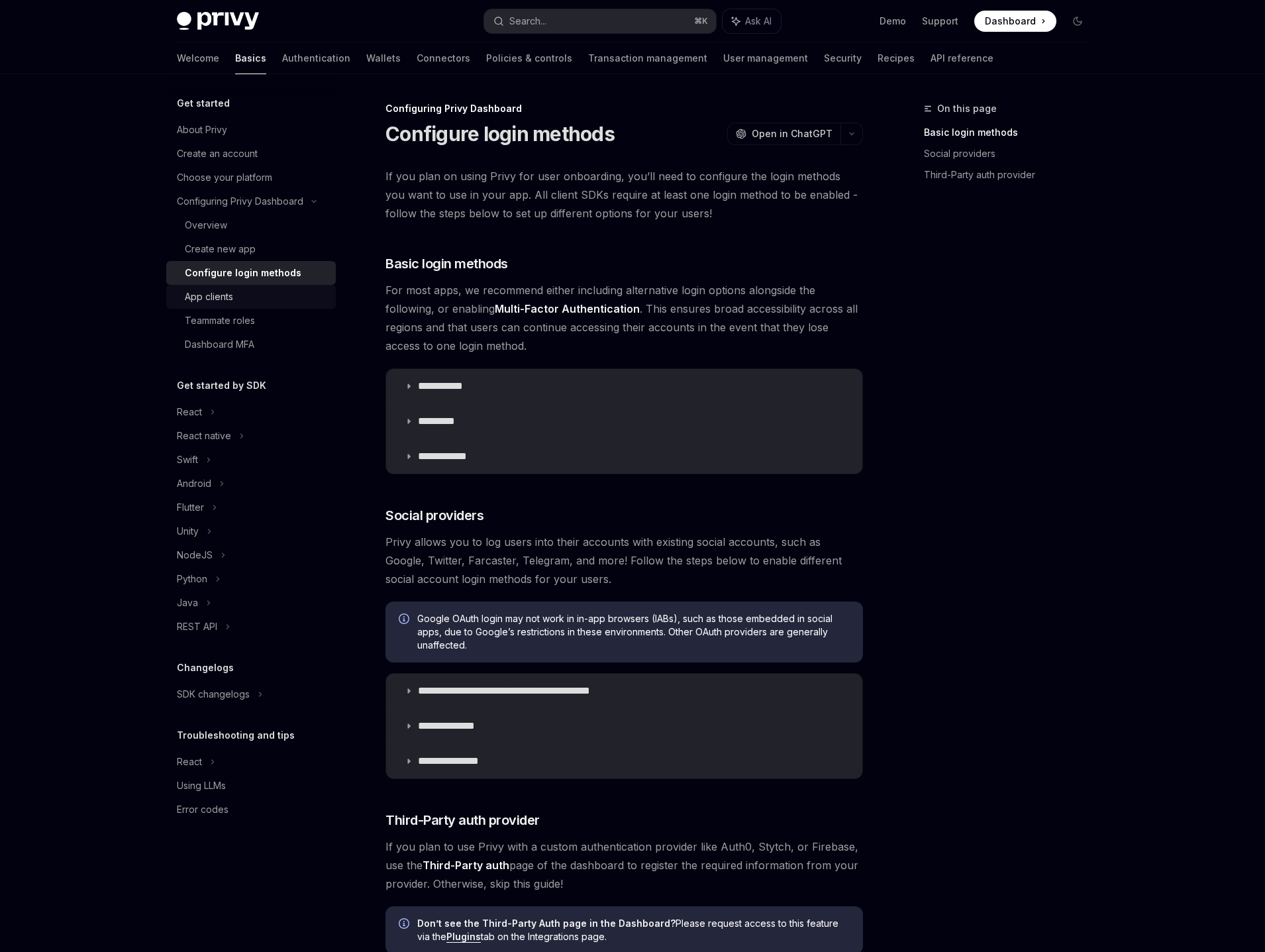
click at [242, 302] on div "App clients" at bounding box center [256, 296] width 143 height 15
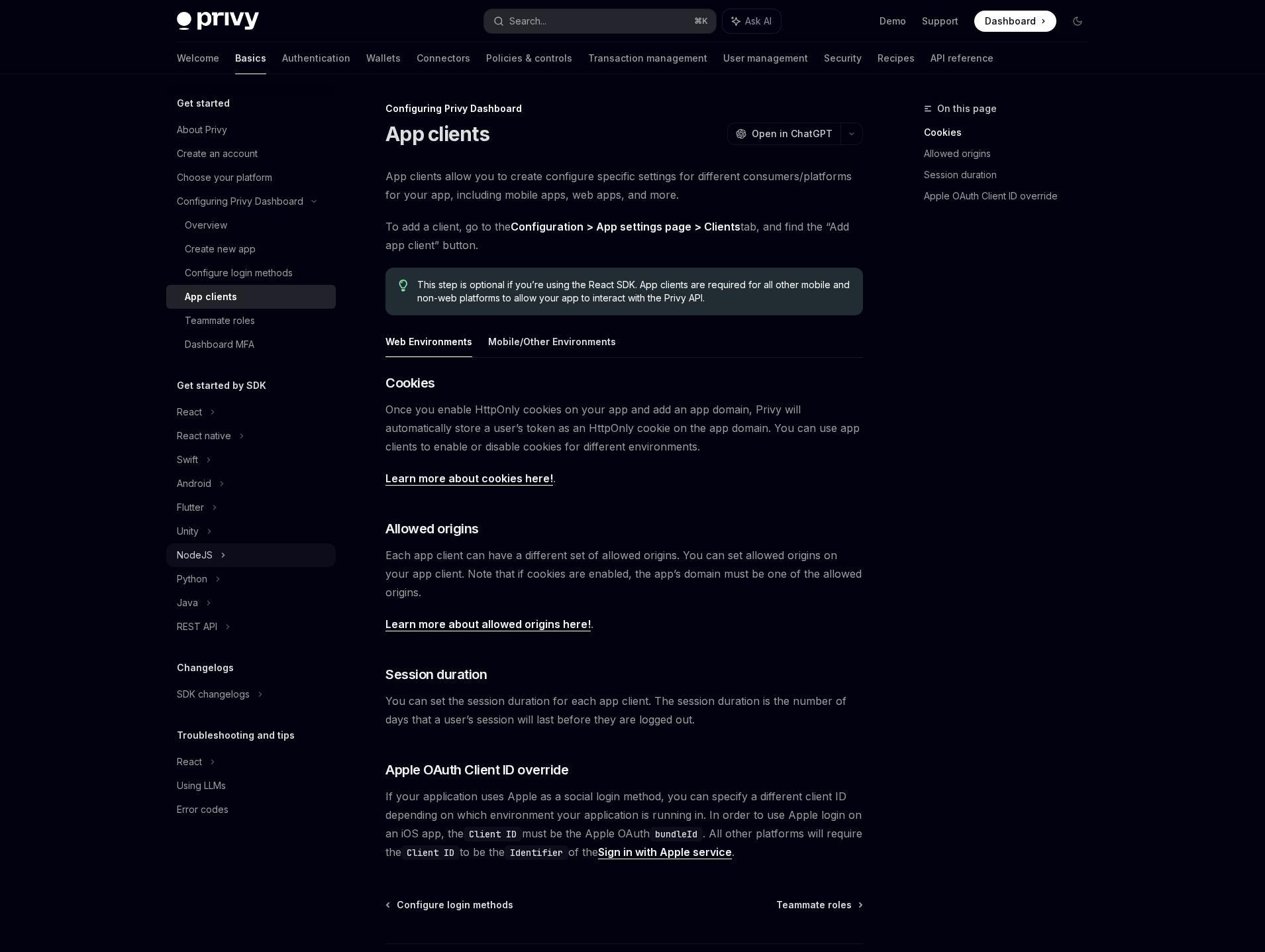
click at [230, 551] on div "NodeJS" at bounding box center [251, 555] width 170 height 24
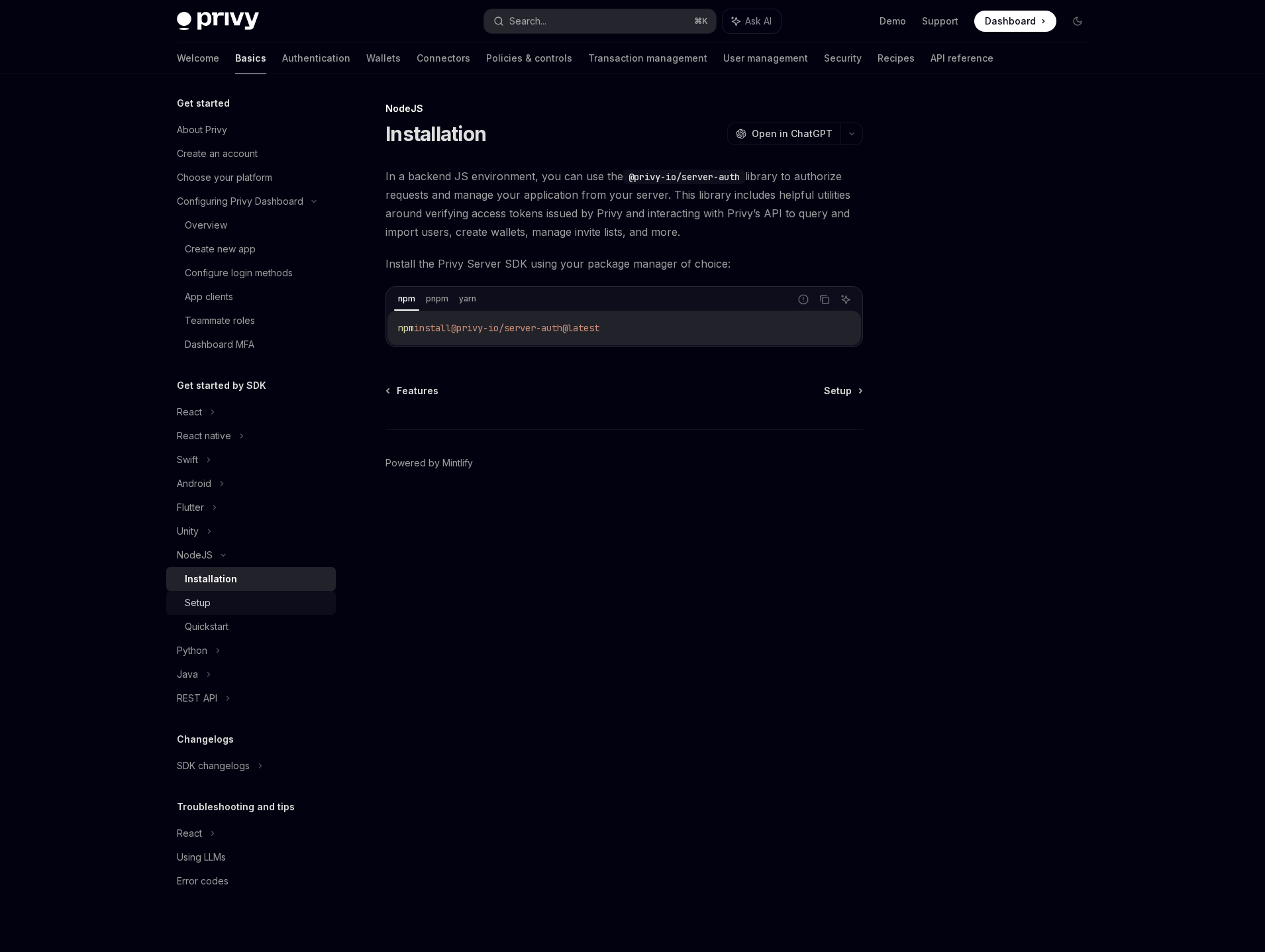
click at [230, 605] on div "Setup" at bounding box center [256, 602] width 143 height 15
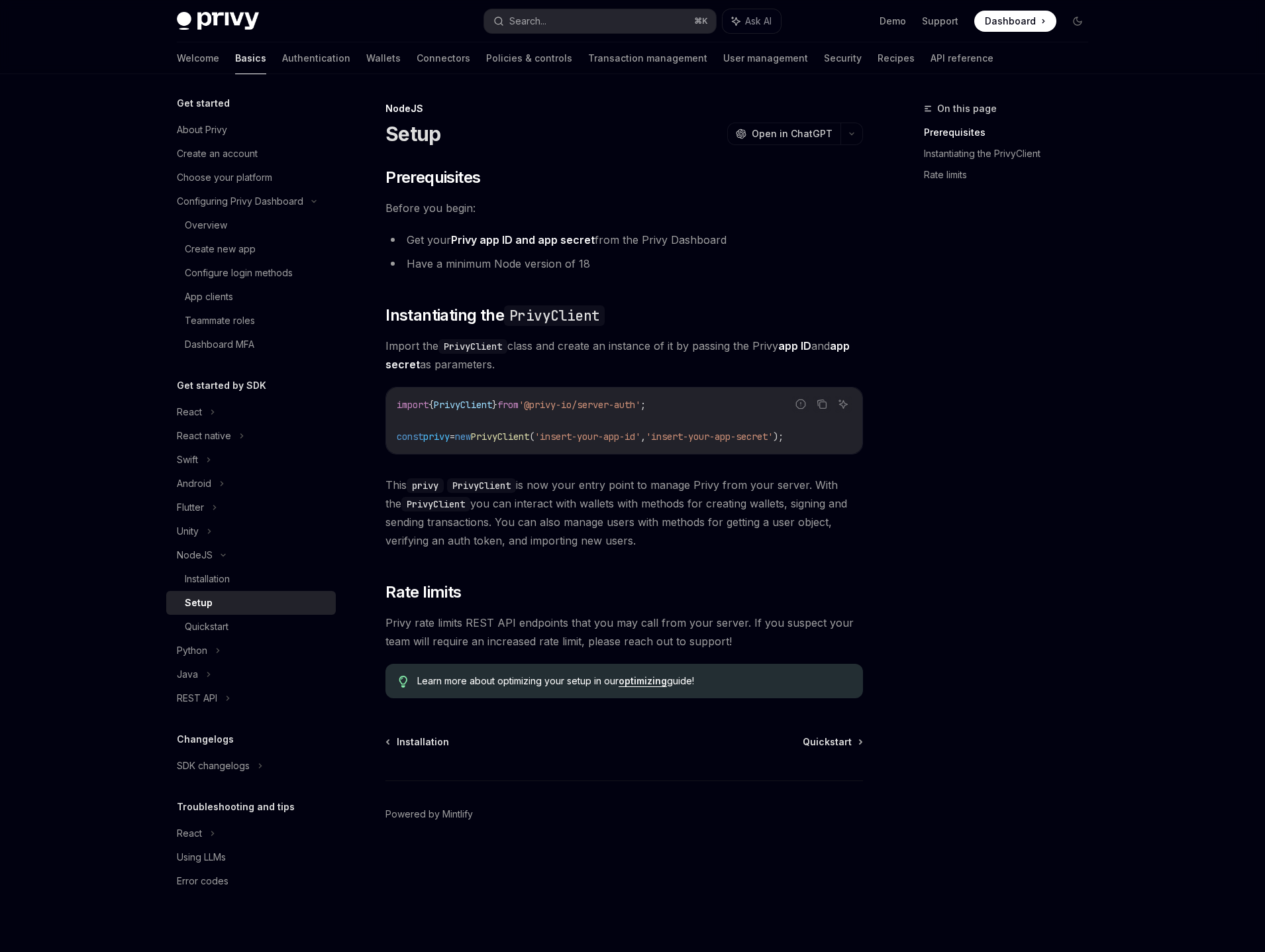
click at [230, 612] on link "Setup" at bounding box center [251, 602] width 170 height 24
click at [231, 630] on div "Quickstart" at bounding box center [256, 626] width 143 height 15
type textarea "*"
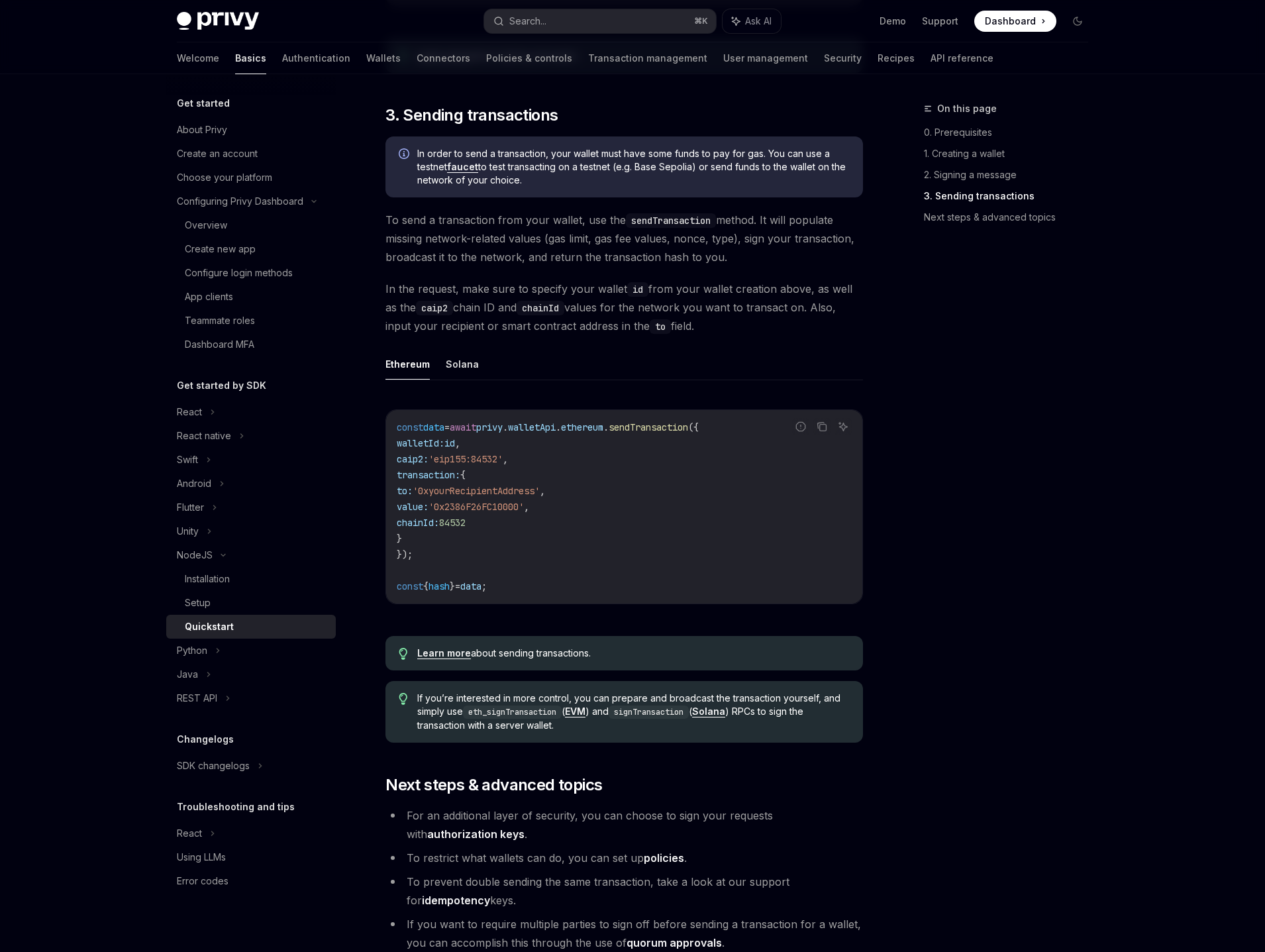
scroll to position [1027, 0]
